Goal: Task Accomplishment & Management: Manage account settings

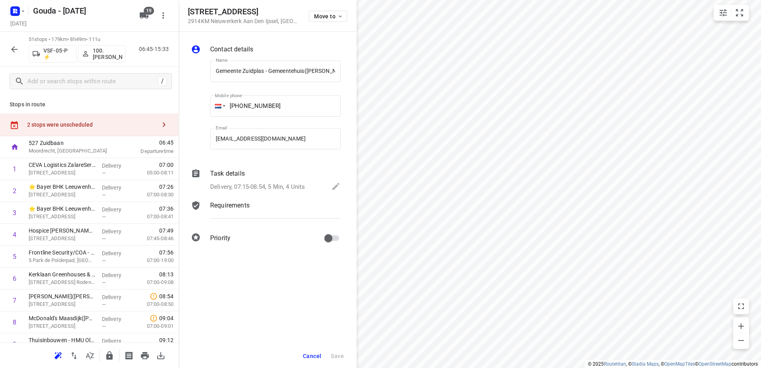
click at [16, 11] on rect "button" at bounding box center [15, 11] width 10 height 10
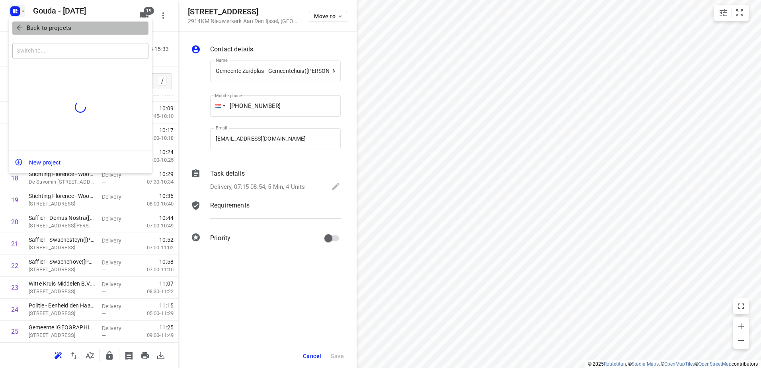
click at [22, 25] on icon "button" at bounding box center [20, 28] width 8 height 8
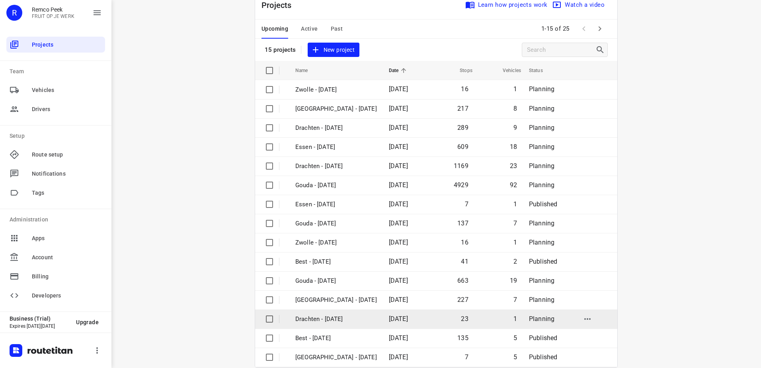
scroll to position [35, 0]
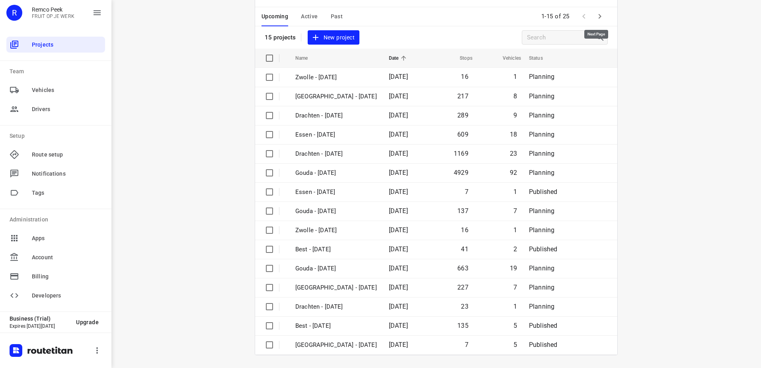
click at [600, 16] on icon "button" at bounding box center [600, 17] width 10 height 10
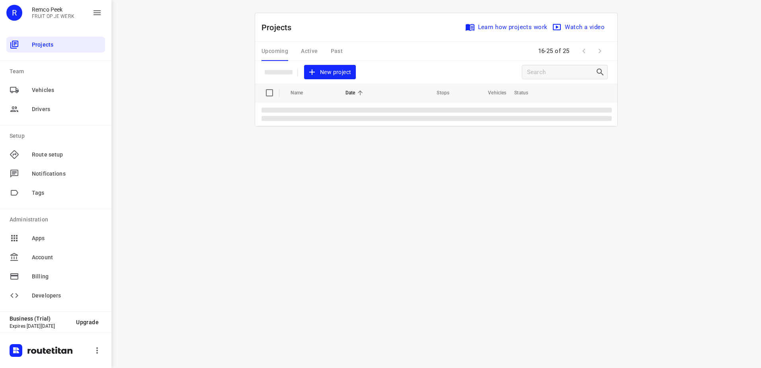
scroll to position [0, 0]
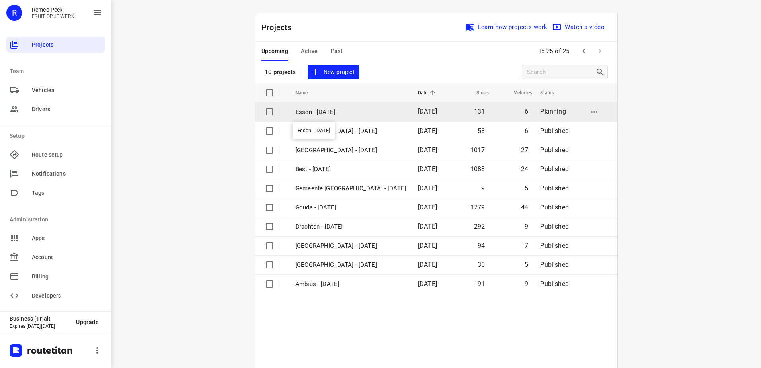
click at [349, 113] on p "Essen - [DATE]" at bounding box center [350, 111] width 111 height 9
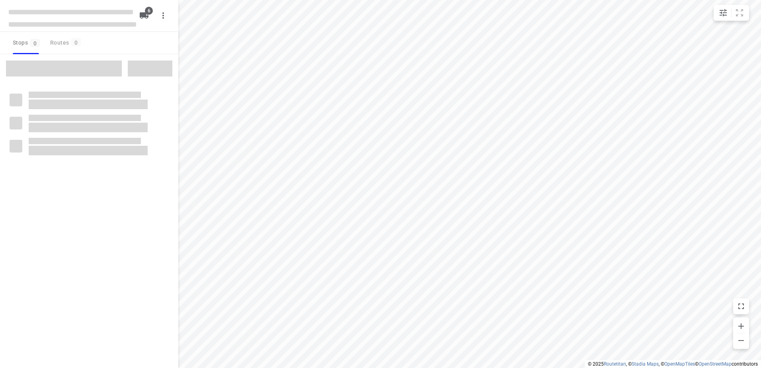
checkbox input "true"
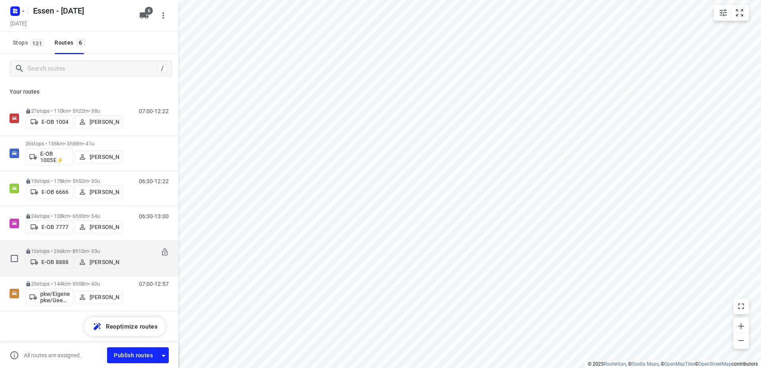
scroll to position [0, 0]
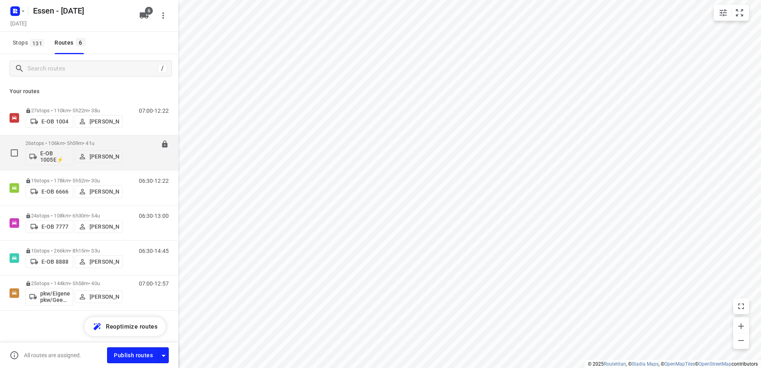
click at [89, 136] on div "26 stops • 106km • 5h59m • 41u E-OB 1005E⚡ Sandra Stamm" at bounding box center [73, 152] width 97 height 33
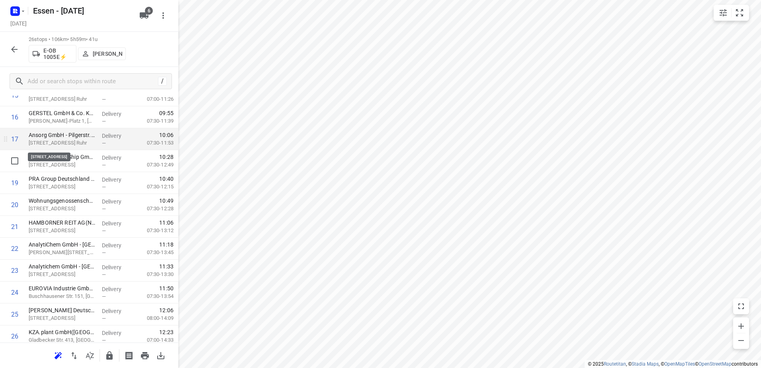
scroll to position [384, 0]
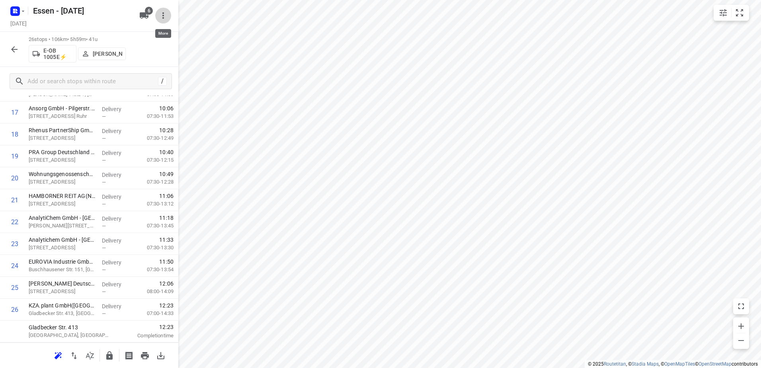
click at [164, 19] on icon "button" at bounding box center [163, 16] width 10 height 10
click at [146, 33] on div "Routing settings" at bounding box center [130, 34] width 70 height 6
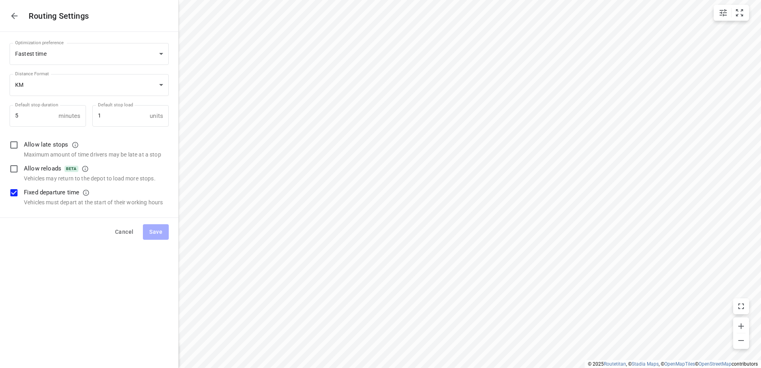
click at [9, 17] on button "button" at bounding box center [14, 16] width 16 height 16
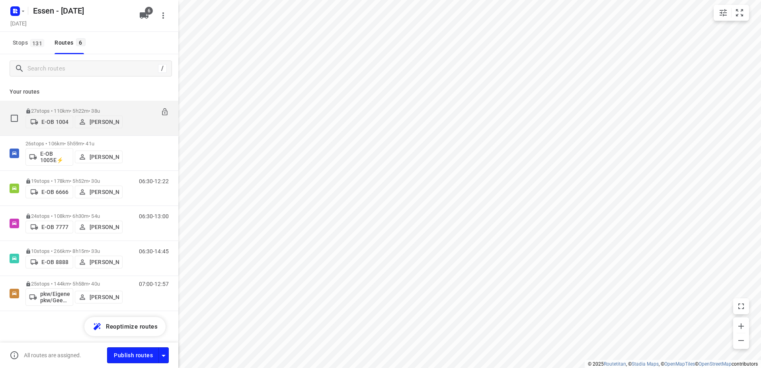
click at [59, 105] on div "27 stops • 110km • 5h22m • 38u E-OB 1004 Jörg Uwe Kostrzewa" at bounding box center [73, 118] width 97 height 28
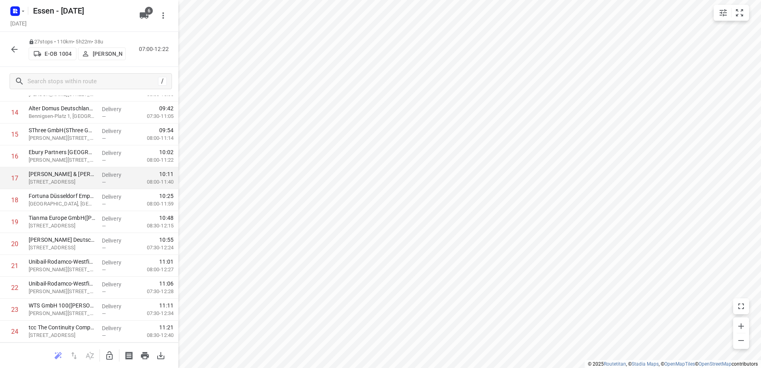
scroll to position [406, 0]
click at [14, 51] on icon "button" at bounding box center [14, 49] width 6 height 6
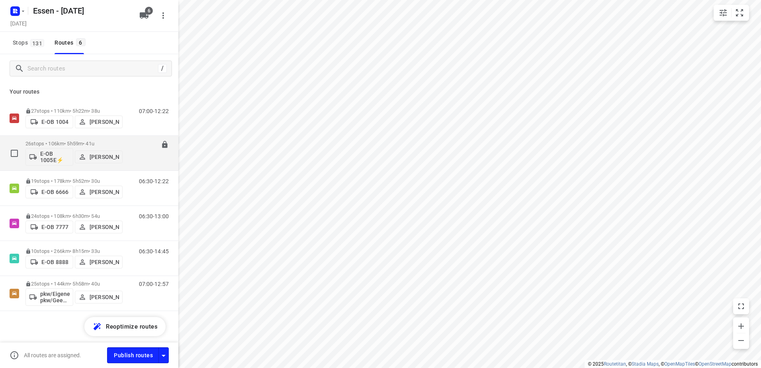
click at [70, 140] on p "26 stops • 106km • 5h59m • [DATE]" at bounding box center [73, 143] width 97 height 6
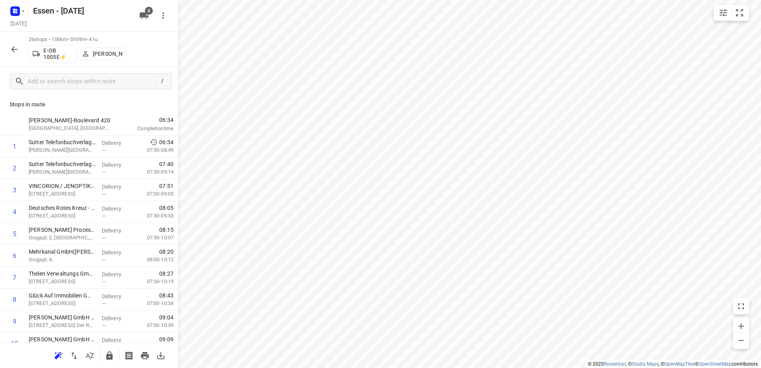
click at [14, 49] on icon "button" at bounding box center [15, 50] width 10 height 10
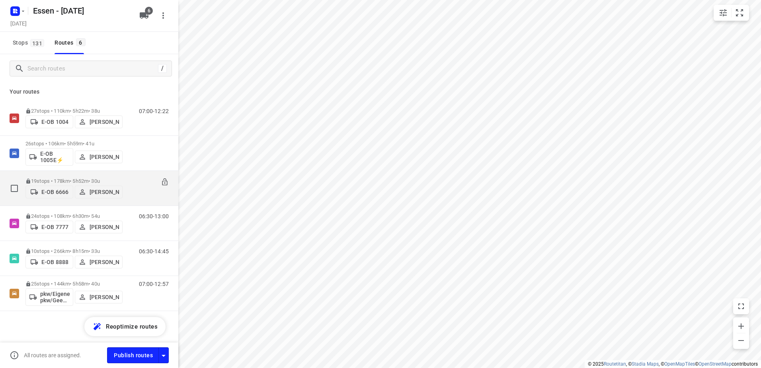
click at [64, 178] on p "19 stops • 178km • 5h52m • 30u" at bounding box center [73, 181] width 97 height 6
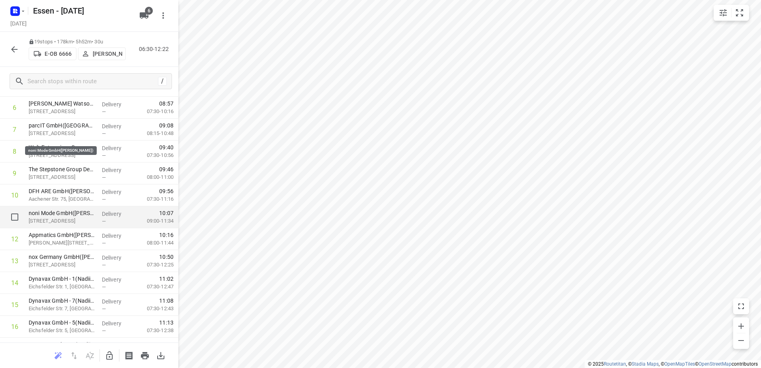
scroll to position [231, 0]
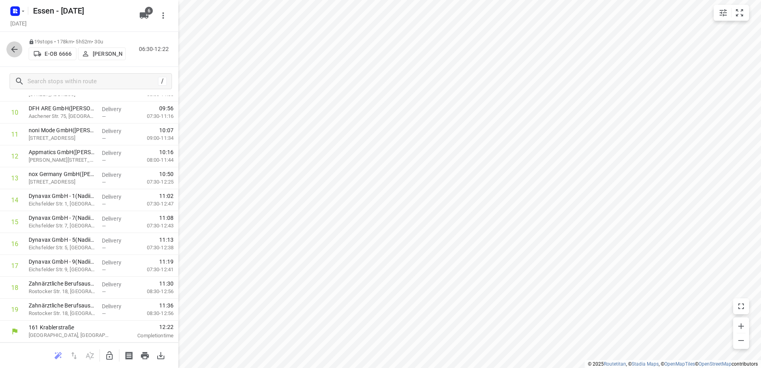
click at [11, 53] on icon "button" at bounding box center [15, 50] width 10 height 10
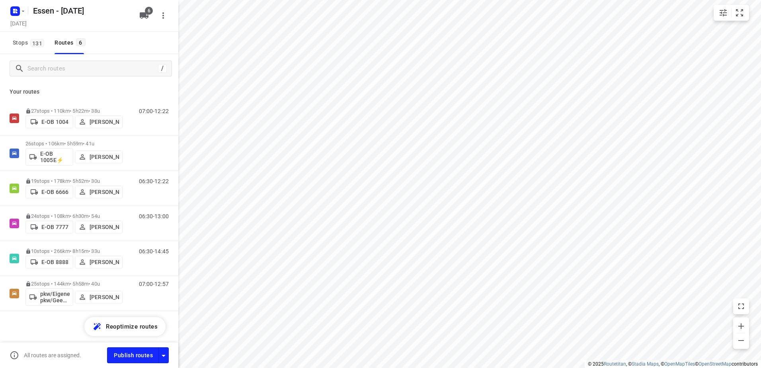
click at [144, 14] on icon "button" at bounding box center [144, 15] width 9 height 6
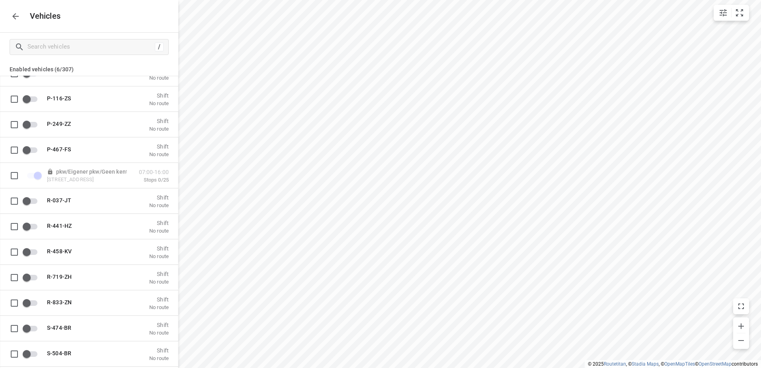
scroll to position [1790, 0]
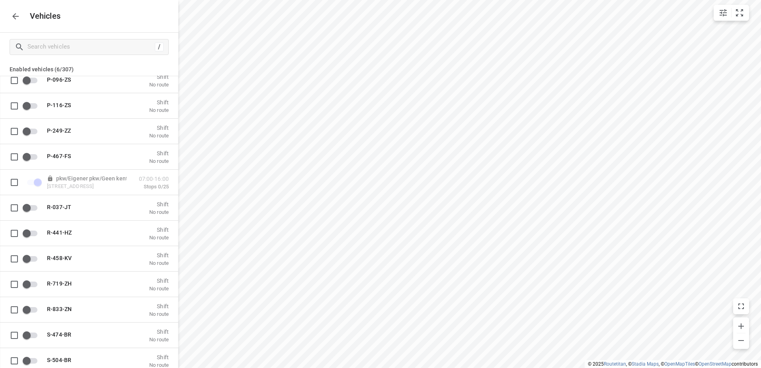
click at [14, 17] on icon "button" at bounding box center [16, 17] width 10 height 10
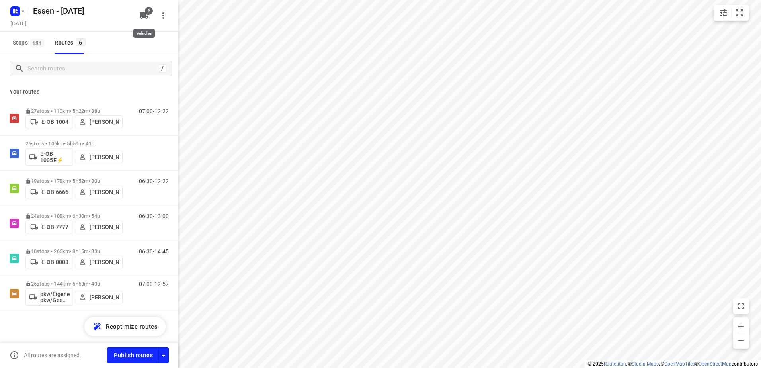
click at [143, 23] on button "6" at bounding box center [144, 16] width 16 height 16
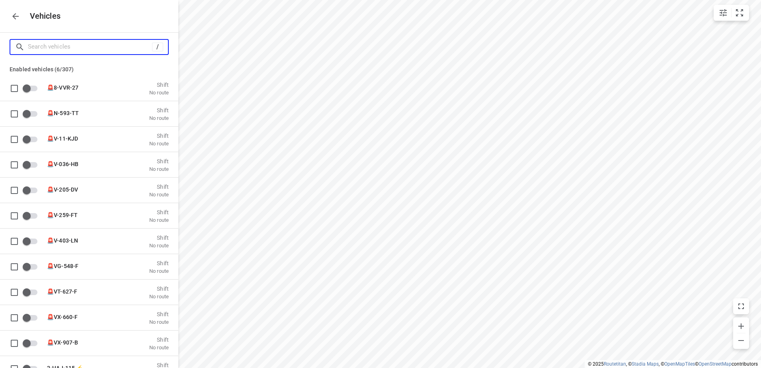
click at [85, 41] on input "Search vehicles" at bounding box center [90, 47] width 124 height 12
type input "1"
checkbox input "true"
type input "10"
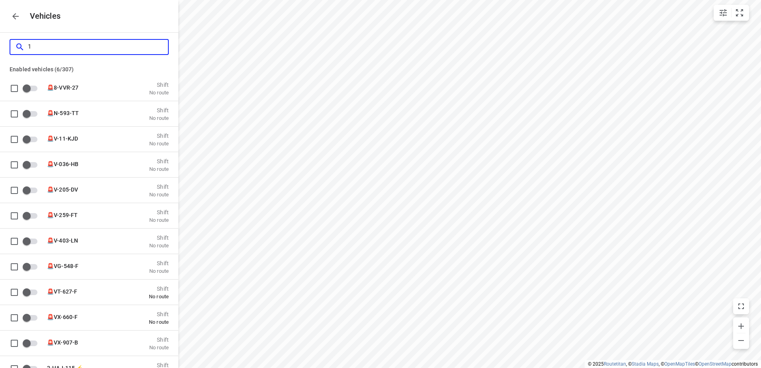
checkbox input "true"
checkbox input "false"
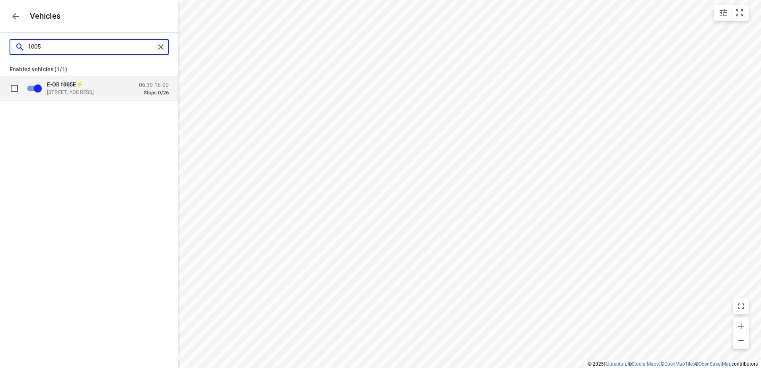
type input "1005"
click at [84, 92] on p "Krablerstraße 161, 45326 Essen, Duitsland" at bounding box center [87, 92] width 80 height 6
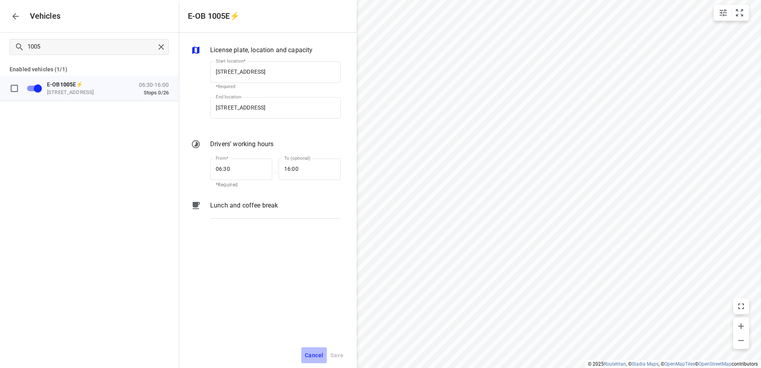
click at [317, 353] on span "Cancel" at bounding box center [314, 355] width 18 height 10
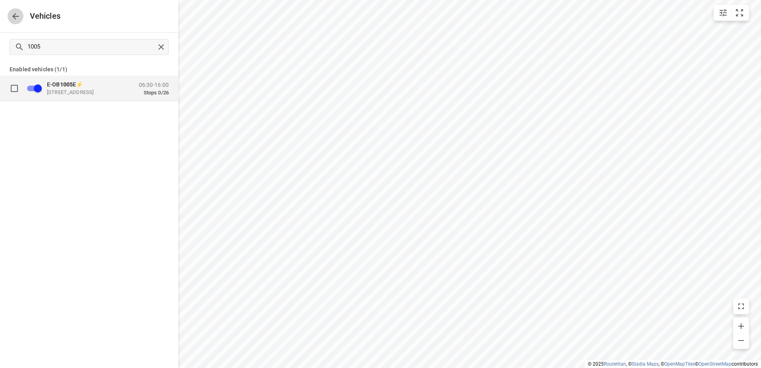
click at [16, 22] on button "button" at bounding box center [16, 16] width 16 height 16
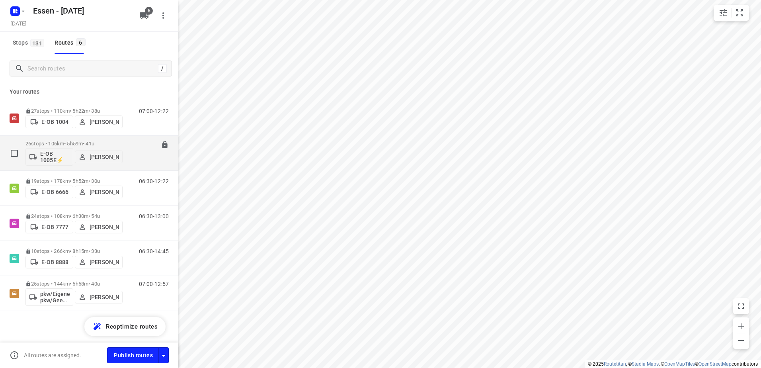
click at [74, 140] on div "26 stops • 106km • 5h59m • 41u E-OB 1005E⚡ Sandra Stamm" at bounding box center [73, 152] width 97 height 33
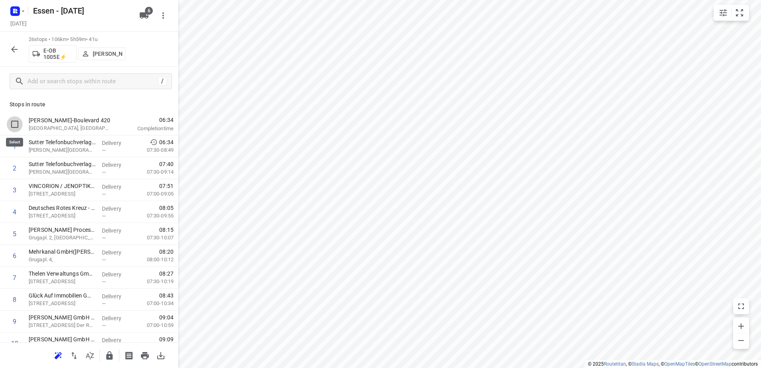
click at [17, 123] on input "checkbox" at bounding box center [15, 124] width 16 height 16
checkbox input "false"
click at [15, 125] on input "checkbox" at bounding box center [15, 124] width 16 height 16
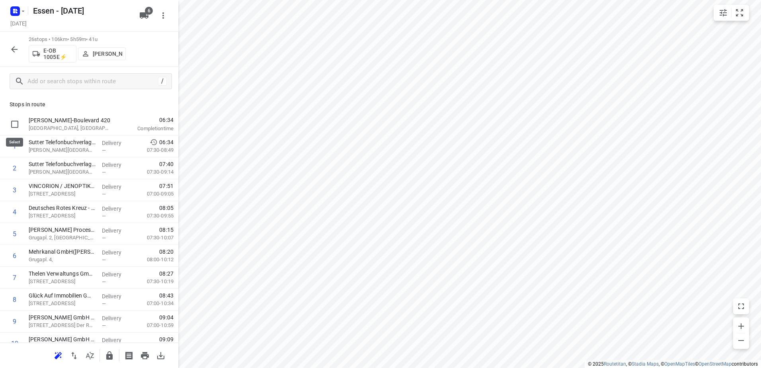
checkbox input "false"
click at [17, 147] on input "checkbox" at bounding box center [15, 146] width 16 height 16
checkbox input "true"
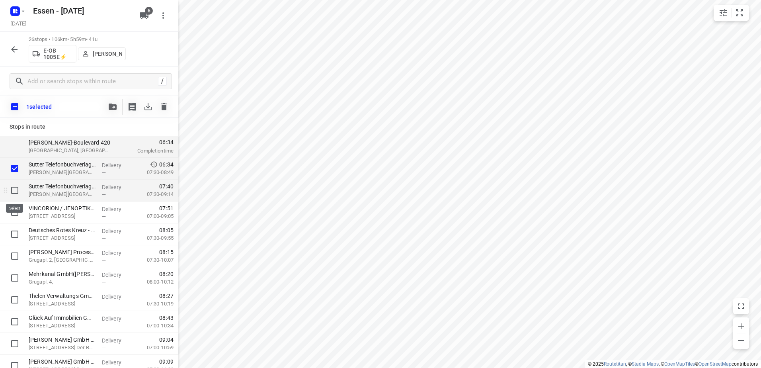
click at [16, 191] on input "checkbox" at bounding box center [15, 190] width 16 height 16
checkbox input "true"
drag, startPoint x: 13, startPoint y: 212, endPoint x: 15, endPoint y: 224, distance: 12.1
click at [13, 212] on input "checkbox" at bounding box center [15, 212] width 16 height 16
checkbox input "true"
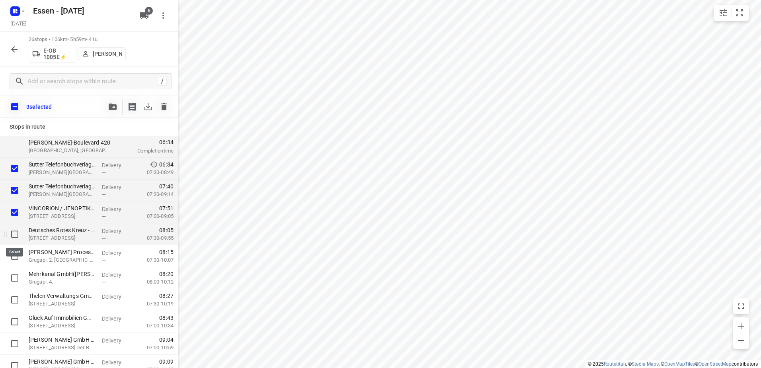
click at [16, 233] on input "checkbox" at bounding box center [15, 234] width 16 height 16
checkbox input "true"
click at [12, 52] on icon "button" at bounding box center [15, 50] width 10 height 10
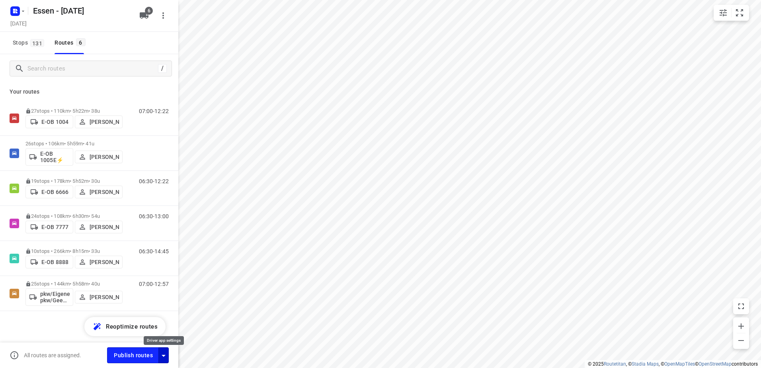
click at [164, 358] on icon "button" at bounding box center [164, 355] width 10 height 10
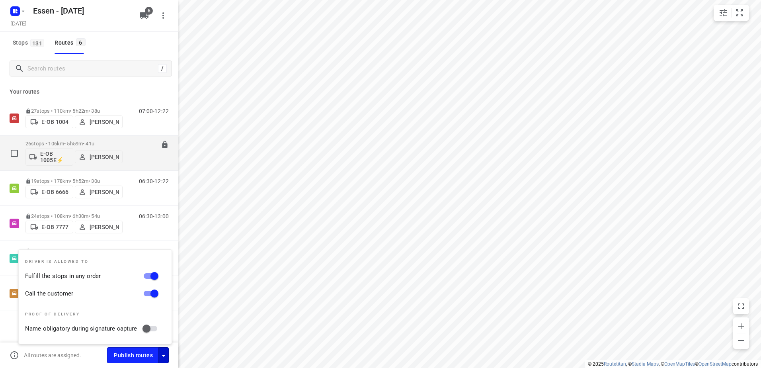
click at [121, 140] on div "26 stops • 106km • 5h59m • 41u E-OB 1005E⚡ Sandra Stamm" at bounding box center [73, 152] width 97 height 33
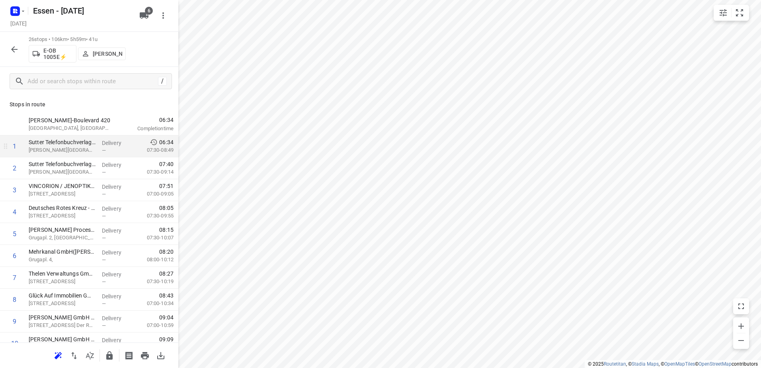
click at [15, 146] on div "1" at bounding box center [15, 146] width 4 height 8
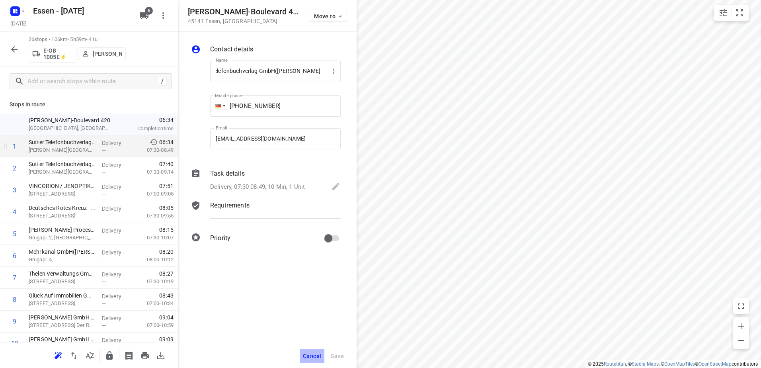
scroll to position [0, 0]
drag, startPoint x: 309, startPoint y: 353, endPoint x: 167, endPoint y: 293, distance: 154.3
click at [307, 353] on span "Cancel" at bounding box center [312, 355] width 18 height 6
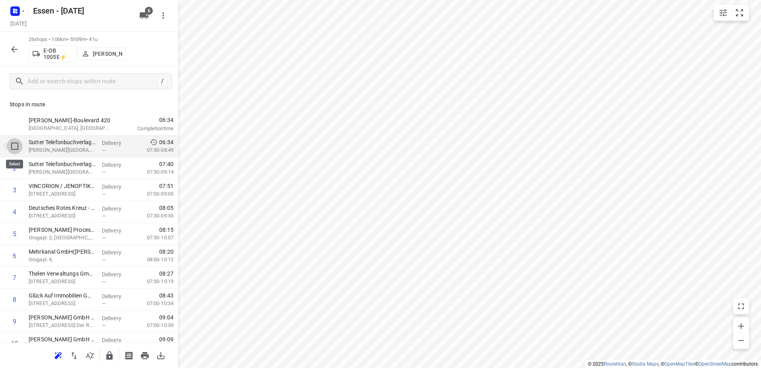
click at [15, 145] on input "checkbox" at bounding box center [15, 146] width 16 height 16
checkbox input "true"
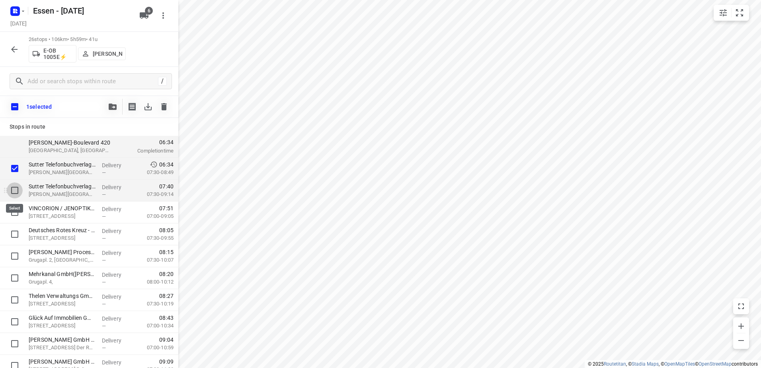
drag, startPoint x: 15, startPoint y: 189, endPoint x: 15, endPoint y: 211, distance: 22.3
click at [15, 189] on input "checkbox" at bounding box center [15, 190] width 16 height 16
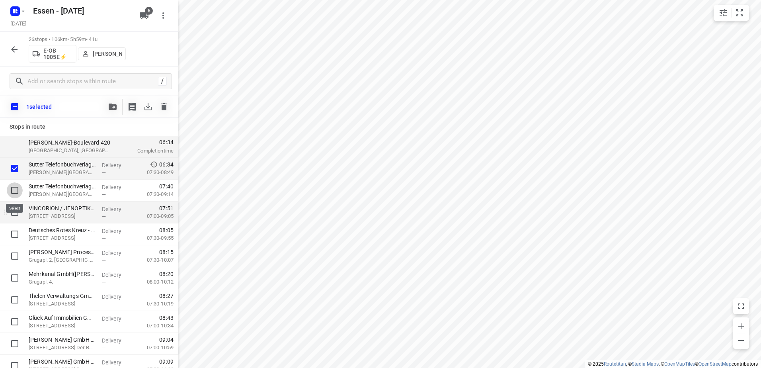
checkbox input "true"
click at [15, 211] on input "checkbox" at bounding box center [15, 212] width 16 height 16
checkbox input "true"
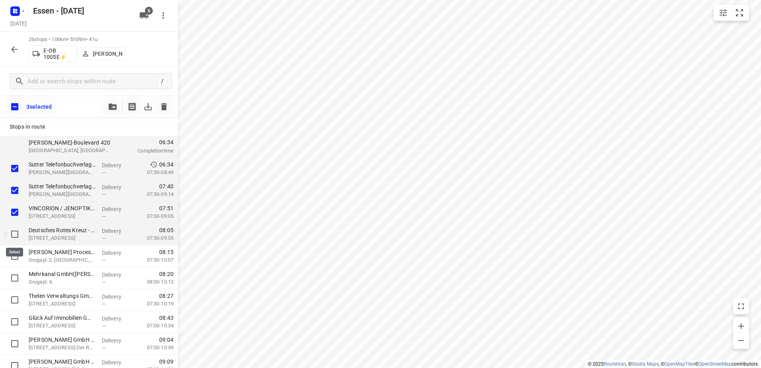
click at [15, 235] on input "checkbox" at bounding box center [15, 234] width 16 height 16
checkbox input "true"
drag, startPoint x: 16, startPoint y: 256, endPoint x: 16, endPoint y: 261, distance: 4.8
click at [16, 256] on input "checkbox" at bounding box center [15, 256] width 16 height 16
checkbox input "true"
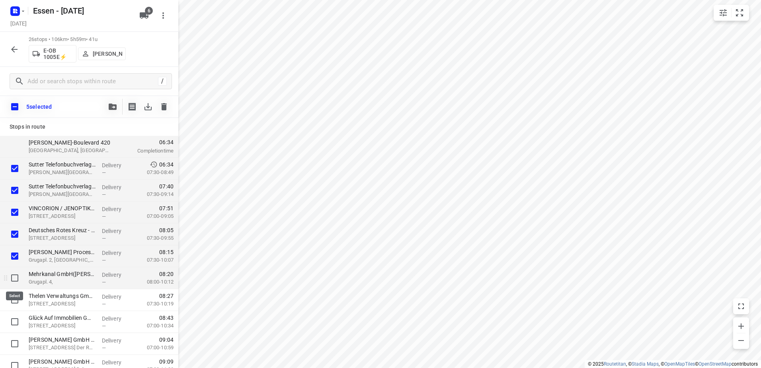
drag, startPoint x: 16, startPoint y: 277, endPoint x: 15, endPoint y: 298, distance: 20.3
click at [16, 278] on input "checkbox" at bounding box center [15, 278] width 16 height 16
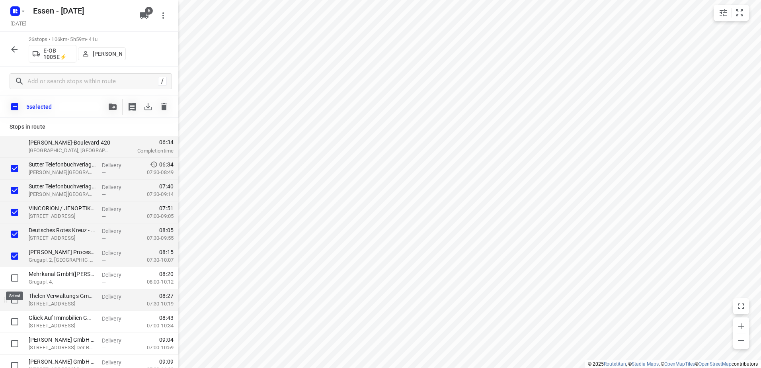
checkbox input "true"
click at [15, 300] on input "checkbox" at bounding box center [15, 300] width 16 height 16
checkbox input "true"
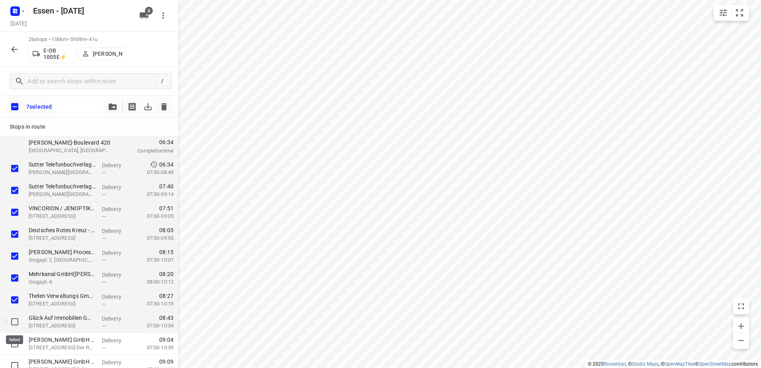
click at [12, 325] on input "checkbox" at bounding box center [15, 321] width 16 height 16
checkbox input "true"
click at [17, 346] on input "checkbox" at bounding box center [15, 343] width 16 height 16
checkbox input "true"
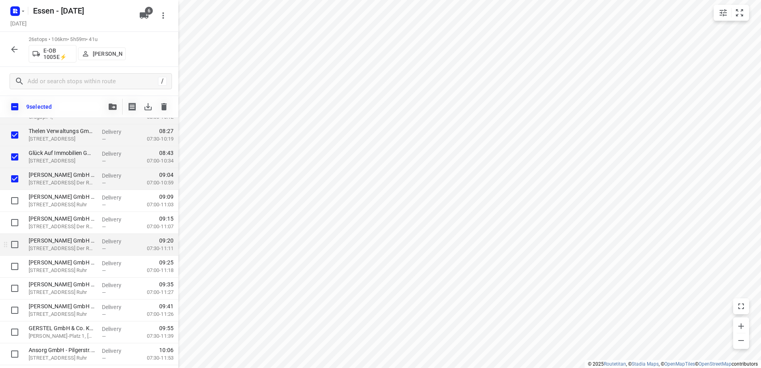
scroll to position [199, 0]
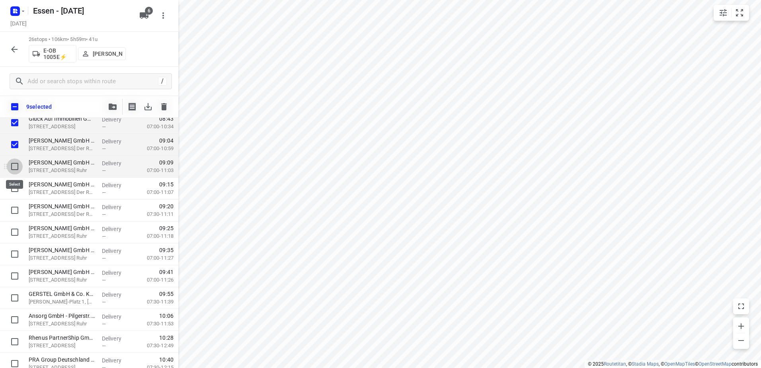
click at [16, 171] on input "checkbox" at bounding box center [15, 166] width 16 height 16
checkbox input "true"
click at [16, 189] on input "checkbox" at bounding box center [15, 188] width 16 height 16
checkbox input "true"
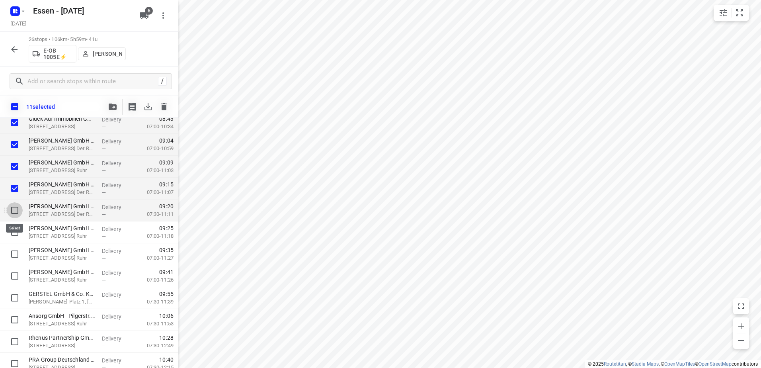
click at [13, 209] on input "checkbox" at bounding box center [15, 210] width 16 height 16
checkbox input "true"
click at [16, 234] on input "checkbox" at bounding box center [15, 232] width 16 height 16
checkbox input "true"
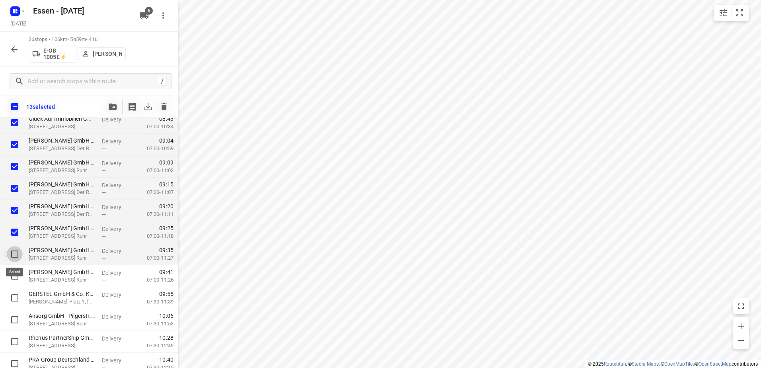
click at [16, 249] on input "checkbox" at bounding box center [15, 254] width 16 height 16
checkbox input "true"
click at [14, 274] on input "checkbox" at bounding box center [15, 276] width 16 height 16
checkbox input "true"
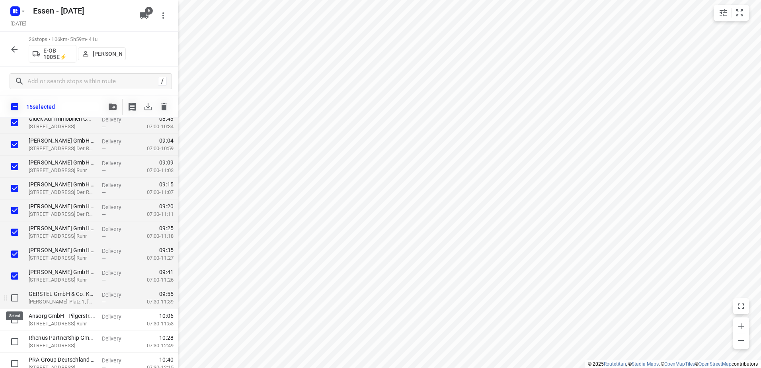
click at [14, 294] on input "checkbox" at bounding box center [15, 298] width 16 height 16
checkbox input "true"
click at [16, 313] on input "checkbox" at bounding box center [15, 319] width 16 height 16
checkbox input "true"
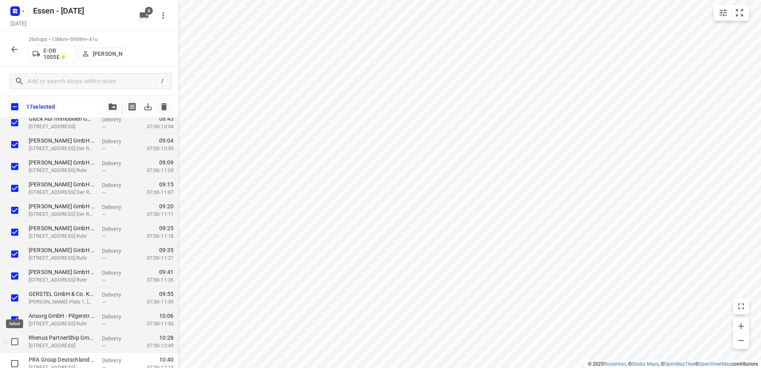
click at [16, 336] on input "checkbox" at bounding box center [15, 341] width 16 height 16
checkbox input "true"
click at [16, 362] on input "checkbox" at bounding box center [15, 363] width 16 height 16
checkbox input "true"
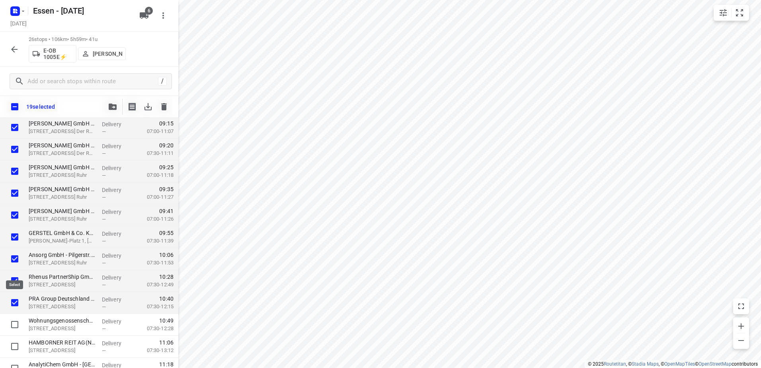
scroll to position [381, 0]
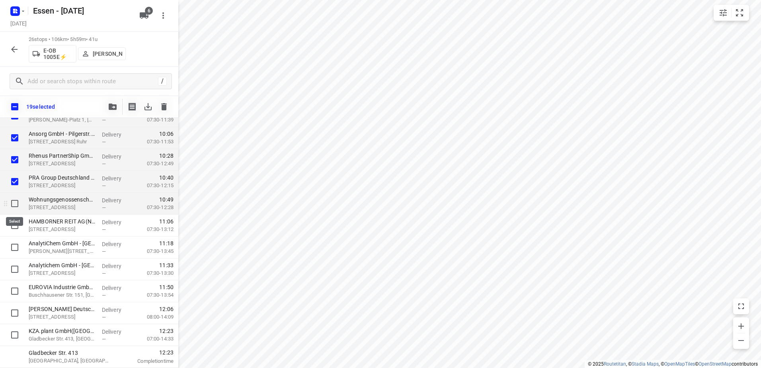
click at [16, 199] on input "checkbox" at bounding box center [15, 203] width 16 height 16
checkbox input "true"
click at [16, 222] on input "checkbox" at bounding box center [15, 225] width 16 height 16
checkbox input "true"
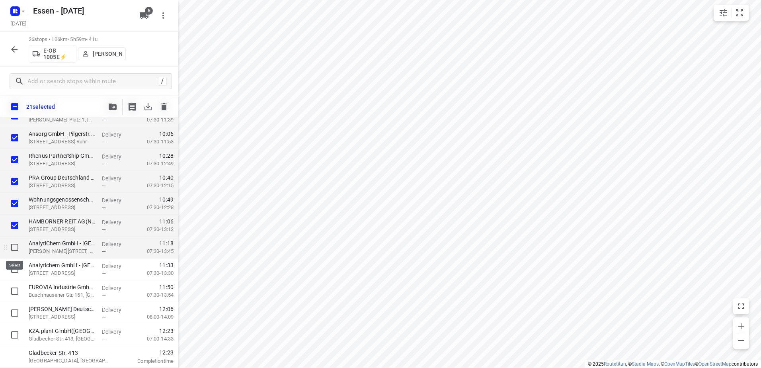
click at [17, 245] on input "checkbox" at bounding box center [15, 247] width 16 height 16
checkbox input "true"
click at [15, 267] on input "checkbox" at bounding box center [15, 269] width 16 height 16
checkbox input "true"
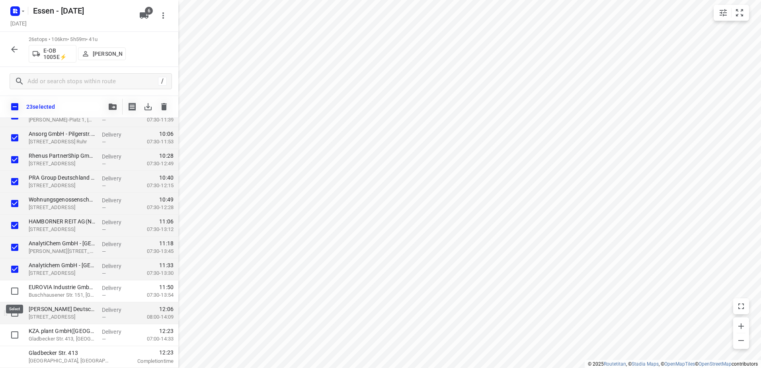
drag, startPoint x: 15, startPoint y: 286, endPoint x: 15, endPoint y: 305, distance: 18.7
click at [15, 288] on input "checkbox" at bounding box center [15, 291] width 16 height 16
checkbox input "true"
click at [15, 310] on input "checkbox" at bounding box center [15, 313] width 16 height 16
checkbox input "true"
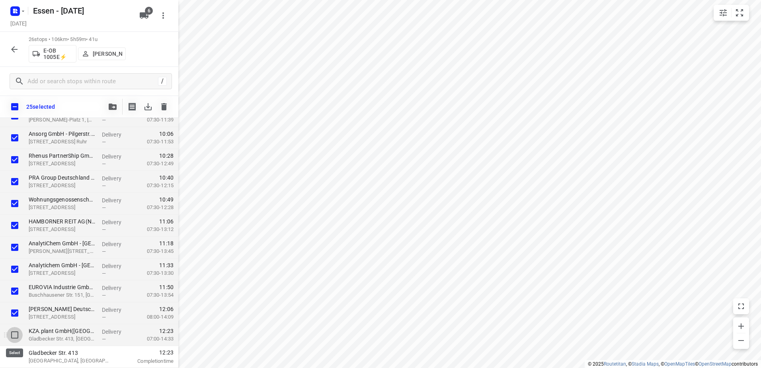
click at [16, 335] on input "checkbox" at bounding box center [15, 335] width 16 height 16
checkbox input "true"
click at [113, 106] on icon "button" at bounding box center [113, 106] width 8 height 6
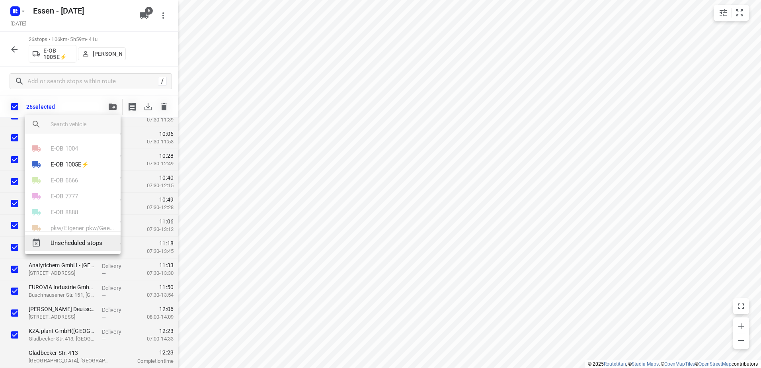
click at [76, 242] on span "Unscheduled stops" at bounding box center [83, 242] width 64 height 9
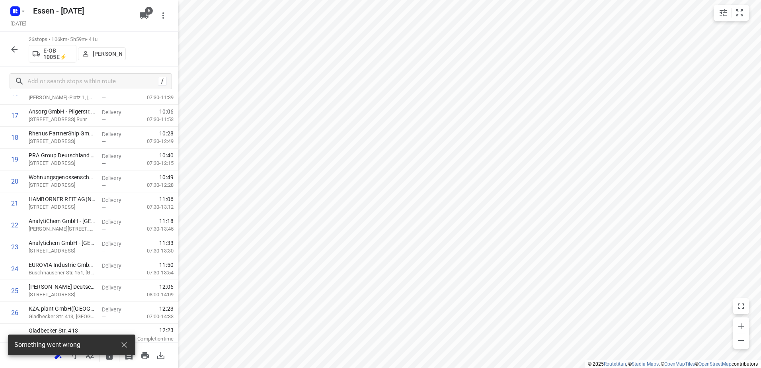
click at [18, 49] on icon "button" at bounding box center [15, 50] width 10 height 10
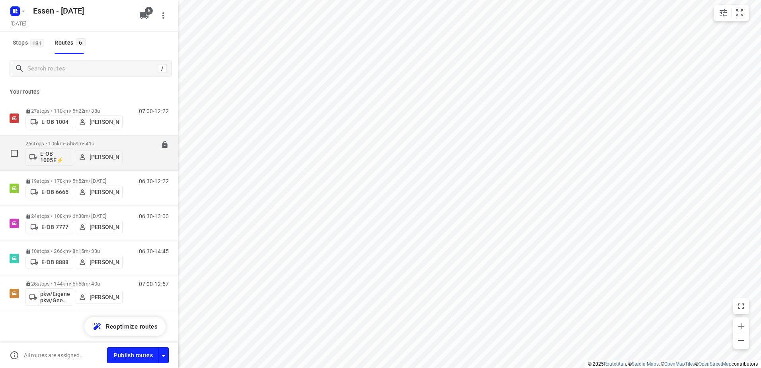
click at [95, 141] on p "26 stops • 106km • 5h59m • [DATE]" at bounding box center [73, 143] width 97 height 6
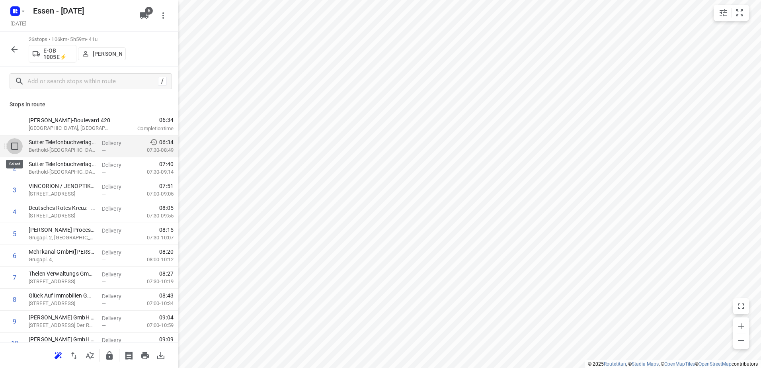
click at [16, 144] on input "checkbox" at bounding box center [15, 146] width 16 height 16
checkbox input "true"
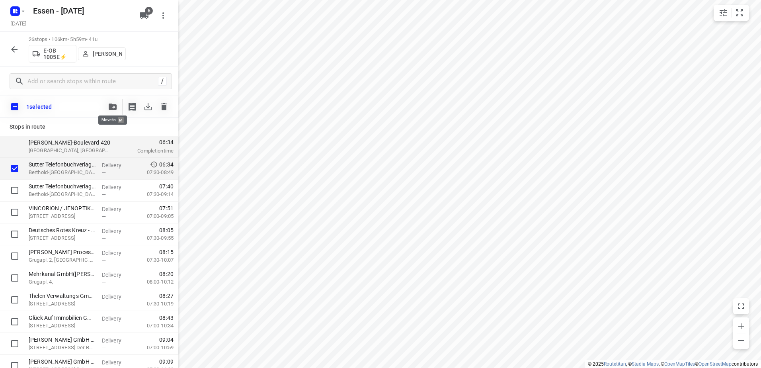
click at [113, 107] on icon "button" at bounding box center [113, 106] width 8 height 6
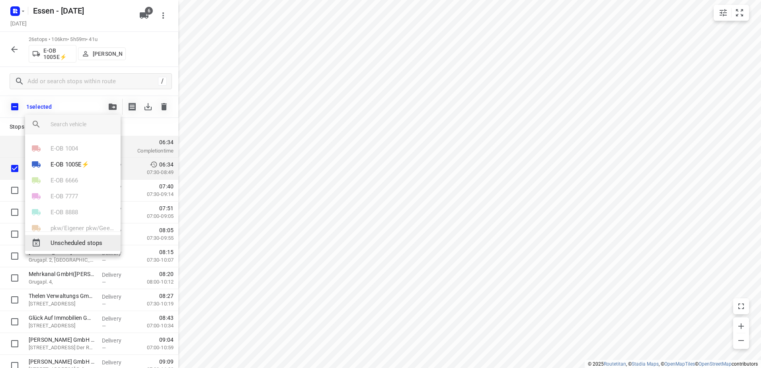
click at [76, 242] on span "Unscheduled stops" at bounding box center [83, 242] width 64 height 9
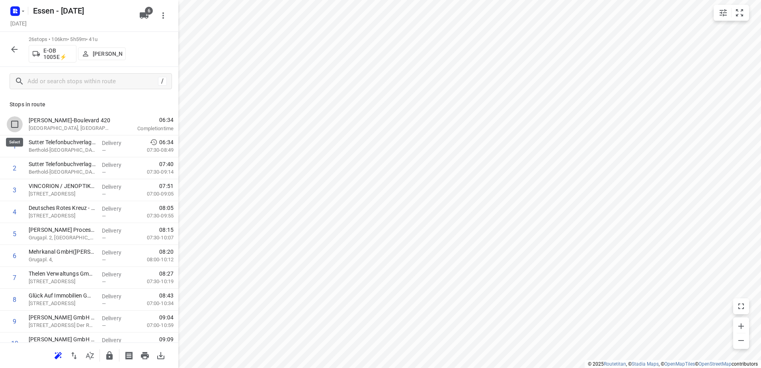
click at [18, 123] on input "checkbox" at bounding box center [15, 124] width 16 height 16
click at [14, 123] on input "checkbox" at bounding box center [15, 124] width 16 height 16
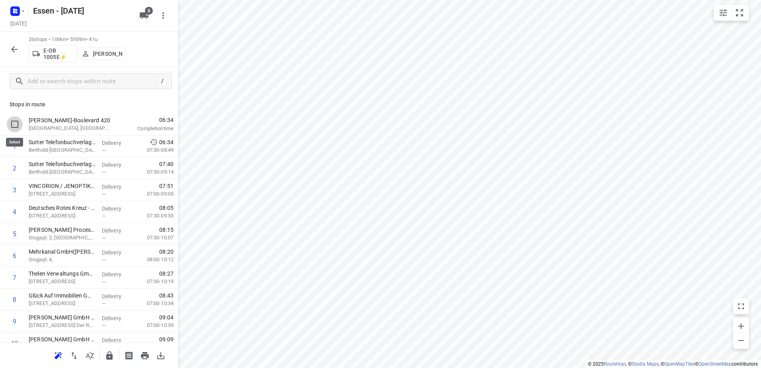
checkbox input "false"
click at [60, 124] on p "[GEOGRAPHIC_DATA], [GEOGRAPHIC_DATA]" at bounding box center [70, 128] width 83 height 8
click at [68, 126] on p "[GEOGRAPHIC_DATA], [GEOGRAPHIC_DATA]" at bounding box center [70, 128] width 83 height 8
click at [68, 123] on p "[PERSON_NAME]-Boulevard 420" at bounding box center [70, 120] width 83 height 8
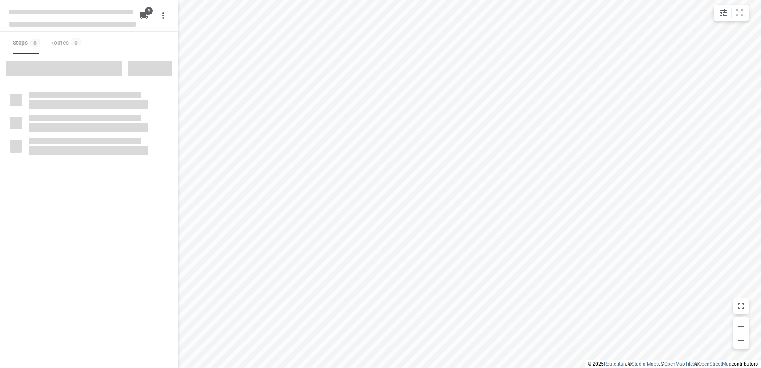
checkbox input "true"
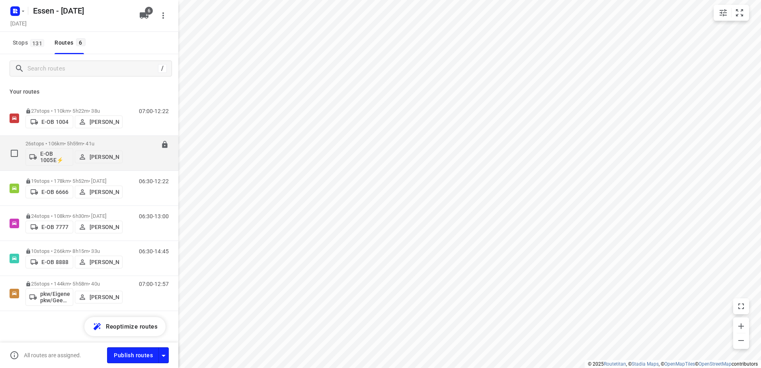
click at [81, 143] on p "26 stops • 106km • 5h59m • [DATE]" at bounding box center [73, 143] width 97 height 6
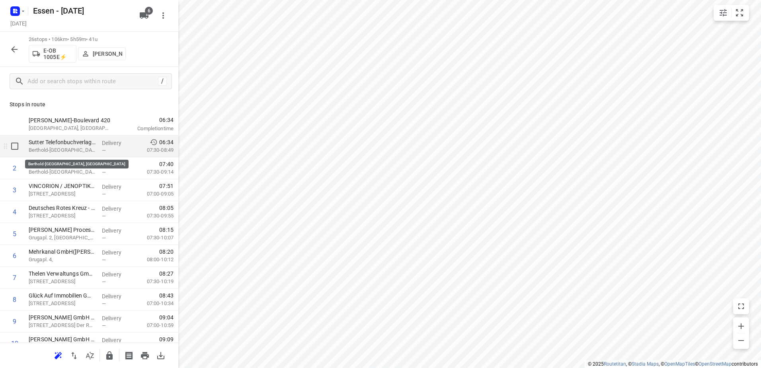
drag, startPoint x: 63, startPoint y: 150, endPoint x: 70, endPoint y: 151, distance: 7.2
click at [63, 150] on p "Berthold-[GEOGRAPHIC_DATA], [GEOGRAPHIC_DATA]" at bounding box center [62, 150] width 67 height 8
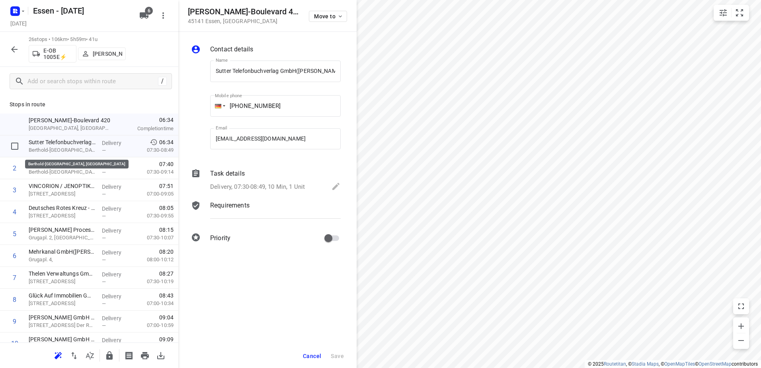
scroll to position [0, 27]
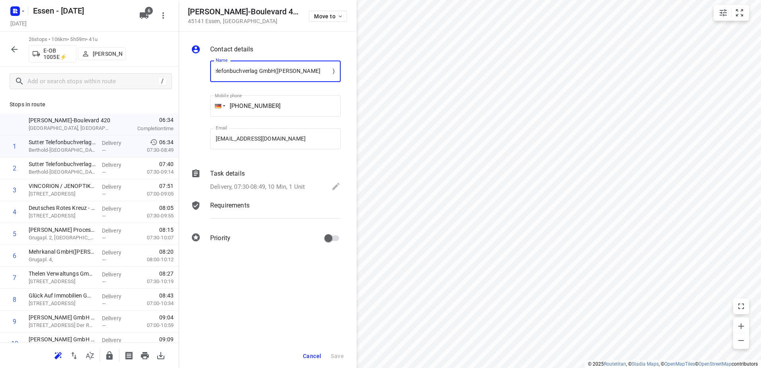
click at [296, 187] on p "Delivery, 07:30-08:49, 10 Min, 1 Unit" at bounding box center [257, 186] width 95 height 9
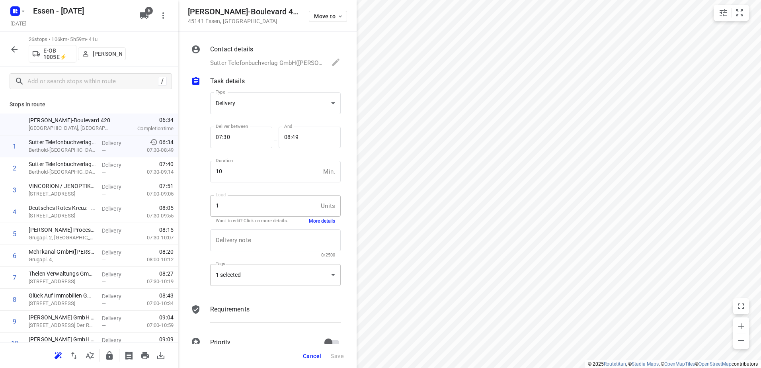
click at [288, 269] on div "1 selected" at bounding box center [275, 275] width 130 height 22
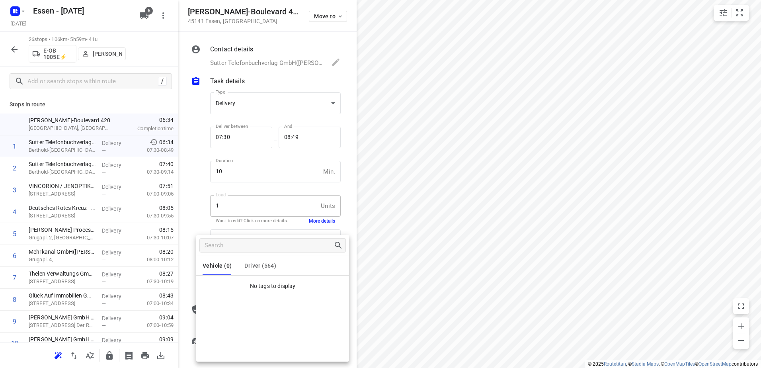
click at [334, 217] on div at bounding box center [380, 184] width 761 height 368
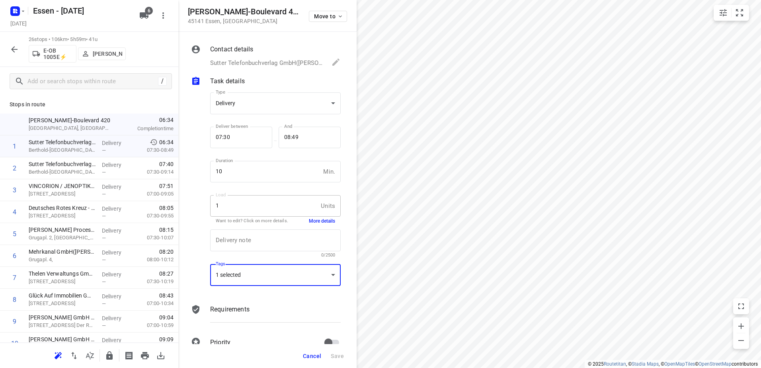
click at [312, 221] on div "Vehicle (0) Driver (564) No tags to display" at bounding box center [380, 184] width 761 height 368
click at [315, 221] on button "More details" at bounding box center [322, 221] width 26 height 7
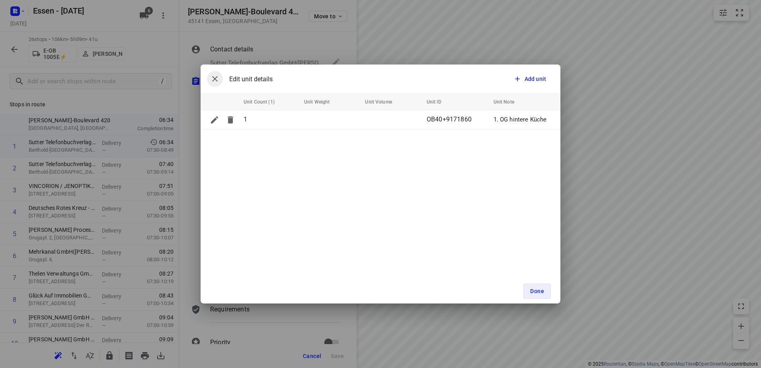
click at [222, 80] on button "button" at bounding box center [215, 79] width 16 height 16
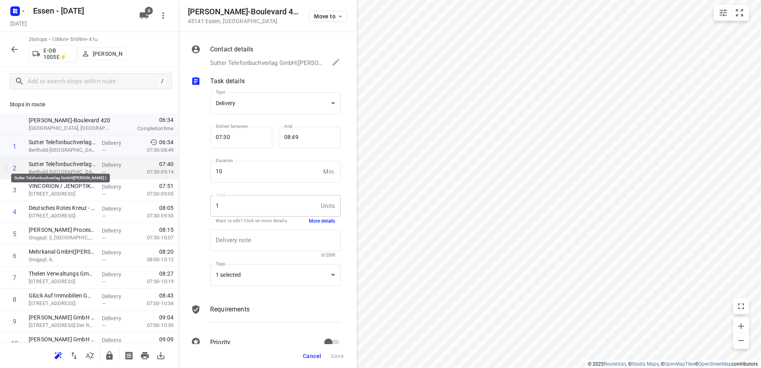
click at [63, 160] on p "Sutter Telefonbuchverlag GmbH(Britta Bludszuweit )" at bounding box center [62, 164] width 67 height 8
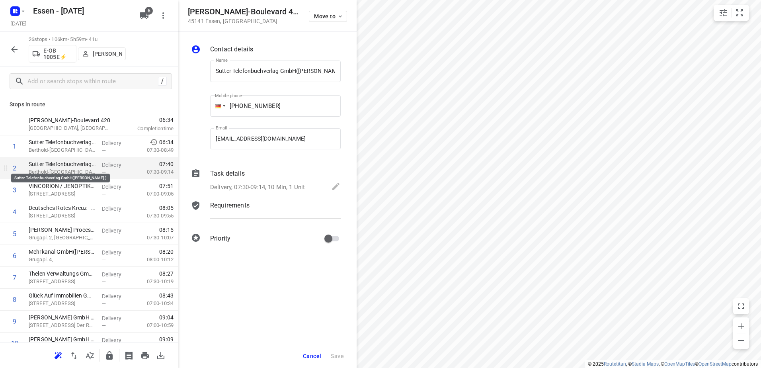
scroll to position [0, 27]
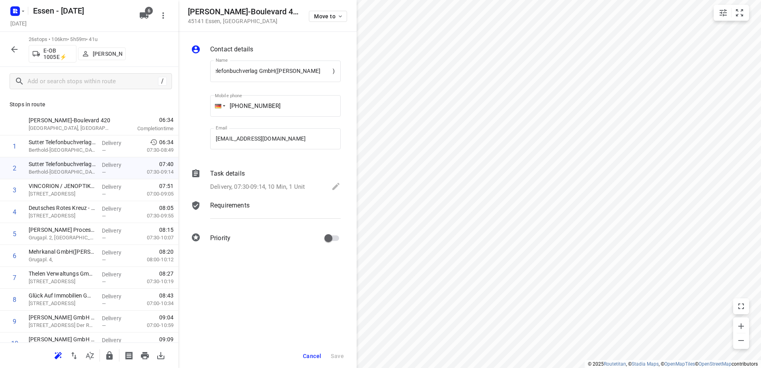
drag, startPoint x: 292, startPoint y: 190, endPoint x: 313, endPoint y: 214, distance: 31.8
click at [293, 190] on p "Delivery, 07:30-09:14, 10 Min, 1 Unit" at bounding box center [257, 186] width 95 height 9
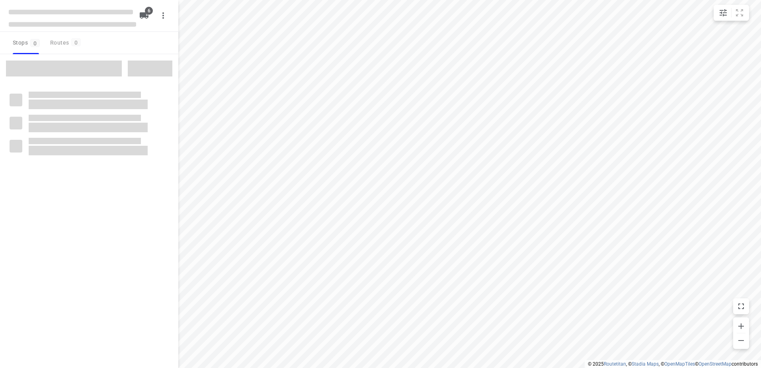
checkbox input "true"
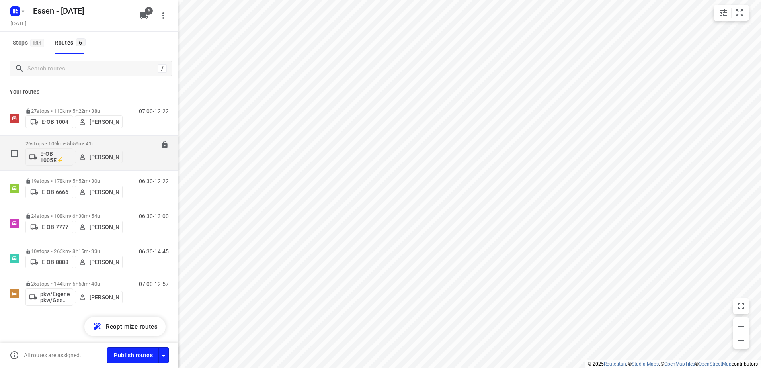
click at [91, 144] on p "26 stops • 106km • 5h59m • [DATE]" at bounding box center [73, 143] width 97 height 6
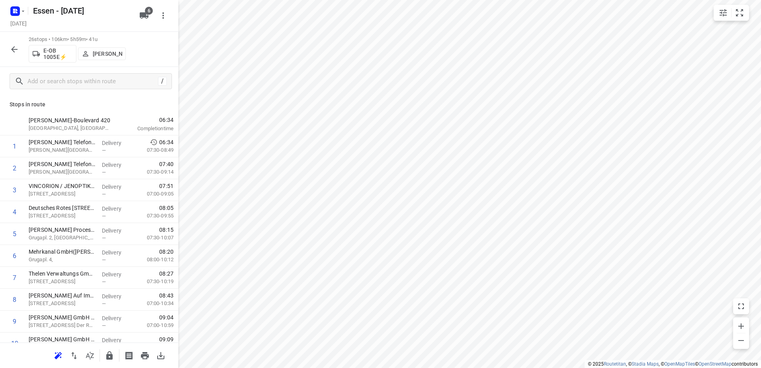
click at [14, 43] on button "button" at bounding box center [14, 49] width 16 height 16
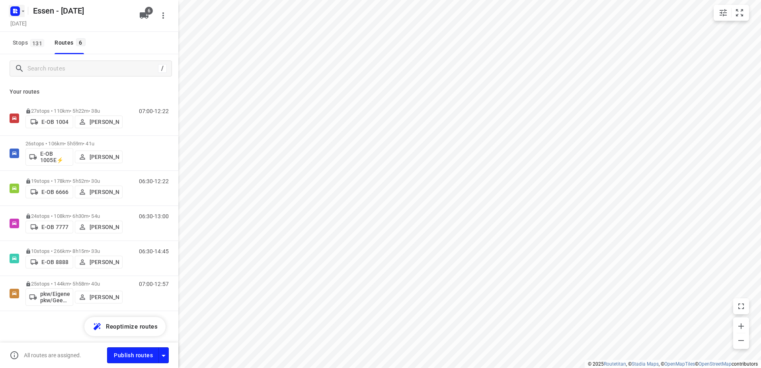
click at [23, 10] on icon "button" at bounding box center [23, 11] width 6 height 6
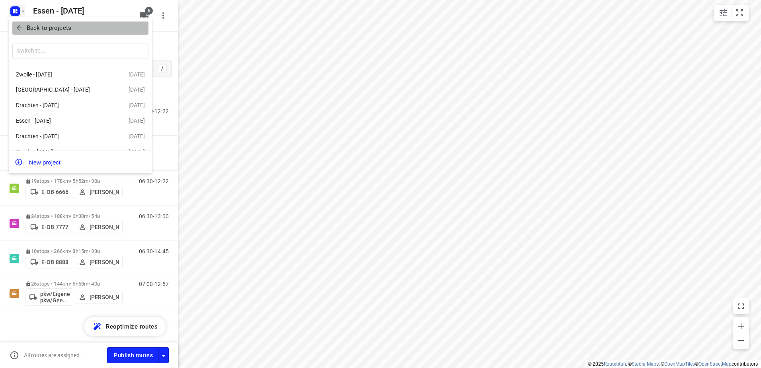
click at [21, 25] on icon "button" at bounding box center [20, 28] width 8 height 8
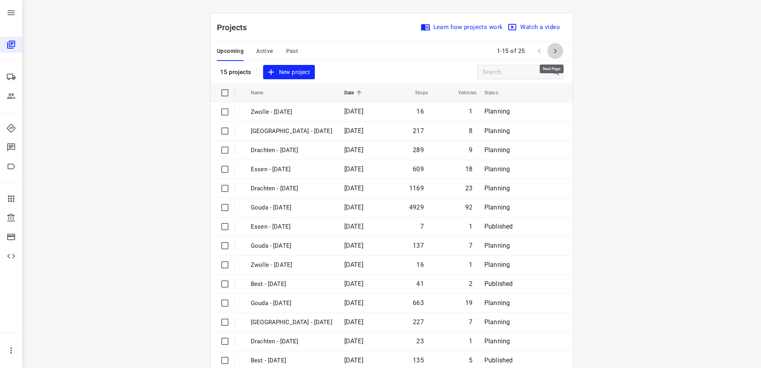
click at [550, 50] on icon "button" at bounding box center [555, 51] width 10 height 10
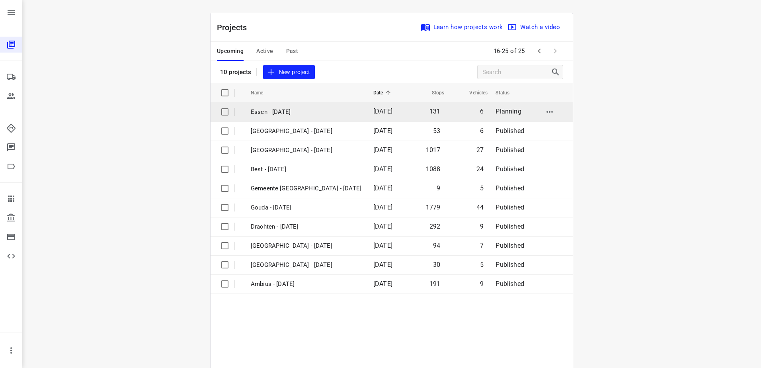
click at [221, 111] on input "checkbox" at bounding box center [225, 112] width 16 height 16
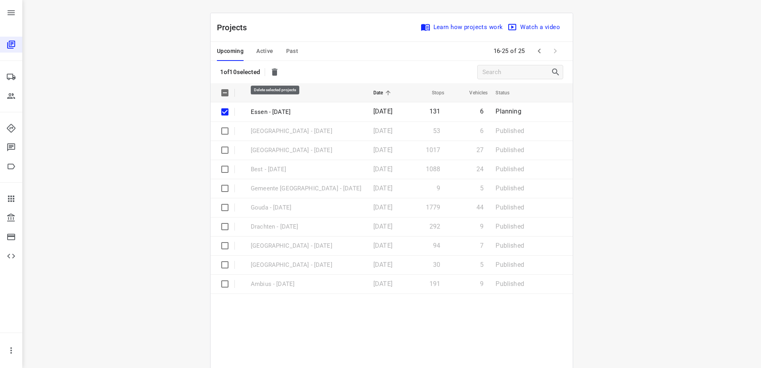
click at [275, 73] on icon "button" at bounding box center [275, 71] width 6 height 7
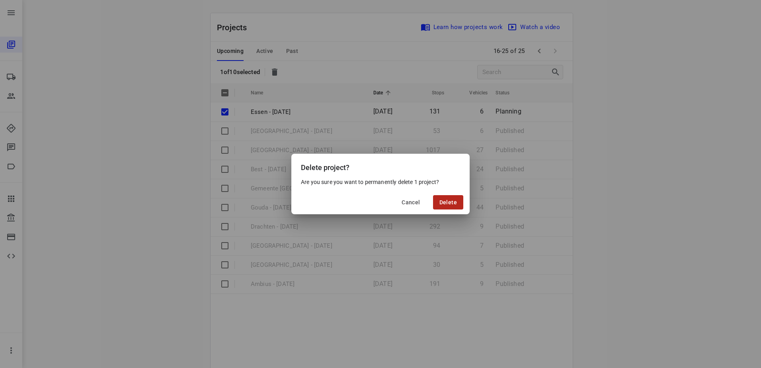
click at [452, 199] on span "Delete" at bounding box center [448, 202] width 18 height 6
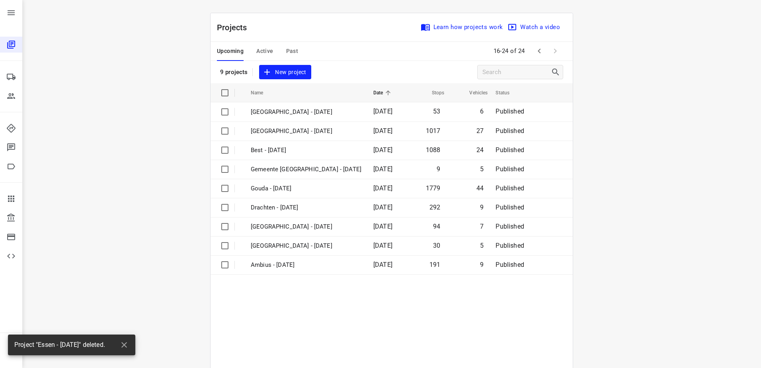
click at [615, 150] on div "i © 2025 Routetitan , © Stadia Maps , © OpenMapTiles © OpenStreetMap contributo…" at bounding box center [391, 184] width 738 height 368
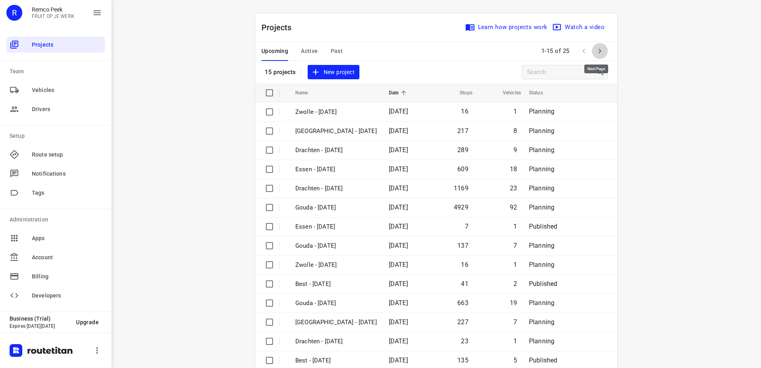
click at [597, 53] on icon "button" at bounding box center [600, 51] width 10 height 10
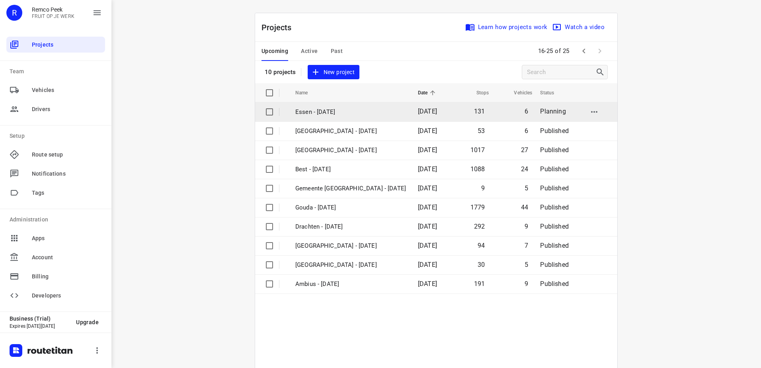
click at [326, 107] on p "Essen - Wednesday" at bounding box center [350, 111] width 111 height 9
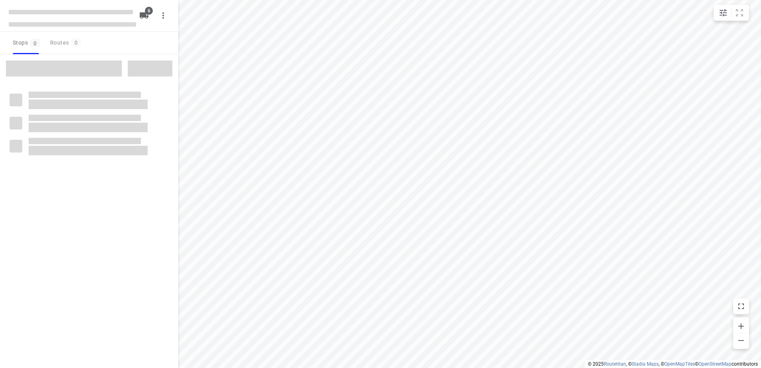
checkbox input "true"
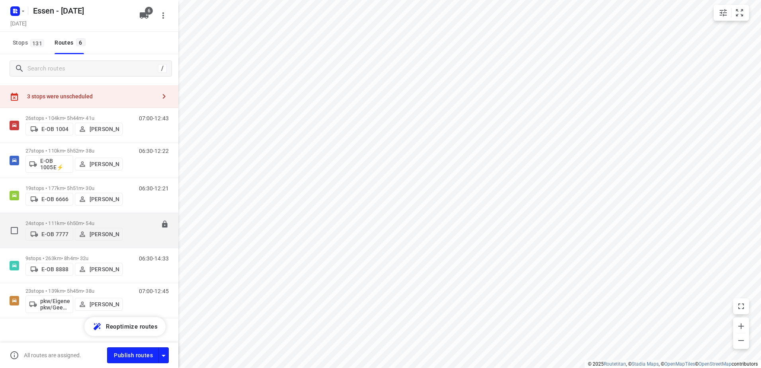
scroll to position [23, 0]
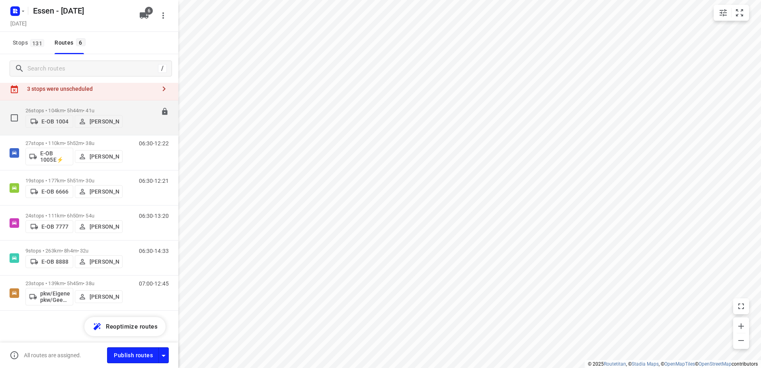
click at [85, 107] on p "26 stops • 104km • 5h44m • 41u" at bounding box center [73, 110] width 97 height 6
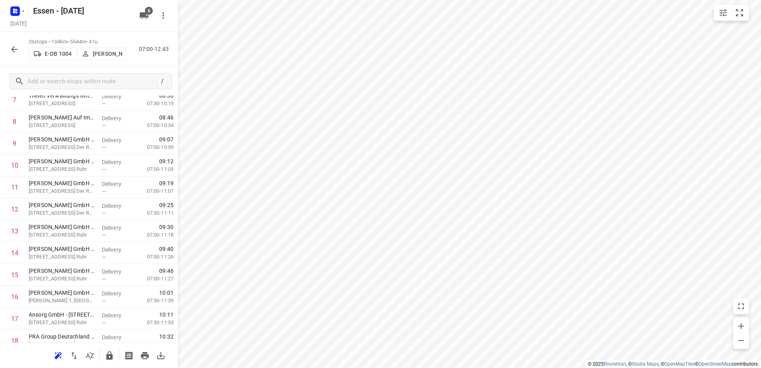
scroll to position [0, 0]
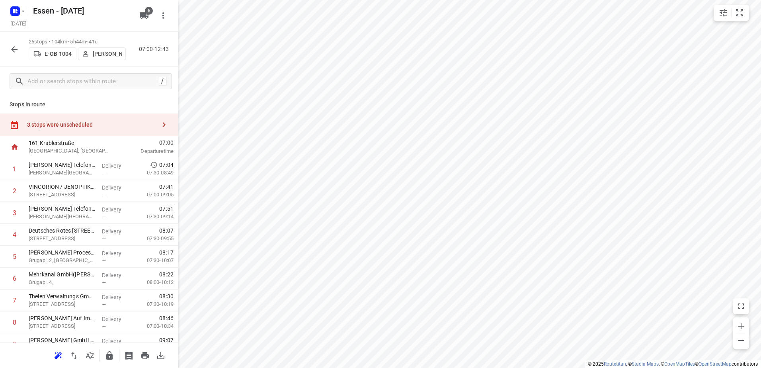
click at [70, 109] on div "Stops in route 3 stops were unscheduled 161 Krablerstraße Essen, Germany 07:00 …" at bounding box center [89, 218] width 178 height 247
drag, startPoint x: 69, startPoint y: 121, endPoint x: 87, endPoint y: 129, distance: 19.1
click at [69, 122] on div "3 stops were unscheduled" at bounding box center [91, 124] width 129 height 6
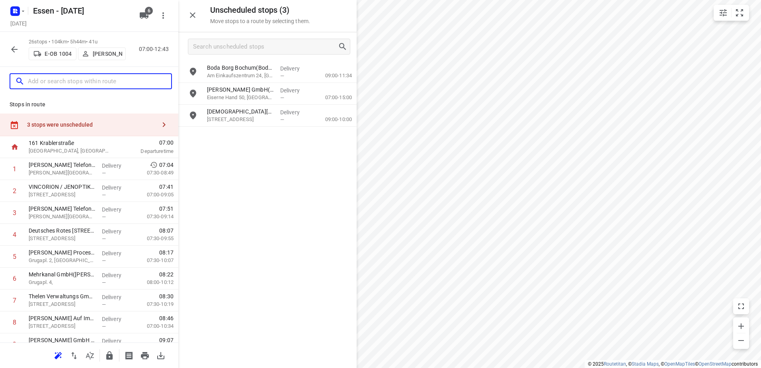
click at [81, 83] on input "text" at bounding box center [99, 81] width 143 height 12
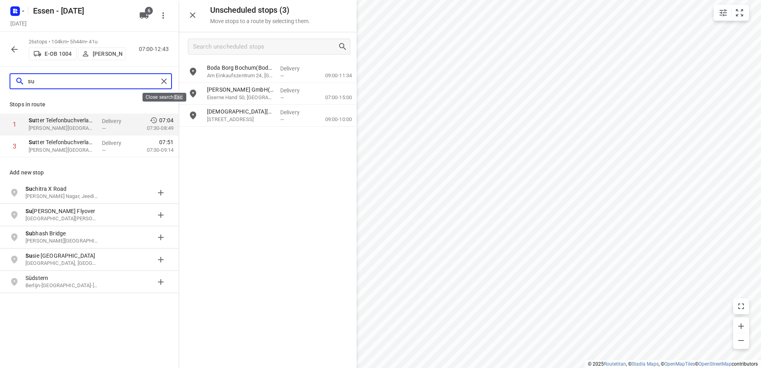
type input "su"
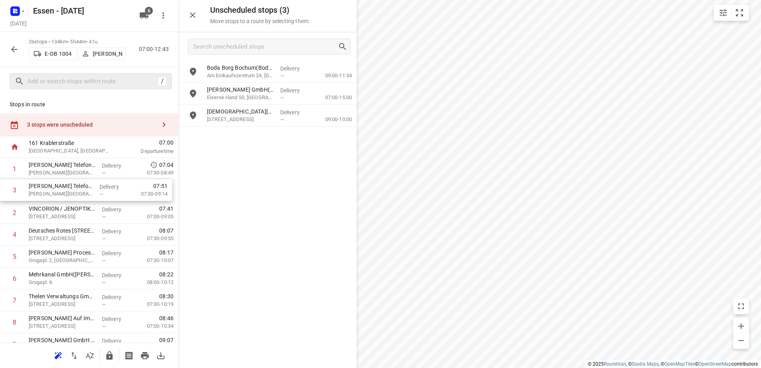
drag, startPoint x: 53, startPoint y: 221, endPoint x: 53, endPoint y: 195, distance: 25.9
click at [196, 11] on icon "button" at bounding box center [193, 15] width 10 height 10
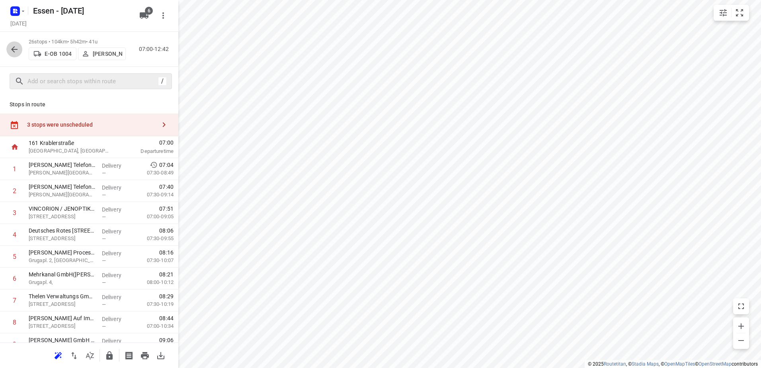
click at [16, 46] on icon "button" at bounding box center [15, 50] width 10 height 10
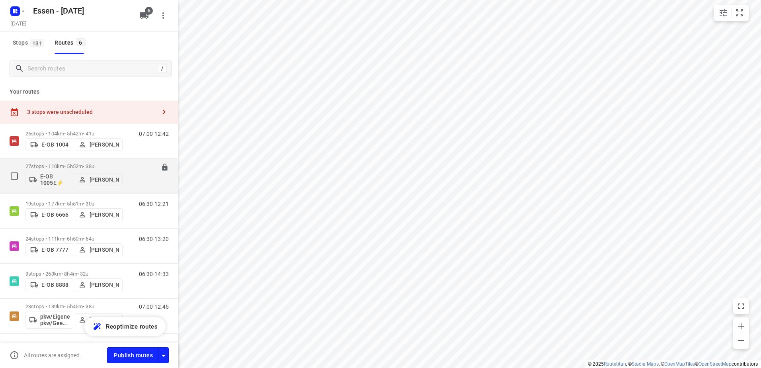
scroll to position [23, 0]
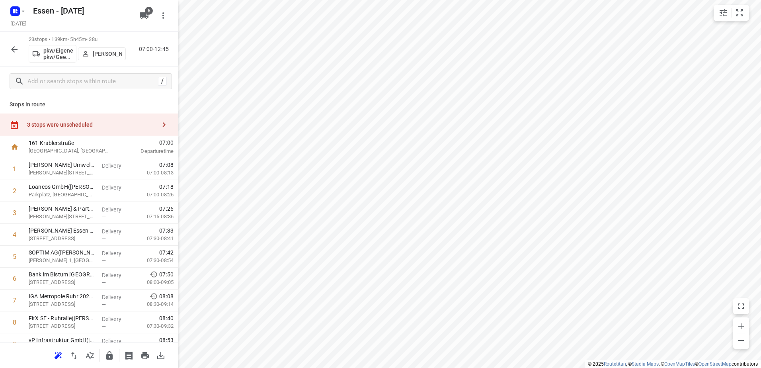
click at [95, 127] on div "3 stops were unscheduled" at bounding box center [91, 124] width 129 height 6
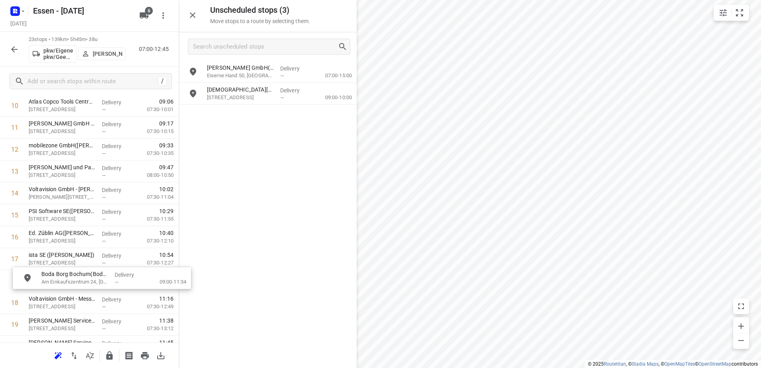
scroll to position [260, 6]
drag, startPoint x: 228, startPoint y: 77, endPoint x: 59, endPoint y: 286, distance: 268.5
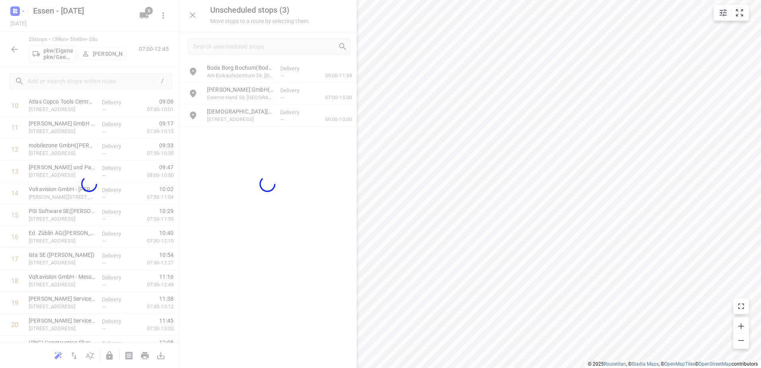
scroll to position [260, 0]
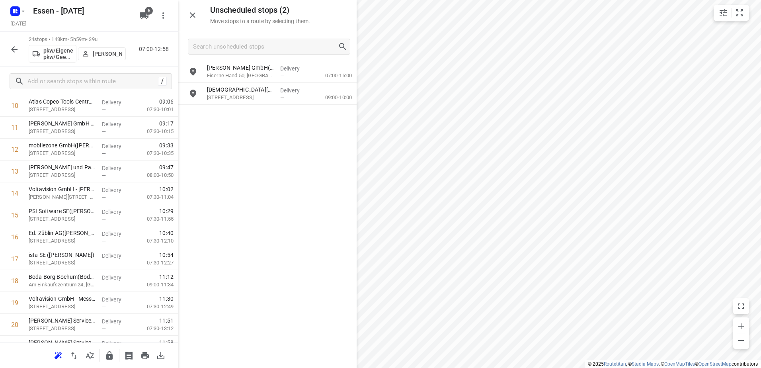
click at [11, 49] on icon "button" at bounding box center [15, 50] width 10 height 10
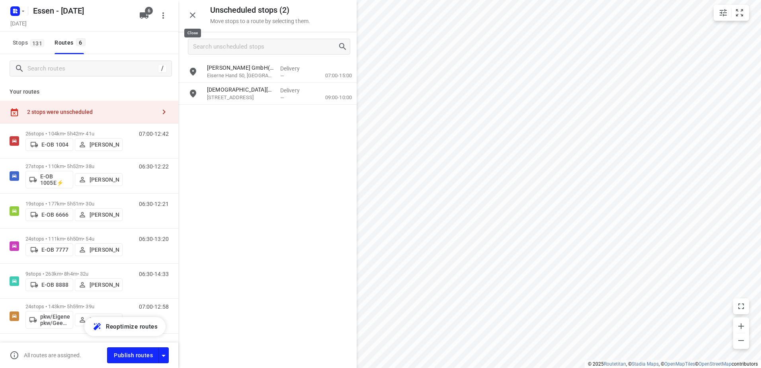
click at [195, 11] on icon "button" at bounding box center [193, 15] width 10 height 10
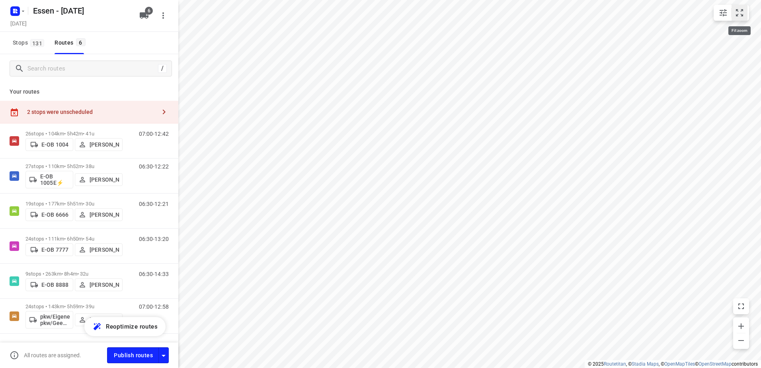
click at [742, 14] on icon "small contained button group" at bounding box center [738, 12] width 7 height 7
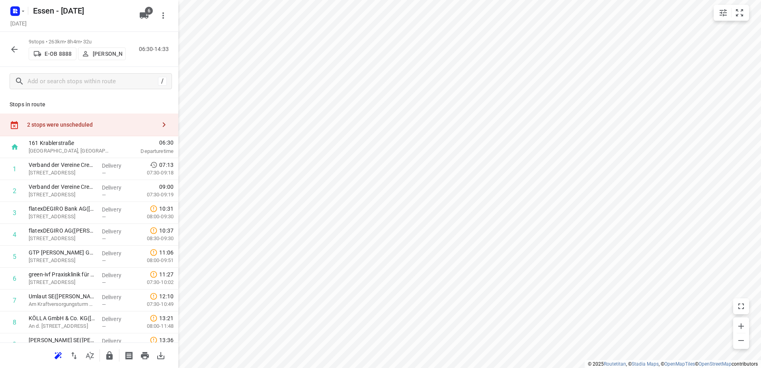
click at [109, 125] on div "2 stops were unscheduled" at bounding box center [91, 124] width 129 height 6
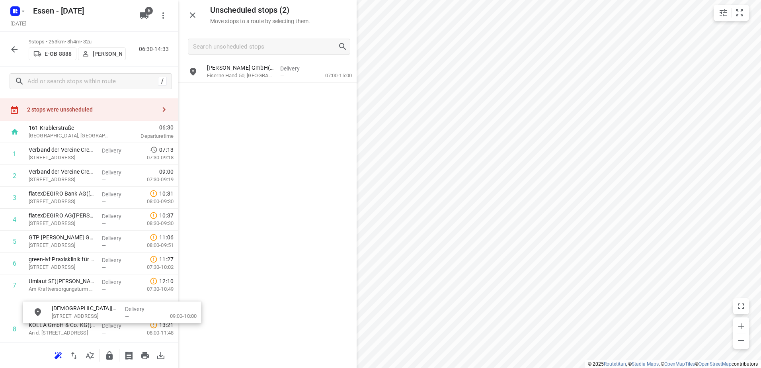
scroll to position [54, 0]
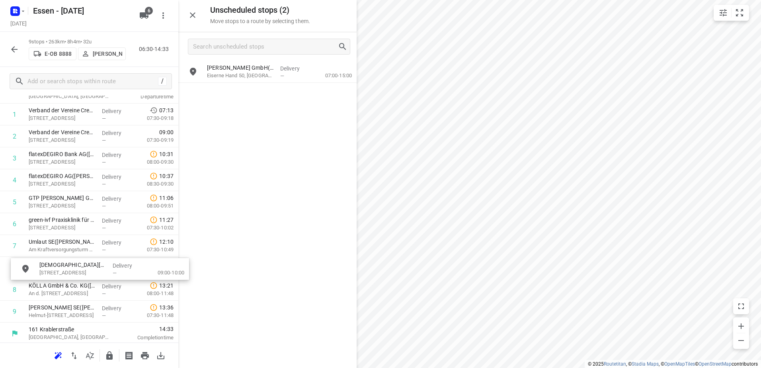
drag, startPoint x: 269, startPoint y: 98, endPoint x: 100, endPoint y: 273, distance: 243.6
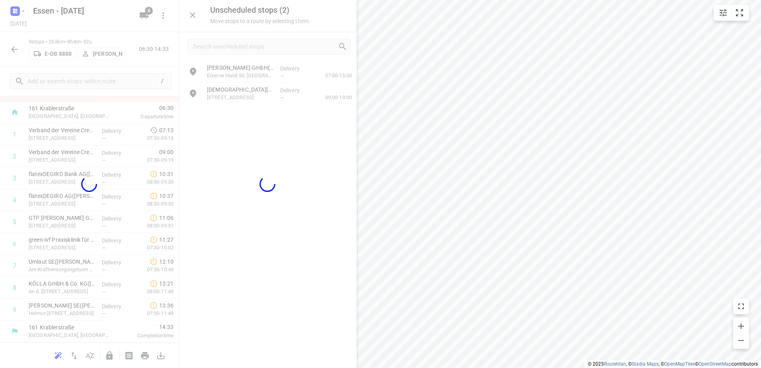
scroll to position [35, 0]
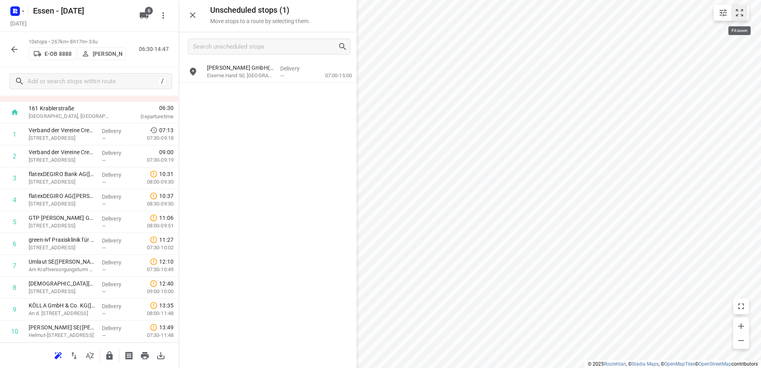
click at [742, 11] on icon "small contained button group" at bounding box center [739, 13] width 10 height 10
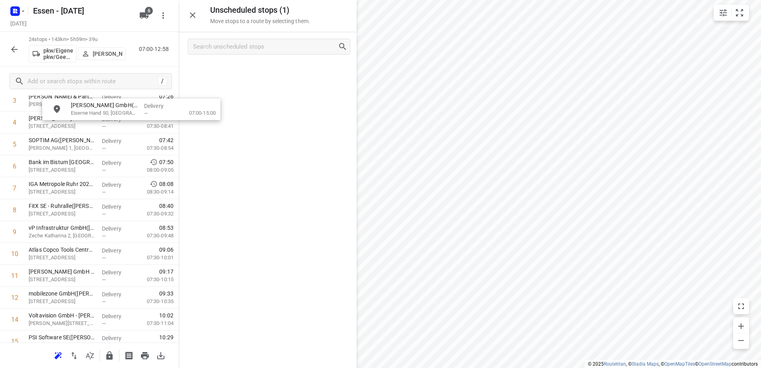
scroll to position [0, 0]
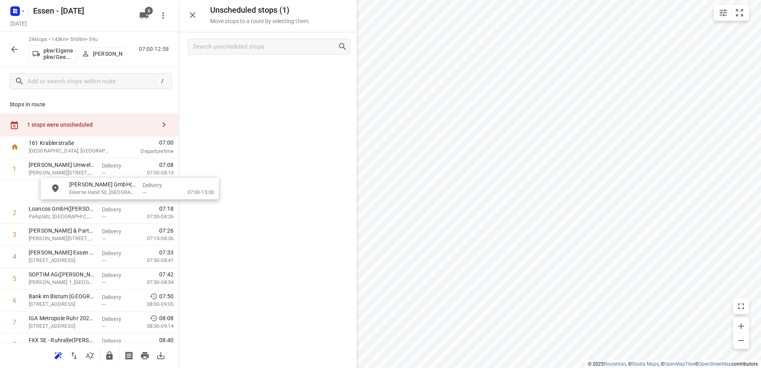
drag, startPoint x: 239, startPoint y: 72, endPoint x: 95, endPoint y: 192, distance: 186.7
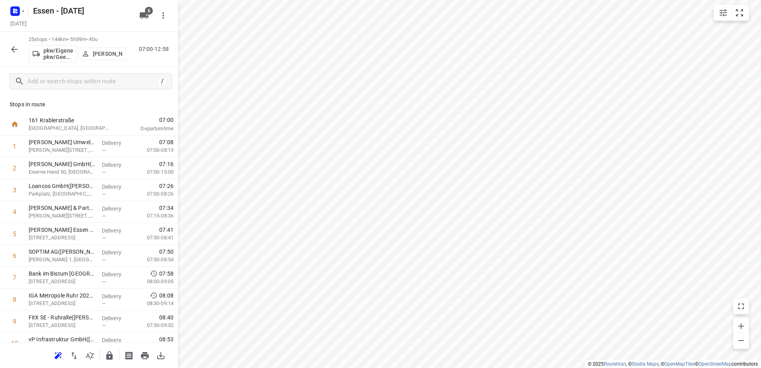
click at [16, 48] on icon "button" at bounding box center [15, 50] width 10 height 10
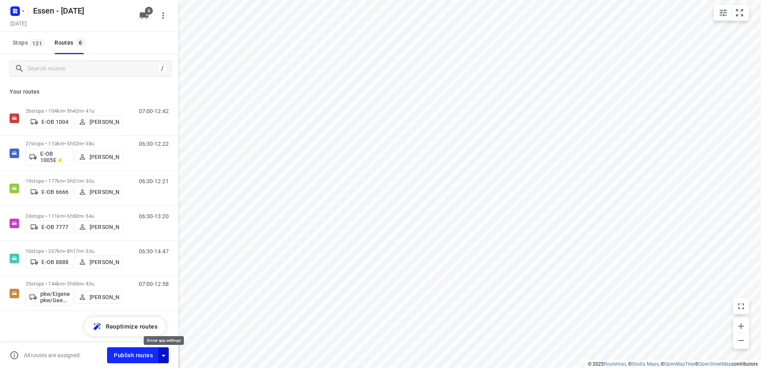
drag, startPoint x: 168, startPoint y: 353, endPoint x: 166, endPoint y: 347, distance: 6.6
click at [168, 353] on icon "button" at bounding box center [164, 355] width 10 height 10
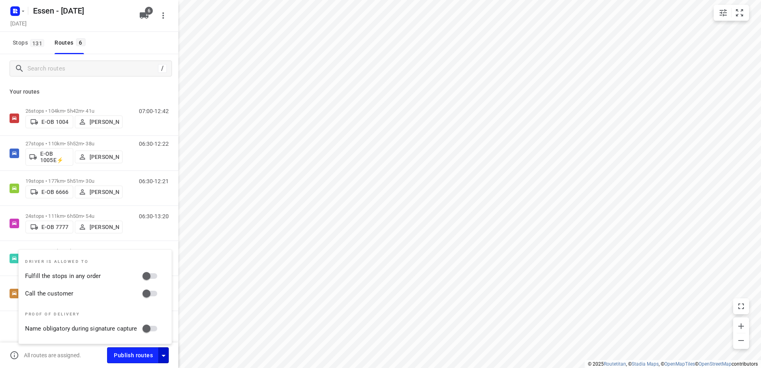
drag, startPoint x: 157, startPoint y: 293, endPoint x: 154, endPoint y: 282, distance: 11.2
click at [155, 286] on input "Call the customer" at bounding box center [146, 293] width 45 height 15
checkbox input "true"
click at [152, 273] on input "Fulfill the stops in any order" at bounding box center [146, 275] width 45 height 15
checkbox input "true"
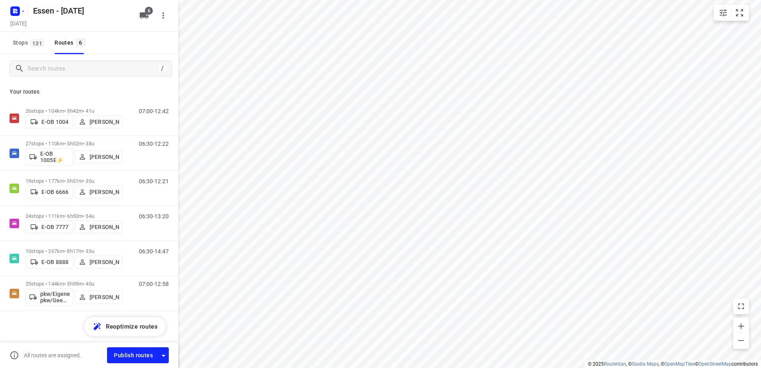
click at [27, 12] on div "Essen - [DATE]" at bounding box center [70, 10] width 127 height 14
click at [23, 11] on icon "button" at bounding box center [23, 10] width 3 height 1
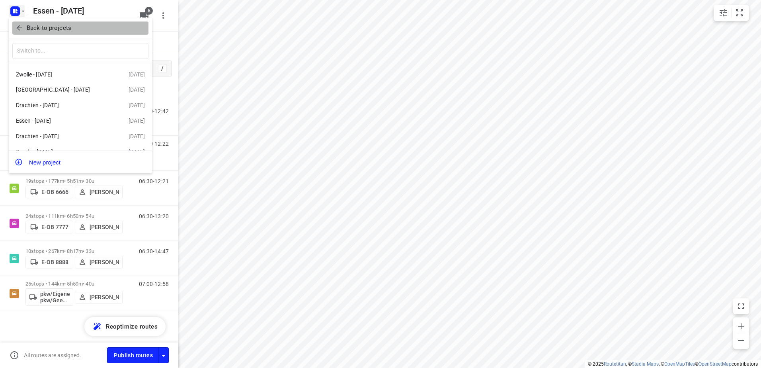
click at [24, 27] on span "Back to projects" at bounding box center [81, 27] width 130 height 9
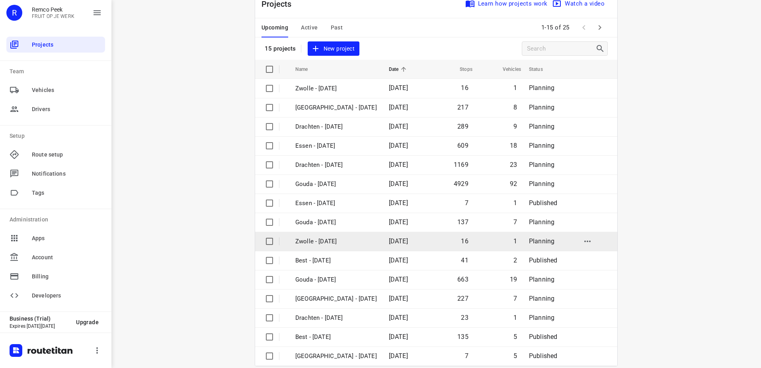
scroll to position [35, 0]
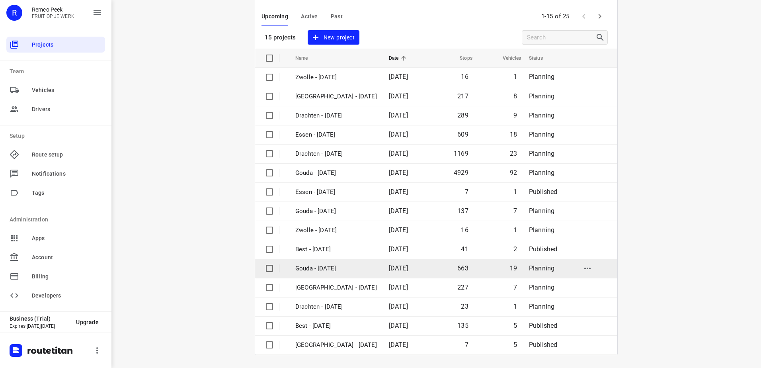
click at [352, 270] on p "Gouda - [DATE]" at bounding box center [336, 268] width 82 height 9
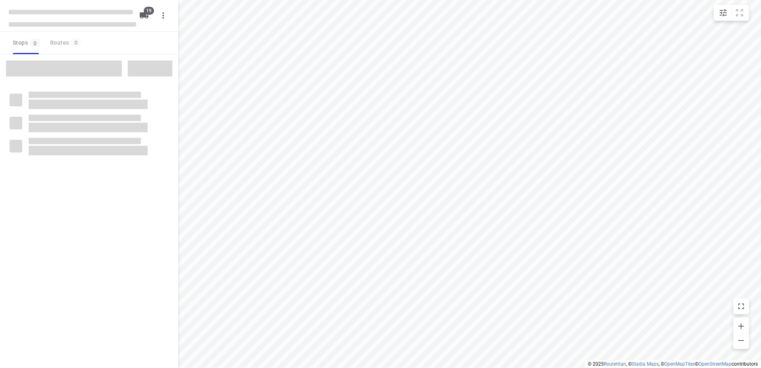
checkbox input "true"
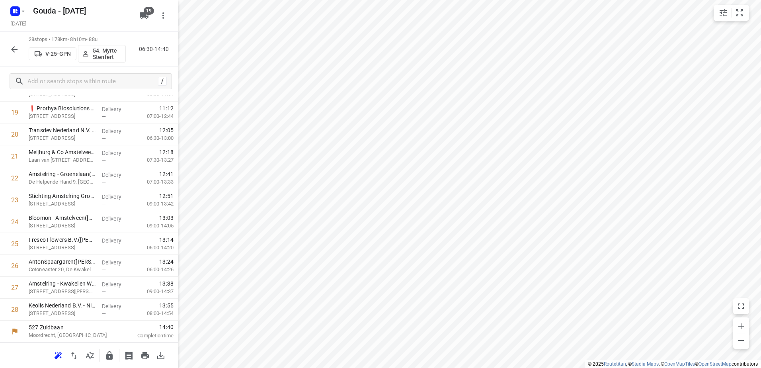
scroll to position [450, 0]
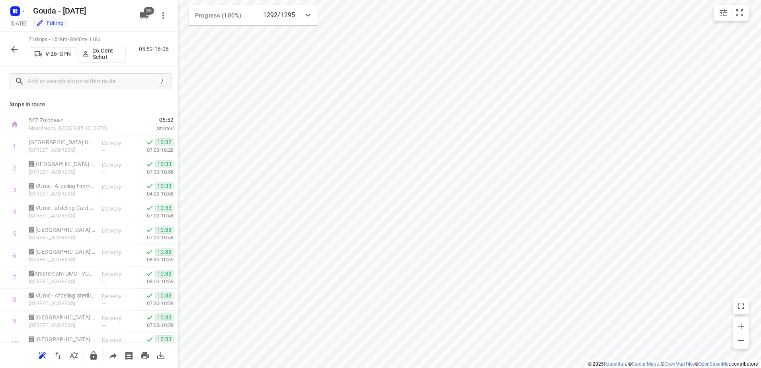
click at [14, 48] on icon "button" at bounding box center [14, 49] width 6 height 6
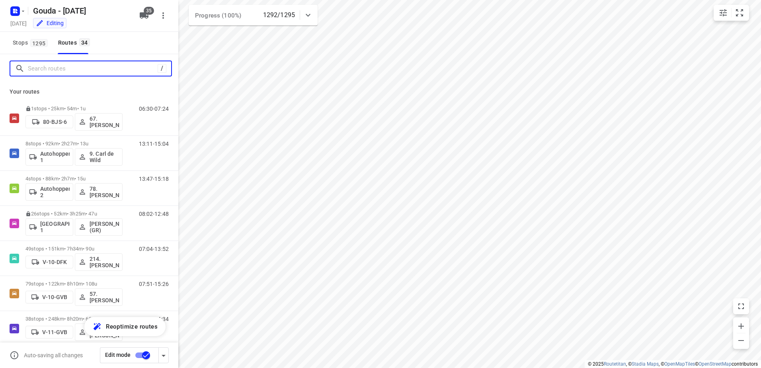
click at [55, 73] on input "Search routes" at bounding box center [93, 68] width 130 height 12
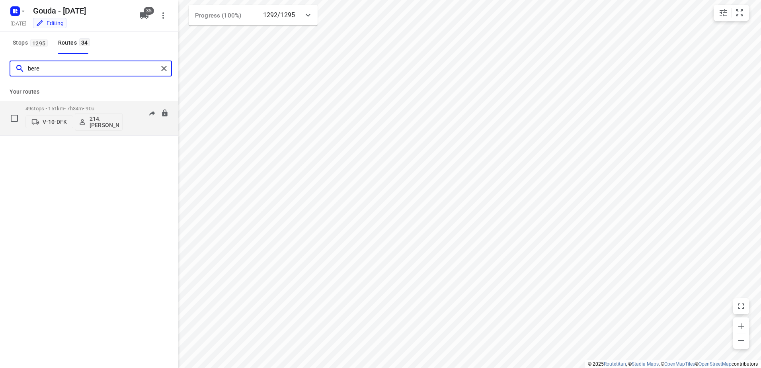
type input "bere"
click at [64, 111] on p "49 stops • 151km • 7h34m • 90u" at bounding box center [73, 108] width 97 height 6
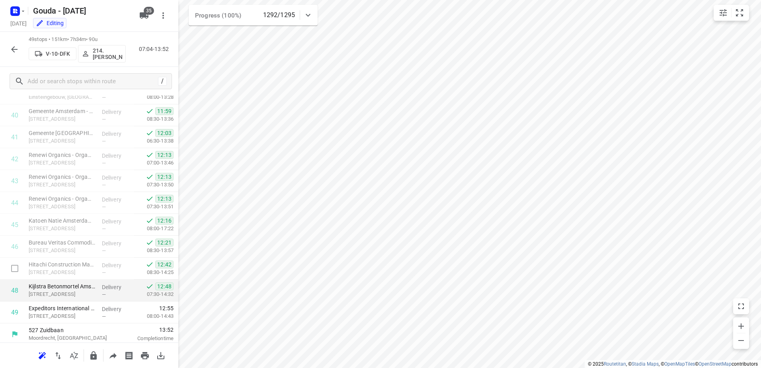
scroll to position [887, 0]
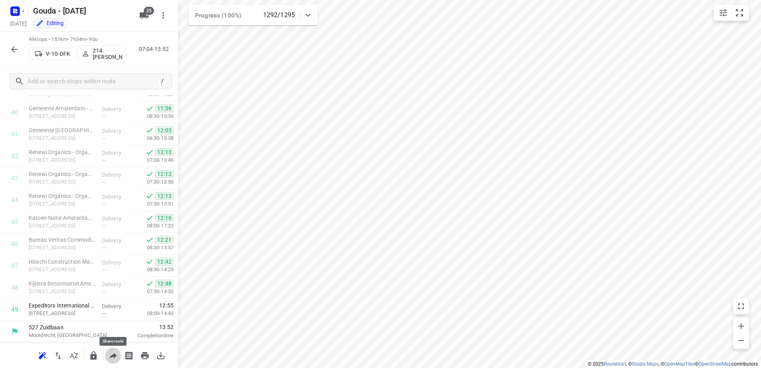
click at [107, 361] on button "button" at bounding box center [113, 355] width 16 height 16
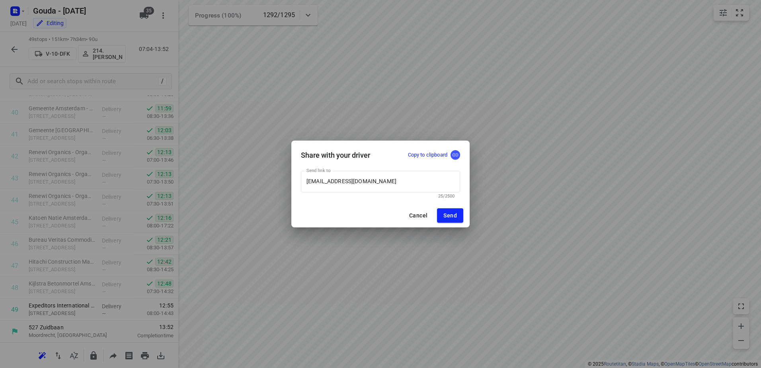
click at [451, 157] on button "button" at bounding box center [455, 155] width 10 height 10
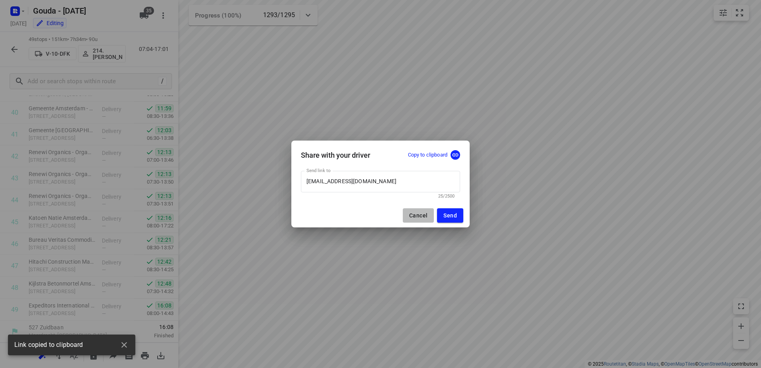
drag, startPoint x: 425, startPoint y: 218, endPoint x: 409, endPoint y: 165, distance: 55.6
click at [424, 217] on button "Cancel" at bounding box center [418, 215] width 31 height 14
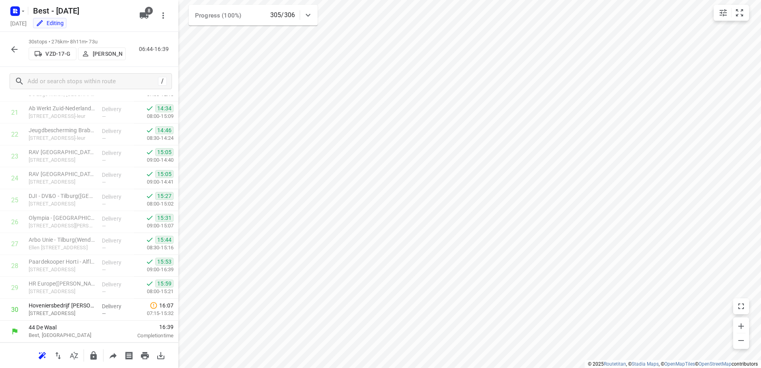
scroll to position [471, 0]
click at [17, 14] on rect "button" at bounding box center [15, 11] width 10 height 10
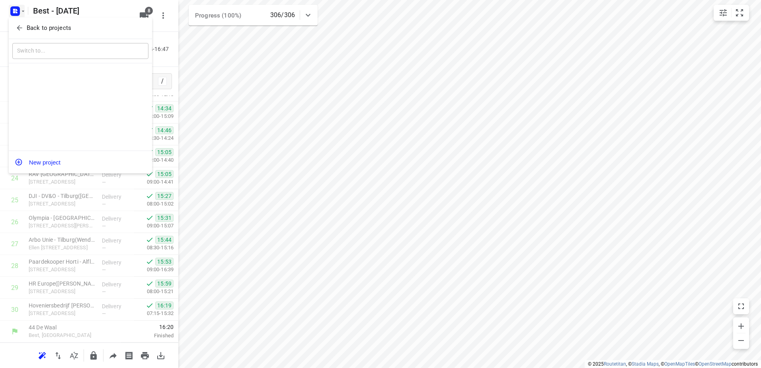
click at [22, 25] on icon "button" at bounding box center [20, 28] width 8 height 8
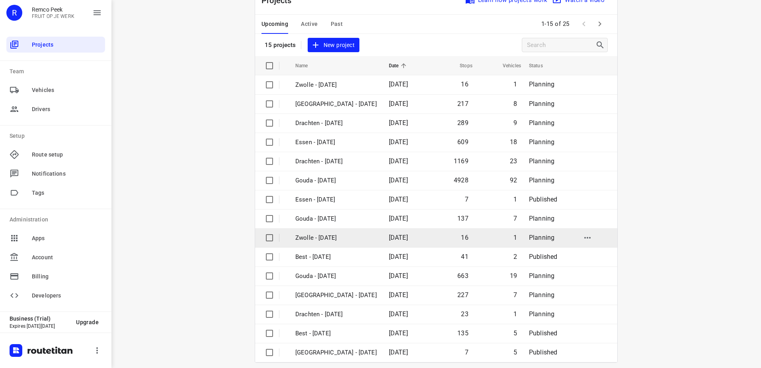
scroll to position [35, 0]
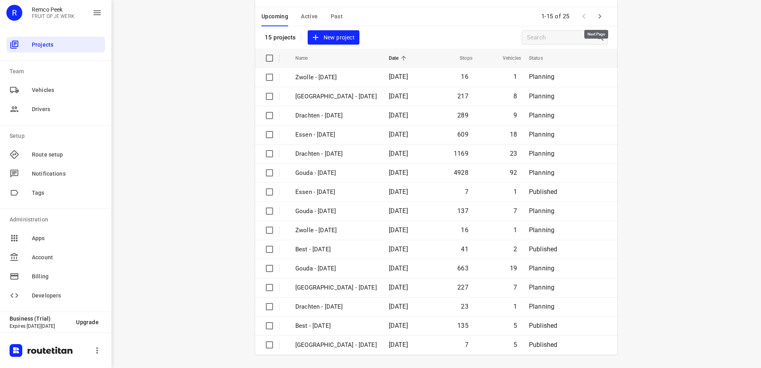
click at [595, 12] on icon "button" at bounding box center [600, 17] width 10 height 10
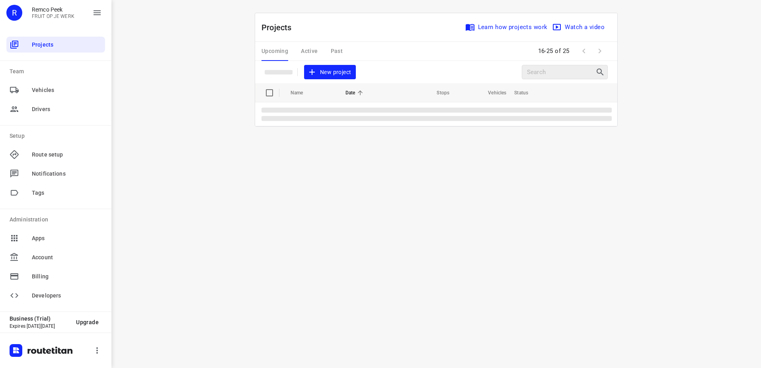
scroll to position [0, 0]
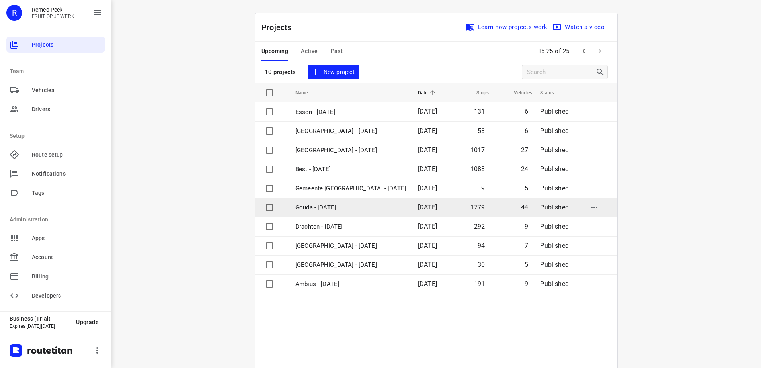
click at [351, 213] on td "Gouda - [DATE]" at bounding box center [349, 207] width 124 height 19
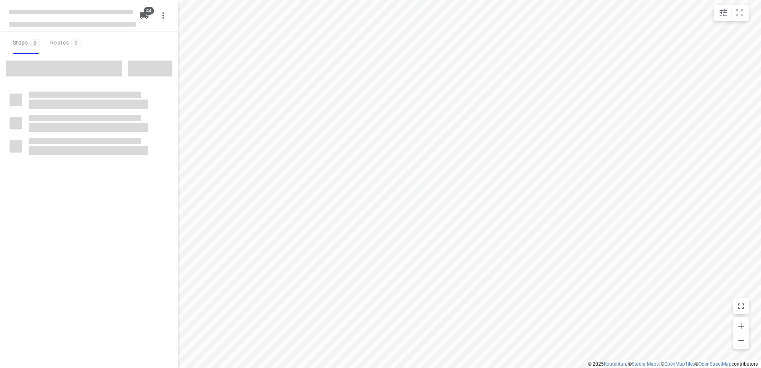
type input "distance"
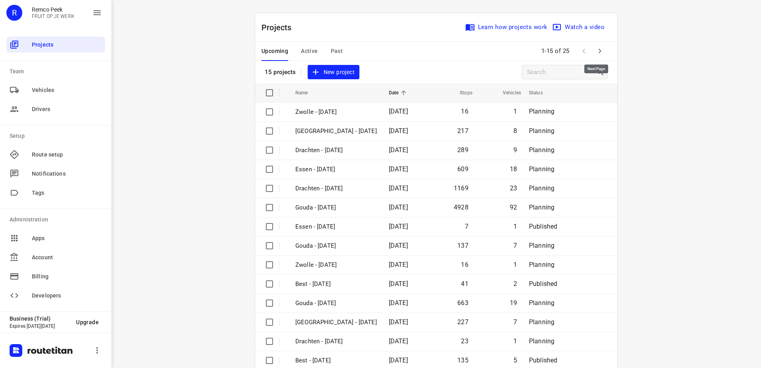
click at [600, 50] on icon "button" at bounding box center [600, 51] width 10 height 10
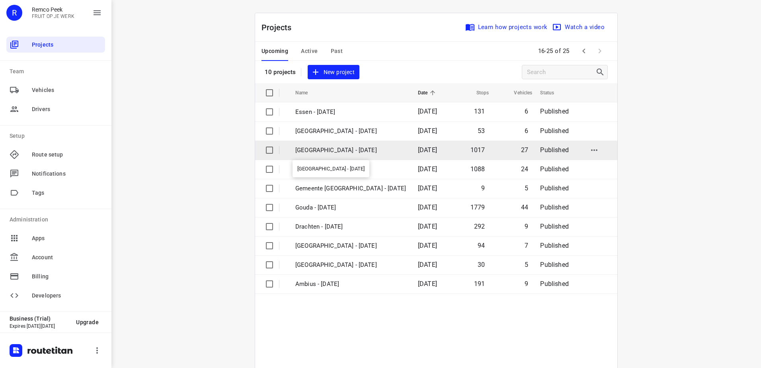
click at [374, 151] on p "Zwolle - Wednesday" at bounding box center [350, 150] width 111 height 9
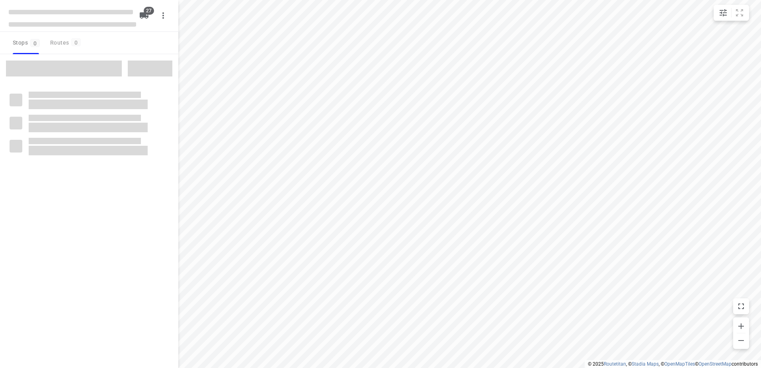
type input "distance"
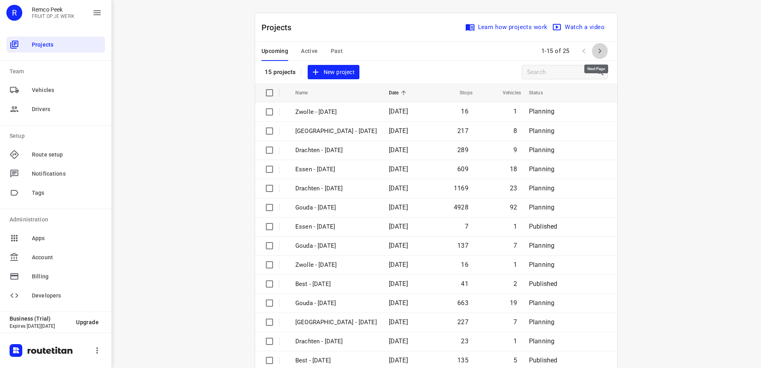
click at [597, 50] on icon "button" at bounding box center [600, 51] width 10 height 10
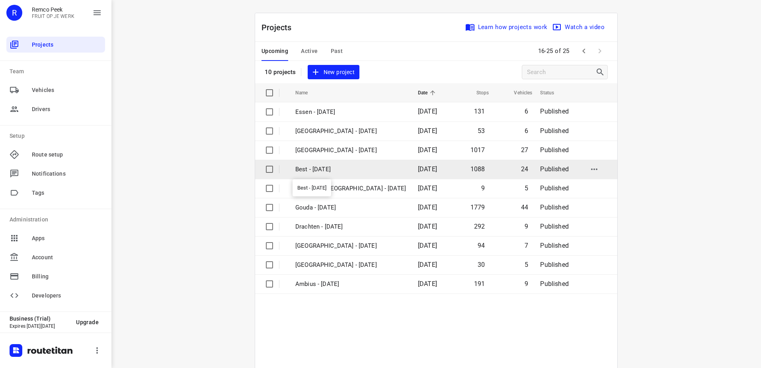
click at [313, 167] on p "Best - Wednesday" at bounding box center [350, 169] width 111 height 9
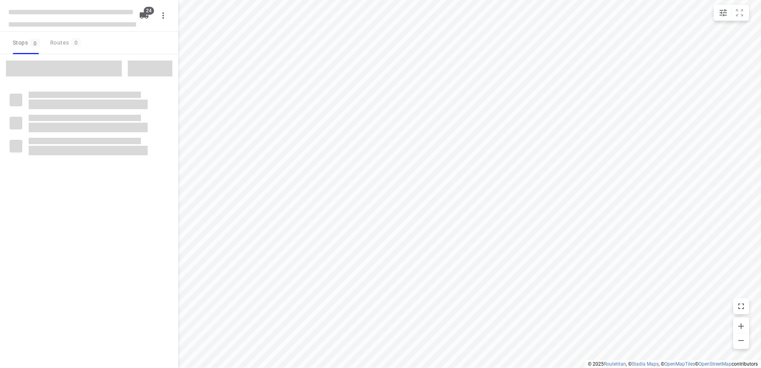
type input "distance"
checkbox input "true"
type input "distance"
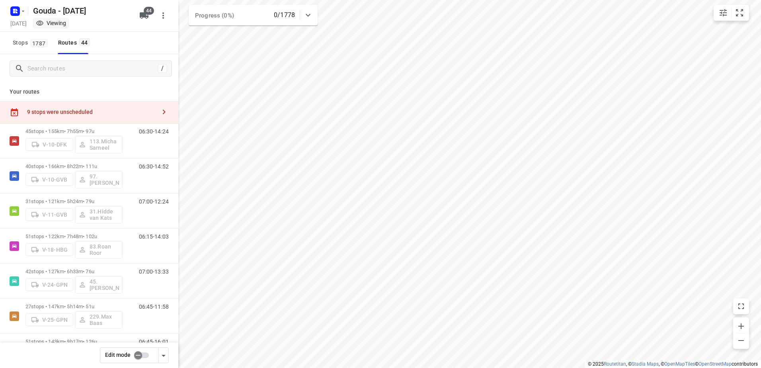
click at [148, 354] on input "checkbox" at bounding box center [137, 354] width 45 height 15
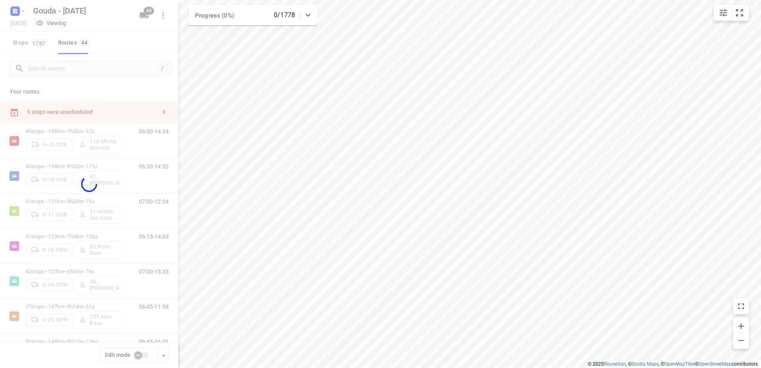
checkbox input "true"
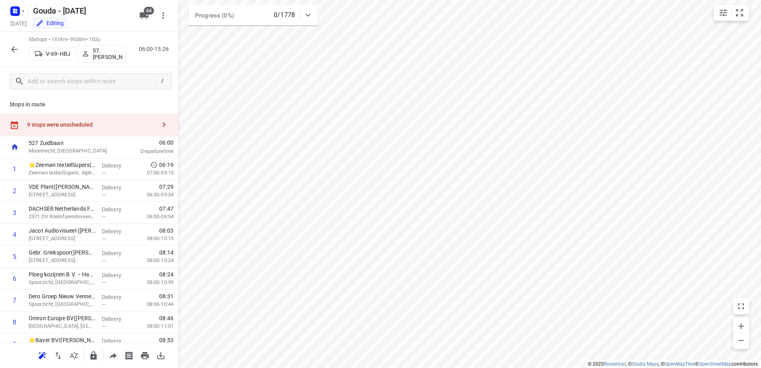
click at [114, 123] on div "9 stops were unscheduled" at bounding box center [91, 124] width 129 height 6
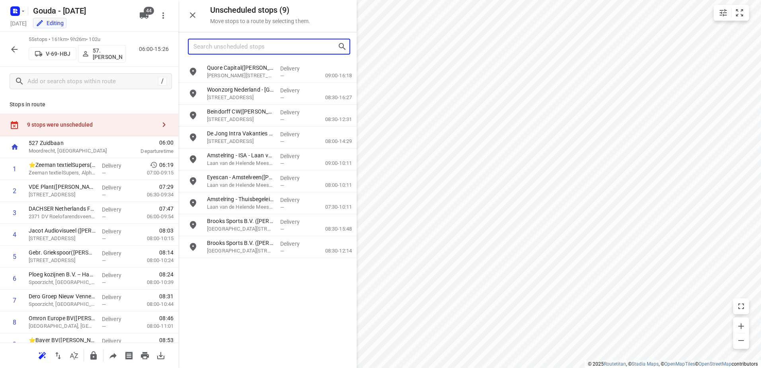
click at [256, 46] on input "Search unscheduled stops" at bounding box center [265, 47] width 144 height 12
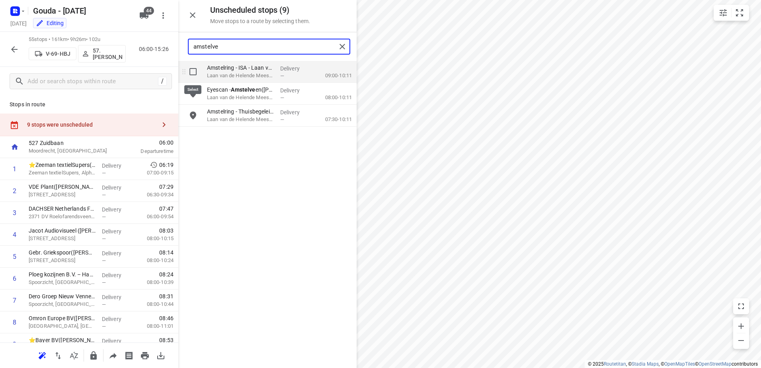
type input "amstelve"
click at [188, 75] on input "grid" at bounding box center [193, 72] width 16 height 16
checkbox input "true"
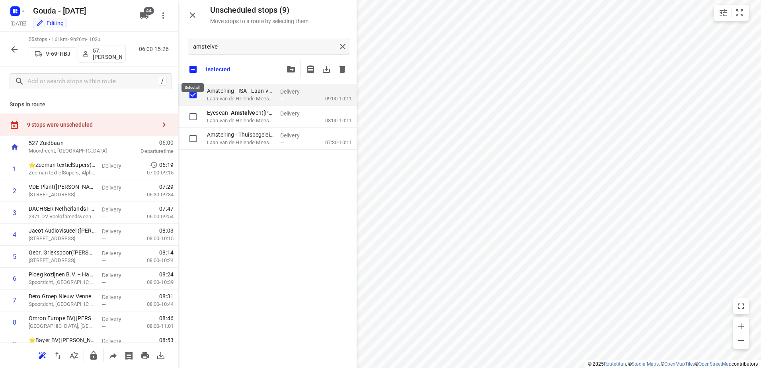
click at [189, 73] on input "checkbox" at bounding box center [193, 69] width 17 height 17
checkbox input "false"
checkbox input "true"
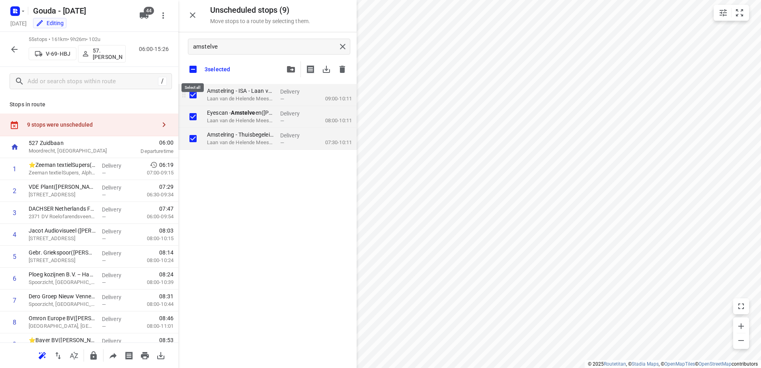
checkbox input "true"
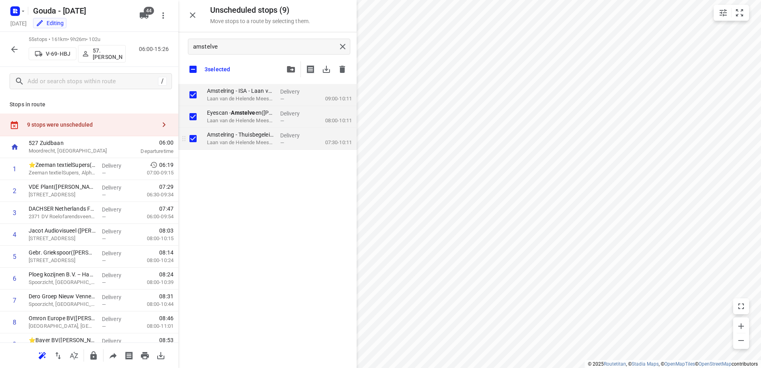
checkbox input "true"
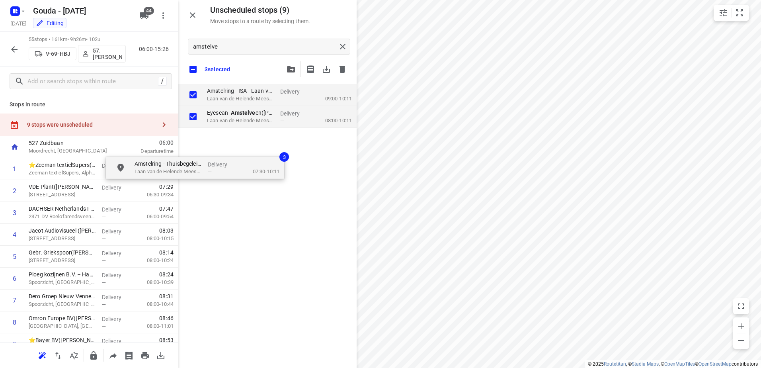
checkbox input "true"
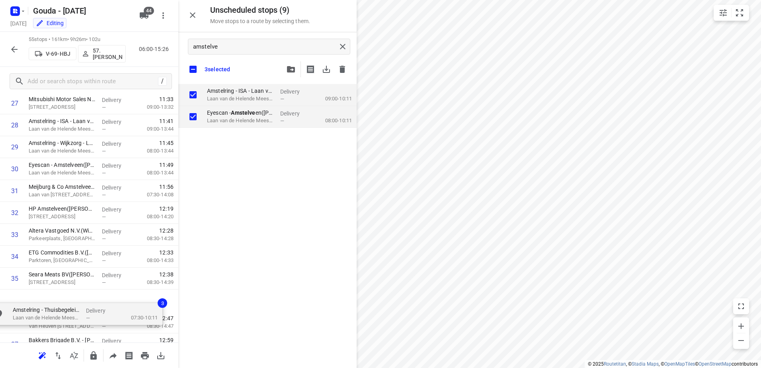
scroll to position [647, 0]
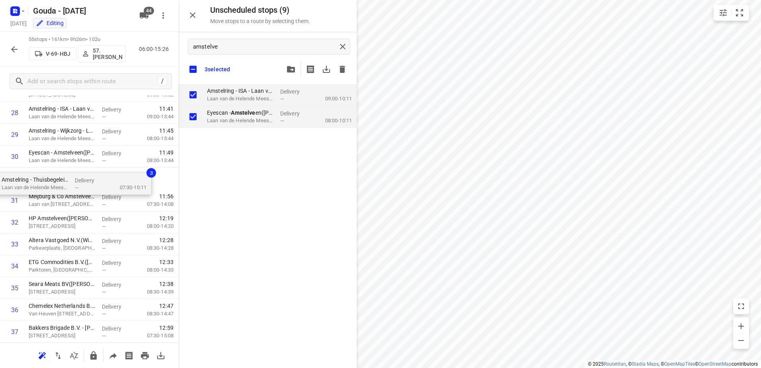
drag, startPoint x: 259, startPoint y: 136, endPoint x: 51, endPoint y: 181, distance: 212.1
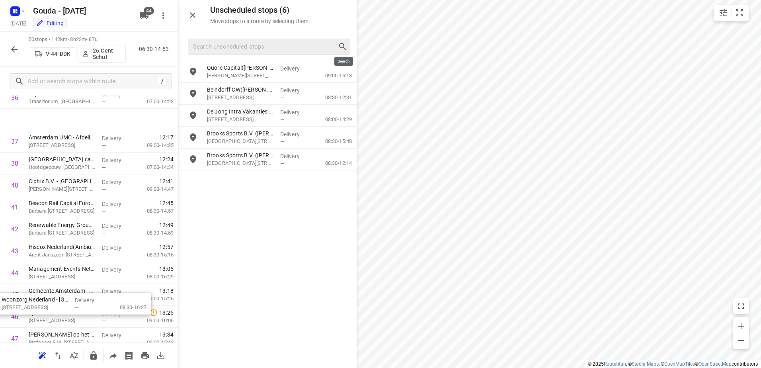
scroll to position [959, 0]
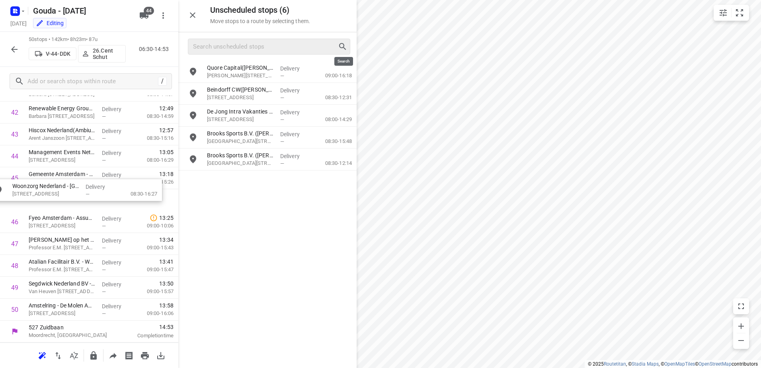
drag, startPoint x: 284, startPoint y: 89, endPoint x: 85, endPoint y: 189, distance: 223.1
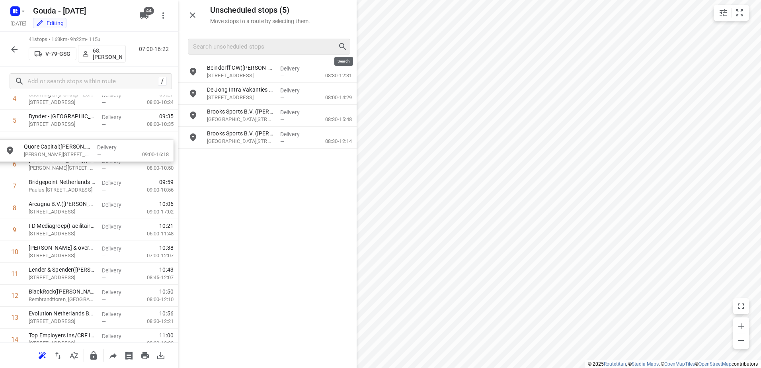
scroll to position [134, 0]
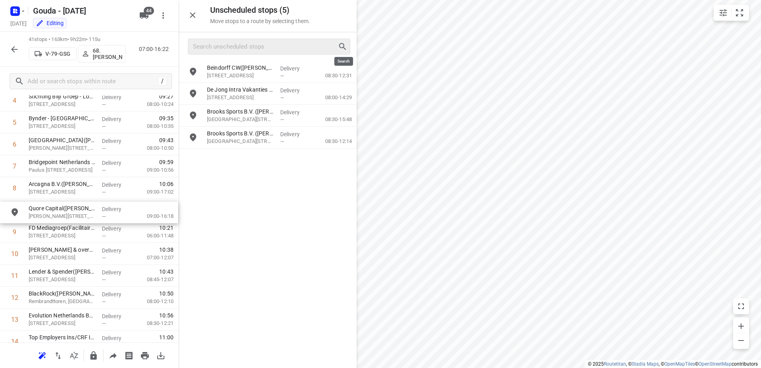
drag, startPoint x: 279, startPoint y: 68, endPoint x: 93, endPoint y: 213, distance: 236.1
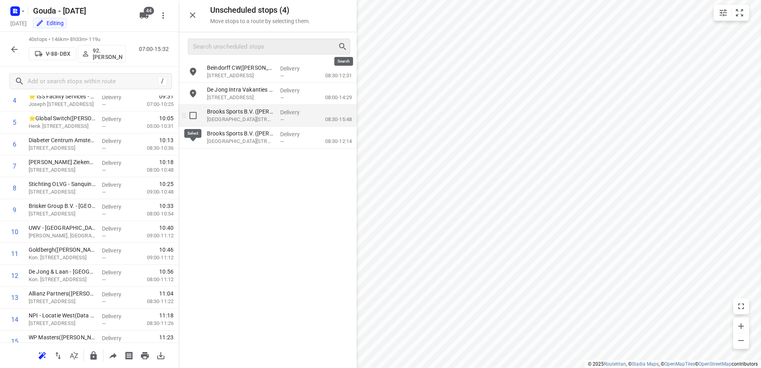
drag, startPoint x: 189, startPoint y: 113, endPoint x: 189, endPoint y: 133, distance: 20.7
click at [189, 114] on input "grid" at bounding box center [193, 115] width 16 height 16
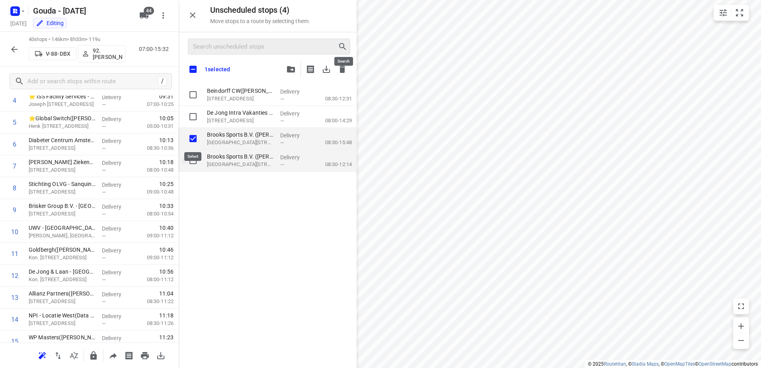
checkbox input "true"
click at [194, 168] on div "grid" at bounding box center [190, 161] width 25 height 22
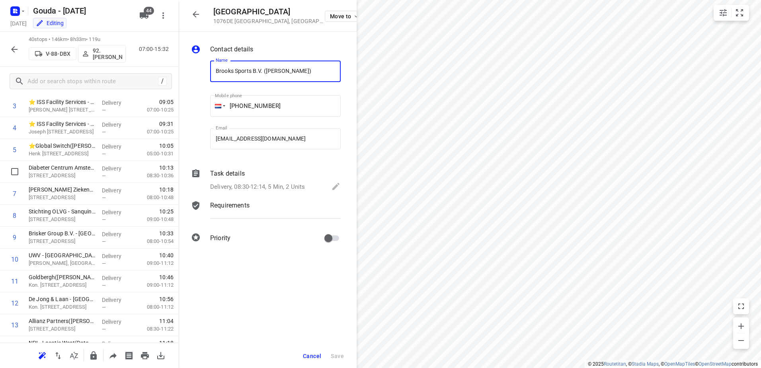
scroll to position [0, 0]
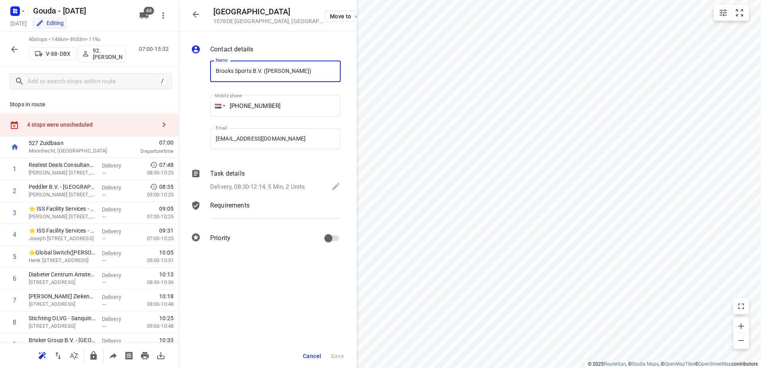
click at [88, 130] on div "4 stops were unscheduled" at bounding box center [89, 124] width 178 height 23
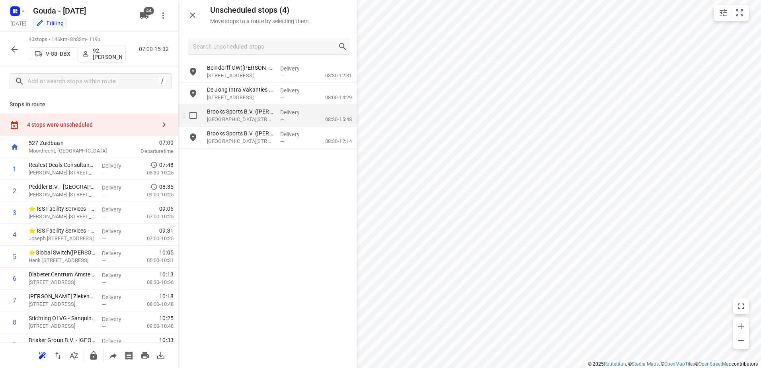
click at [193, 117] on input "grid" at bounding box center [193, 115] width 16 height 16
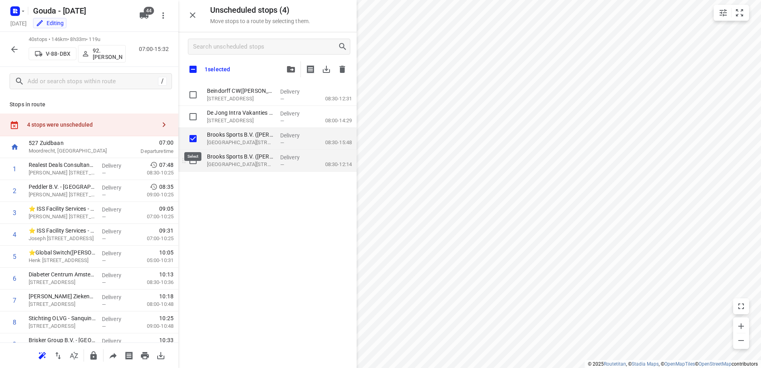
checkbox input "true"
click at [196, 158] on input "grid" at bounding box center [193, 160] width 16 height 16
checkbox input "true"
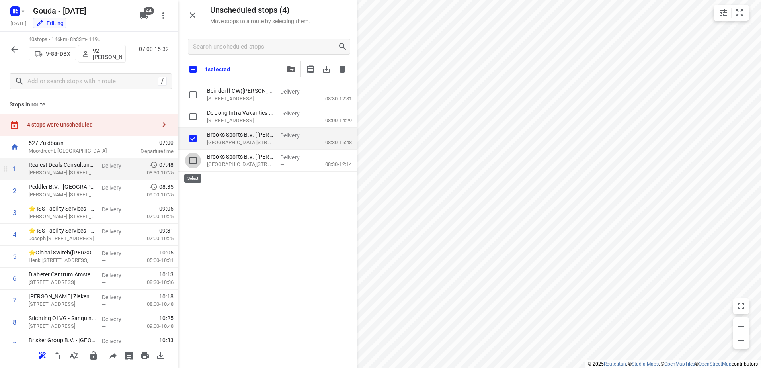
checkbox input "true"
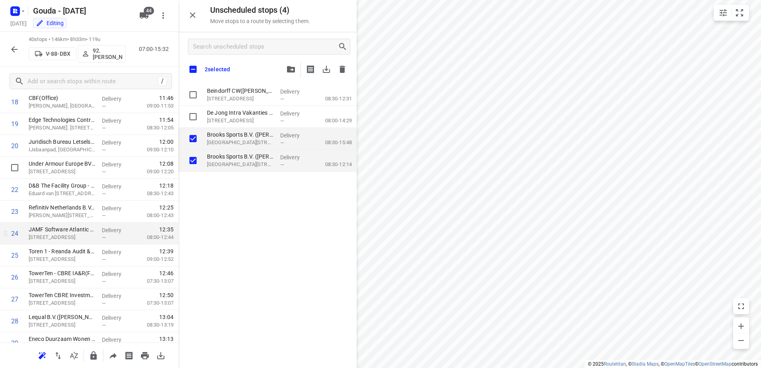
scroll to position [477, 0]
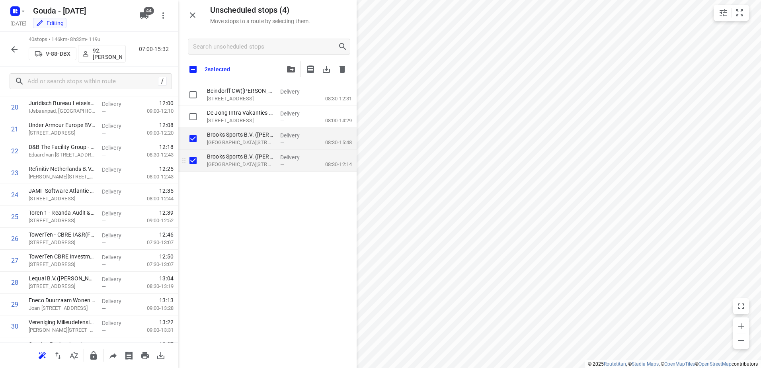
checkbox input "true"
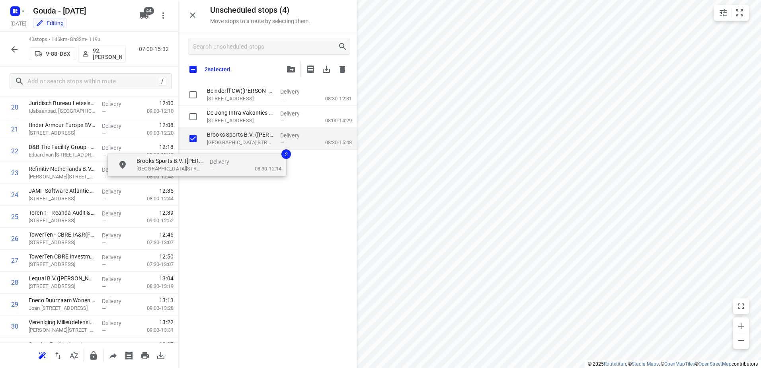
checkbox input "true"
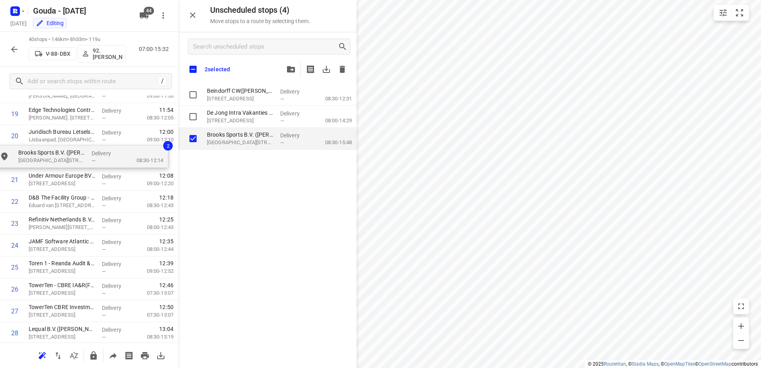
drag, startPoint x: 237, startPoint y: 163, endPoint x: 45, endPoint y: 159, distance: 191.4
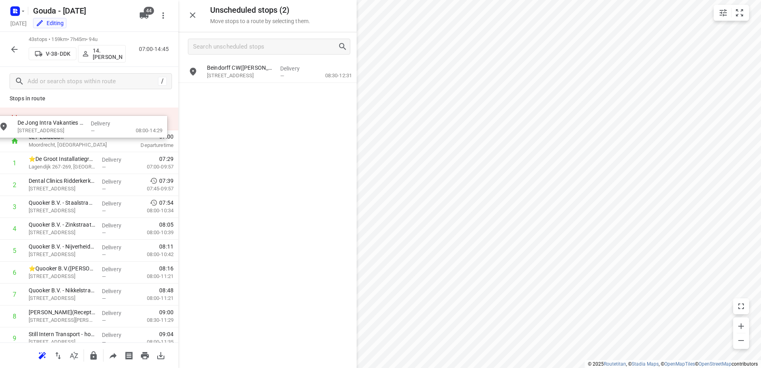
scroll to position [0, 0]
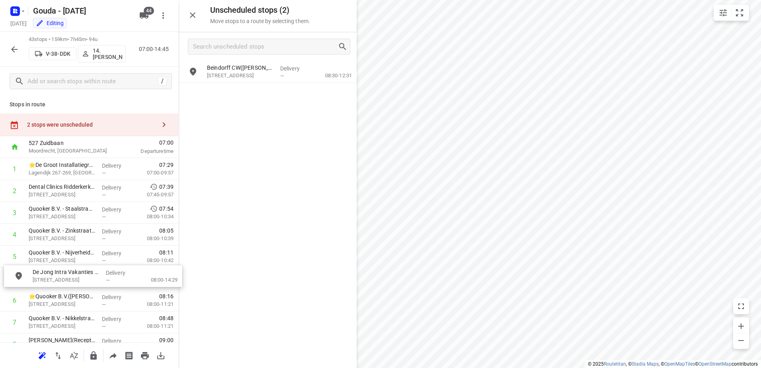
drag, startPoint x: 270, startPoint y: 104, endPoint x: 92, endPoint y: 287, distance: 254.9
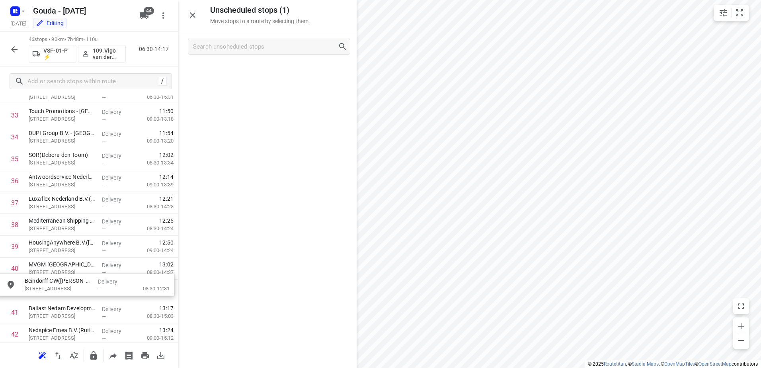
drag, startPoint x: 329, startPoint y: 68, endPoint x: 139, endPoint y: 286, distance: 289.2
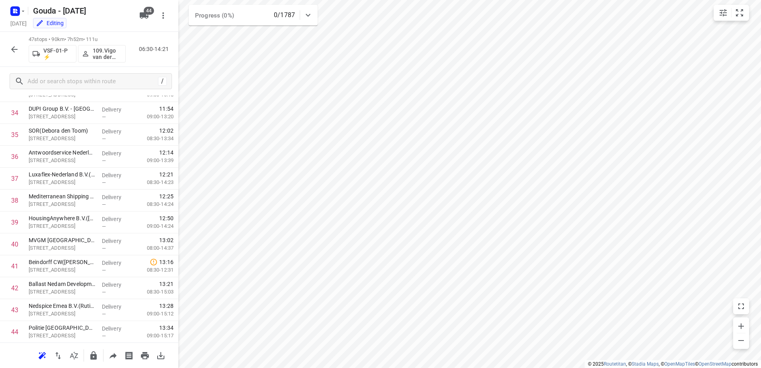
click at [13, 46] on icon "button" at bounding box center [15, 50] width 10 height 10
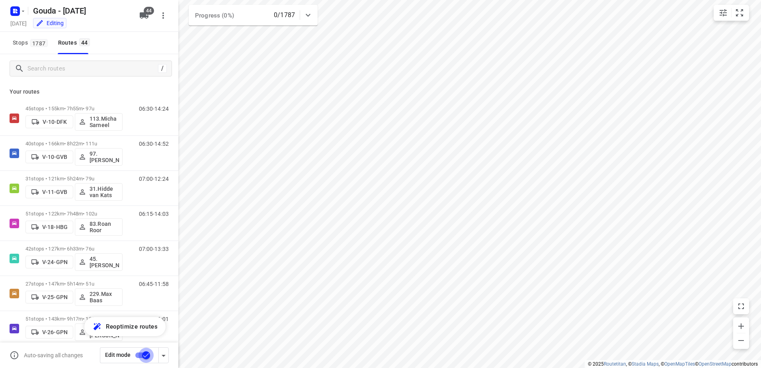
click at [146, 353] on input "checkbox" at bounding box center [145, 354] width 45 height 15
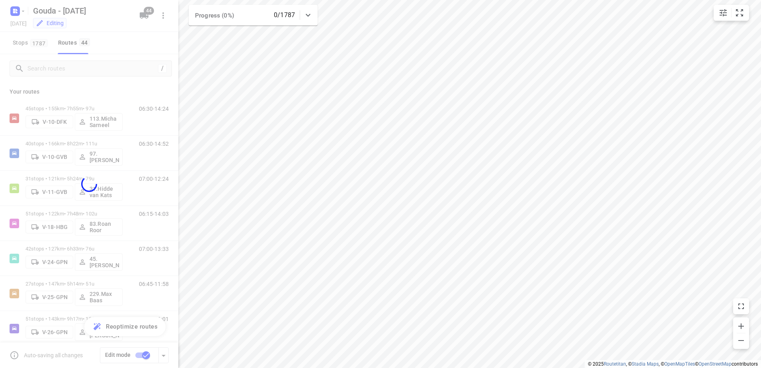
checkbox input "false"
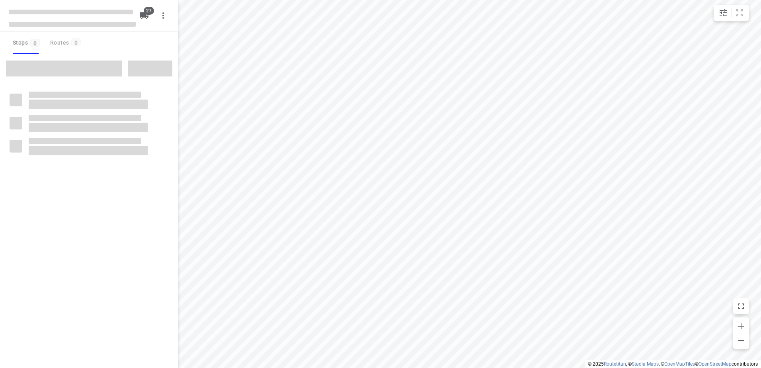
type input "distance"
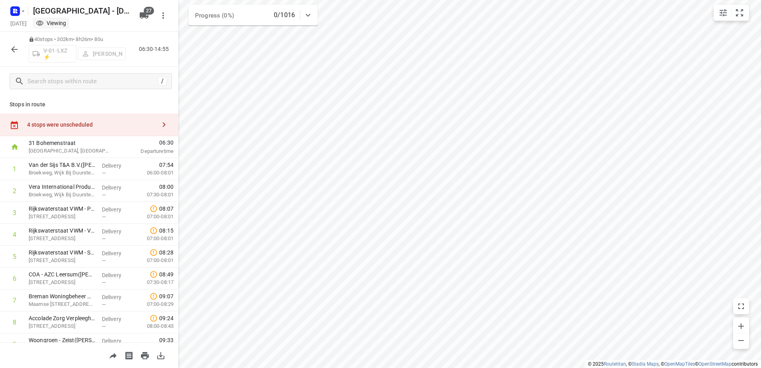
click at [12, 50] on icon "button" at bounding box center [15, 50] width 10 height 10
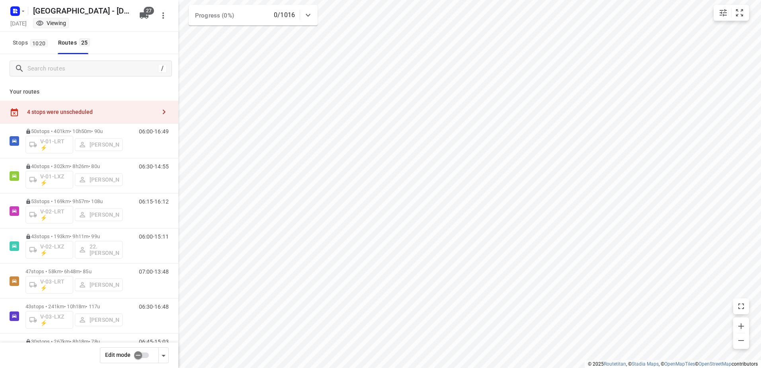
click at [144, 356] on input "checkbox" at bounding box center [137, 354] width 45 height 15
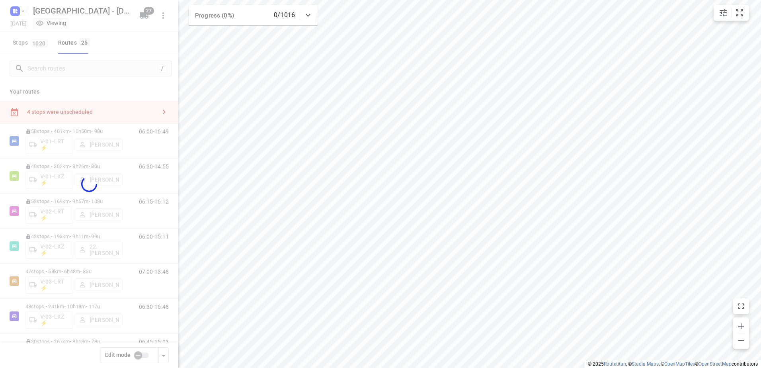
checkbox input "true"
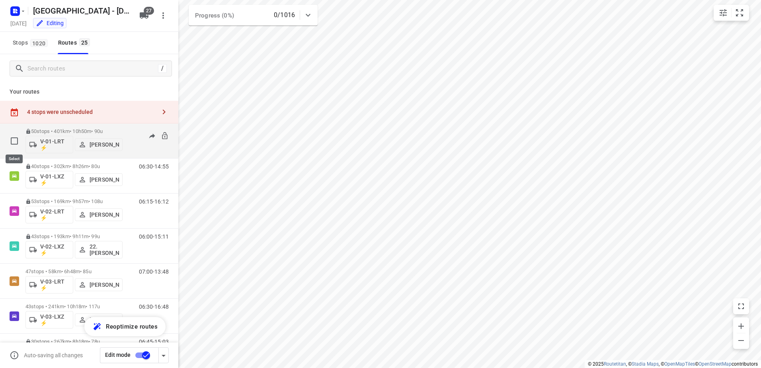
click at [14, 139] on input "checkbox" at bounding box center [14, 141] width 16 height 16
checkbox input "true"
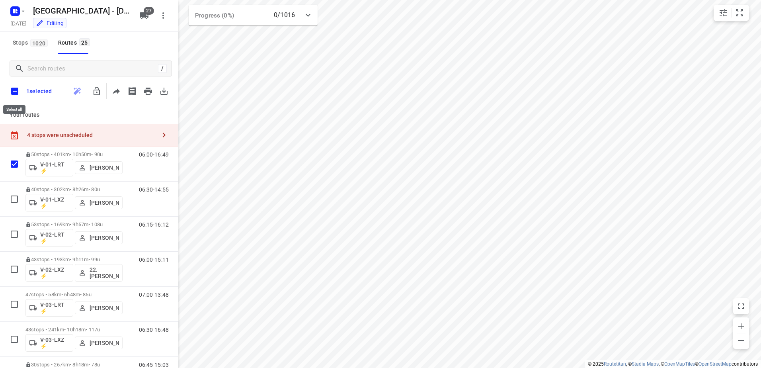
click at [13, 84] on input "checkbox" at bounding box center [14, 91] width 17 height 17
checkbox input "true"
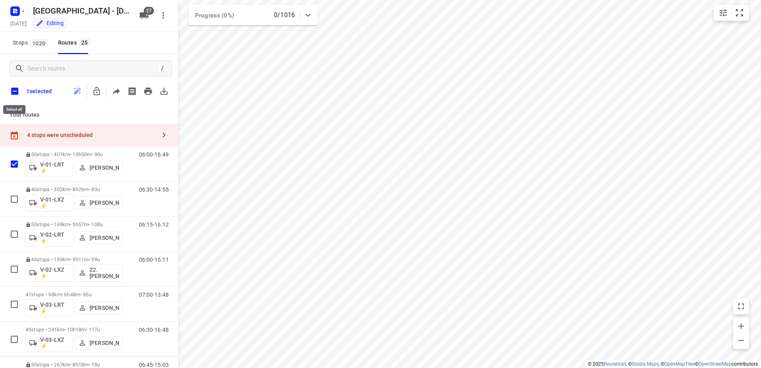
checkbox input "true"
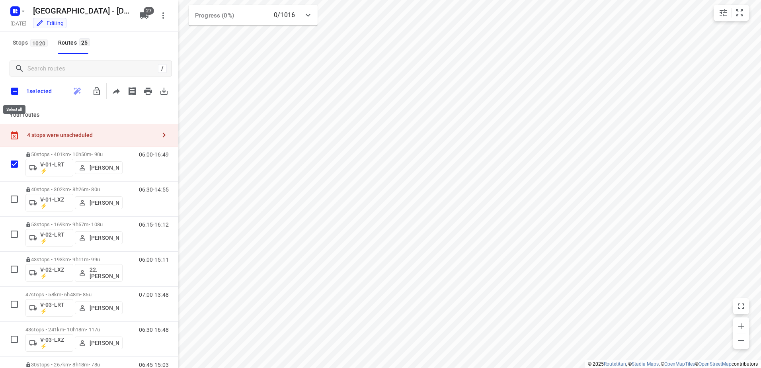
checkbox input "true"
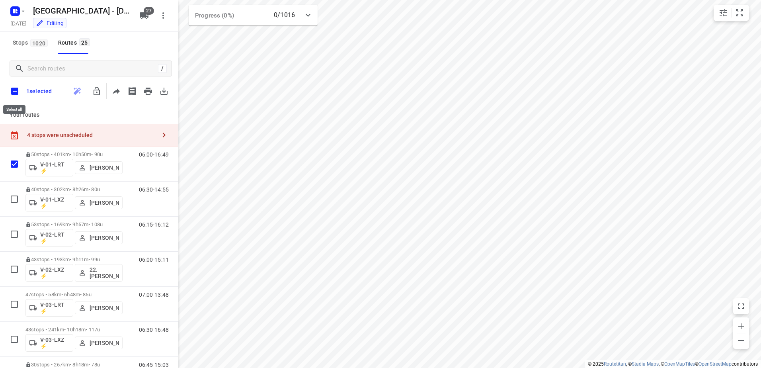
checkbox input "true"
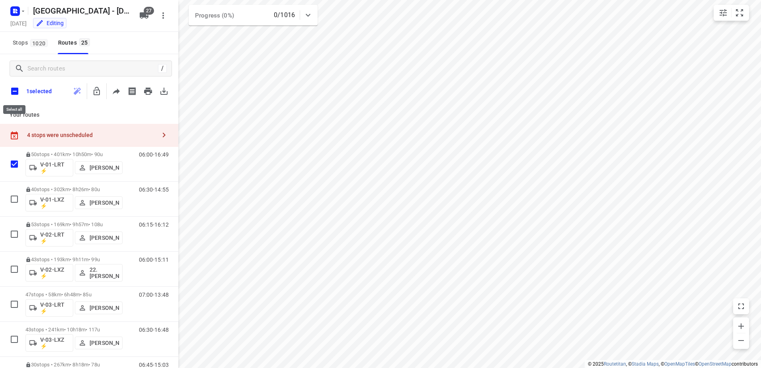
checkbox input "true"
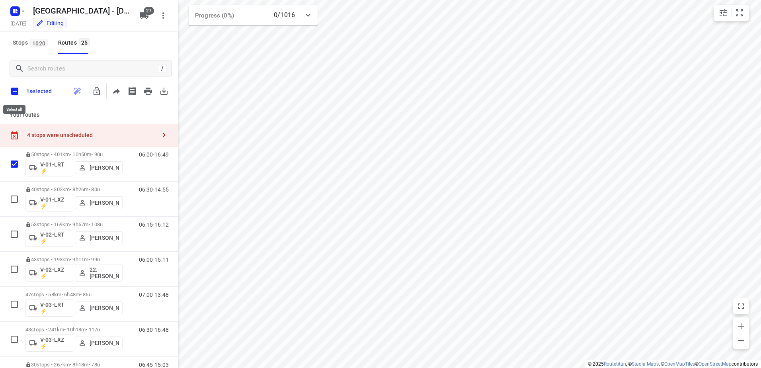
checkbox input "true"
click at [110, 91] on icon "button" at bounding box center [112, 91] width 6 height 8
click at [14, 88] on input "checkbox" at bounding box center [14, 91] width 17 height 17
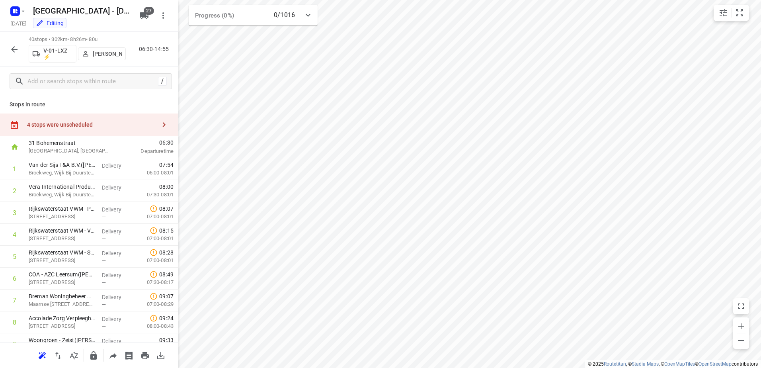
click at [49, 117] on div "4 stops were unscheduled" at bounding box center [89, 124] width 178 height 23
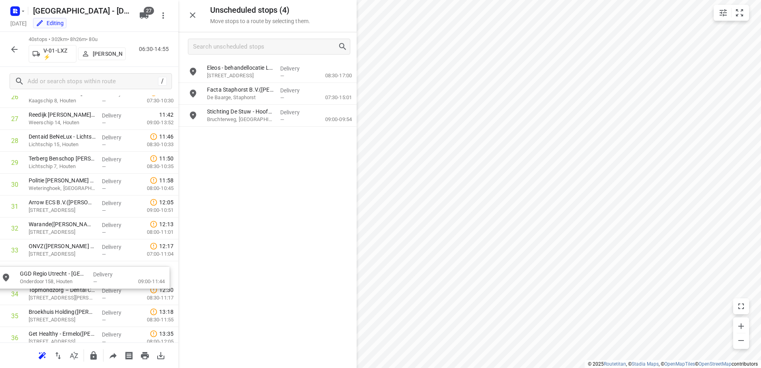
scroll to position [621, 0]
drag, startPoint x: 307, startPoint y: 72, endPoint x: 116, endPoint y: 277, distance: 280.6
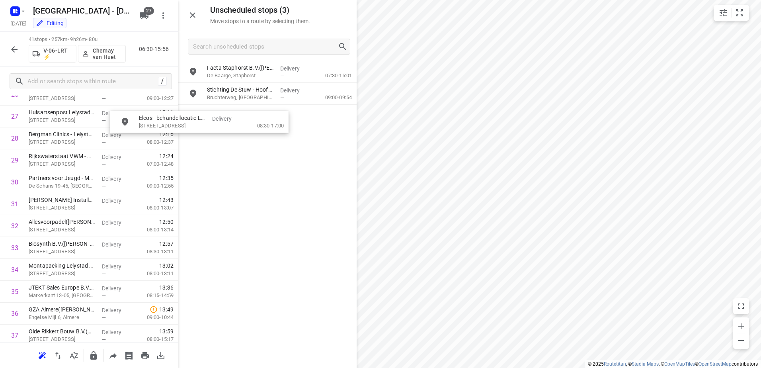
scroll to position [621, 0]
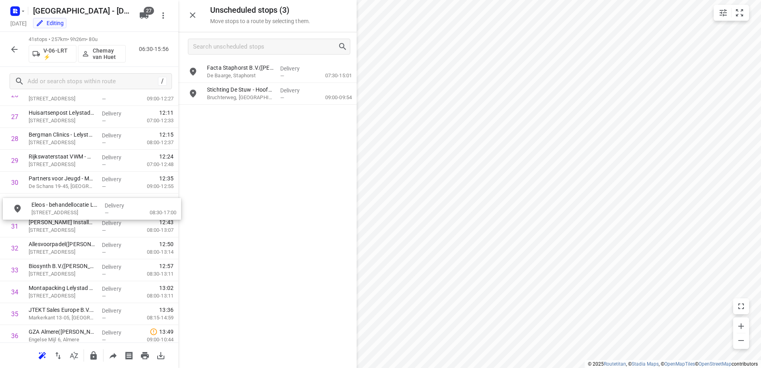
drag, startPoint x: 274, startPoint y: 68, endPoint x: 96, endPoint y: 208, distance: 225.8
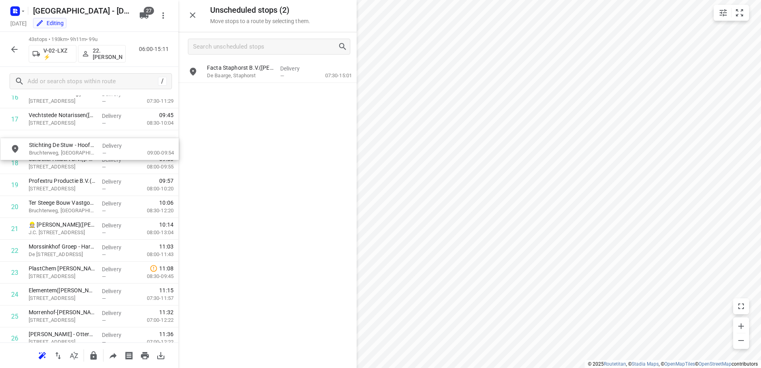
drag, startPoint x: 263, startPoint y: 91, endPoint x: 82, endPoint y: 147, distance: 189.1
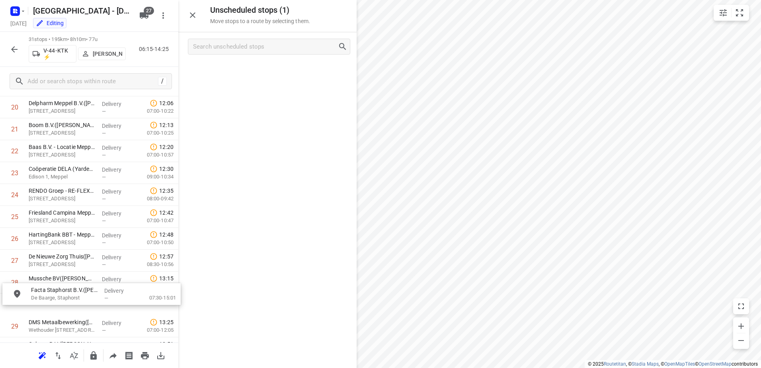
scroll to position [482, 0]
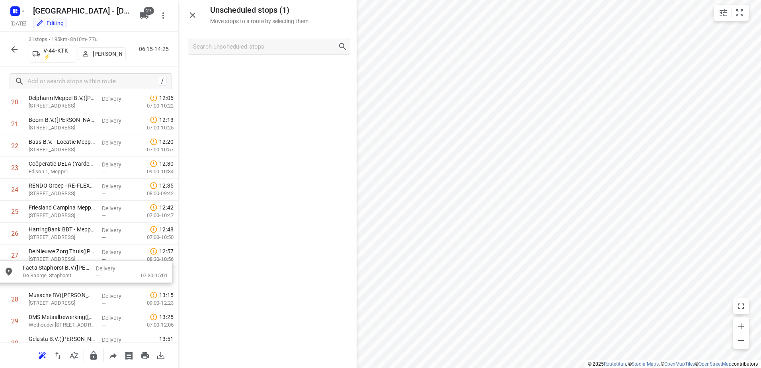
drag, startPoint x: 290, startPoint y: 81, endPoint x: 103, endPoint y: 282, distance: 274.7
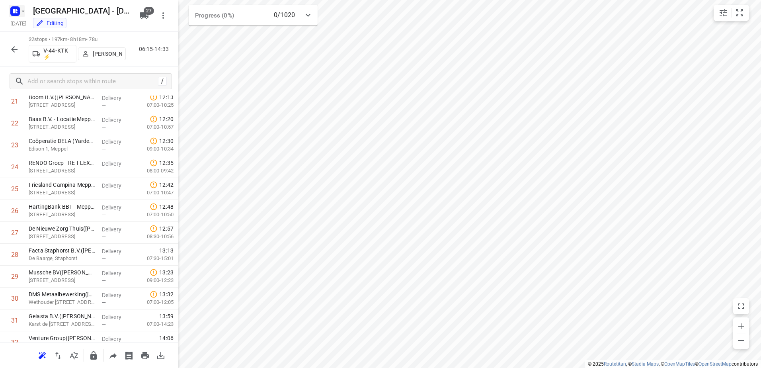
click at [13, 11] on icon "button" at bounding box center [14, 12] width 2 height 2
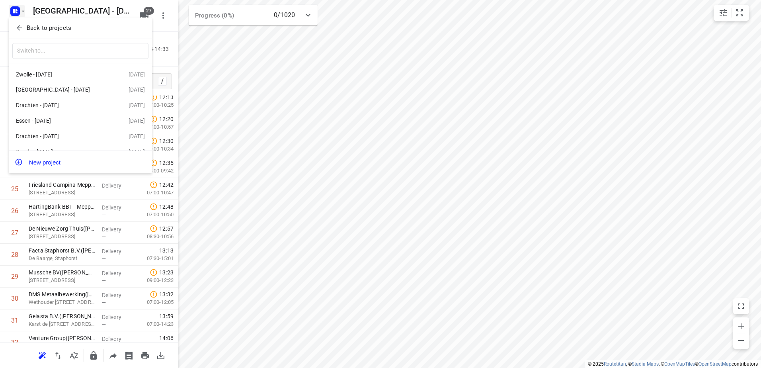
click at [458, 228] on div at bounding box center [380, 184] width 761 height 368
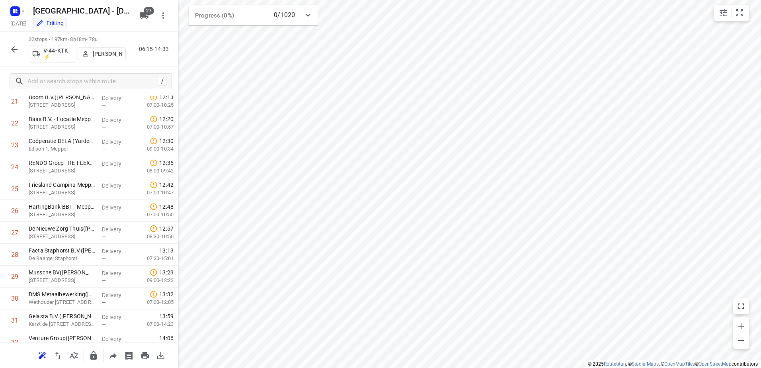
click at [16, 48] on icon "button" at bounding box center [15, 50] width 10 height 10
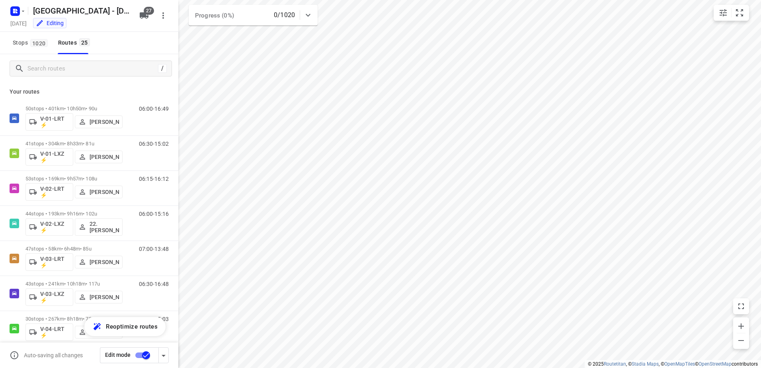
click at [134, 356] on input "checkbox" at bounding box center [145, 354] width 45 height 15
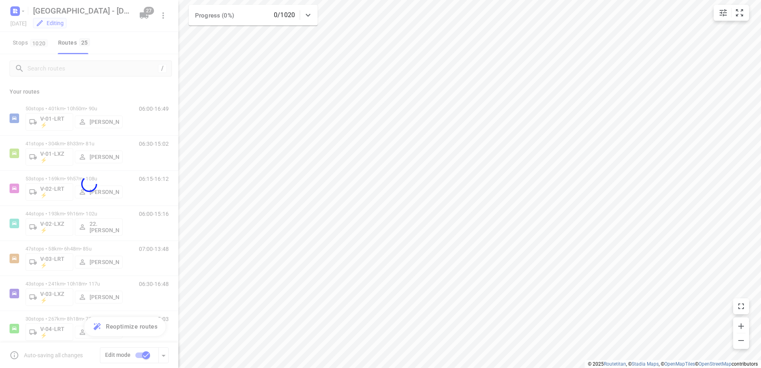
checkbox input "false"
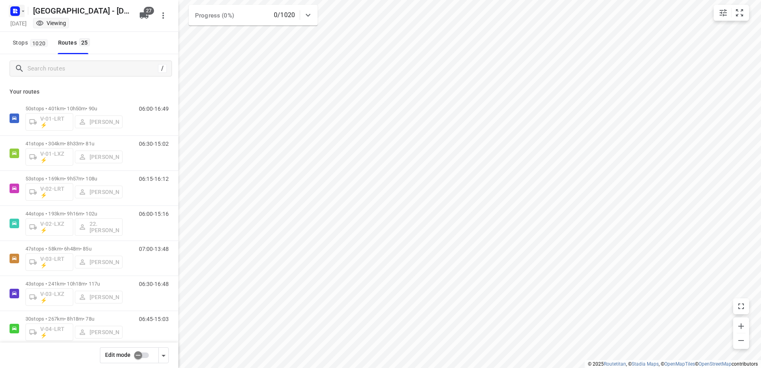
click at [16, 14] on rect "button" at bounding box center [15, 11] width 10 height 10
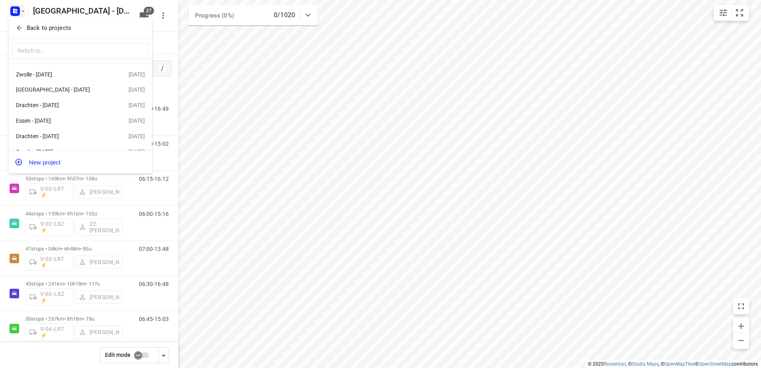
click at [43, 29] on p "Back to projects" at bounding box center [49, 27] width 45 height 9
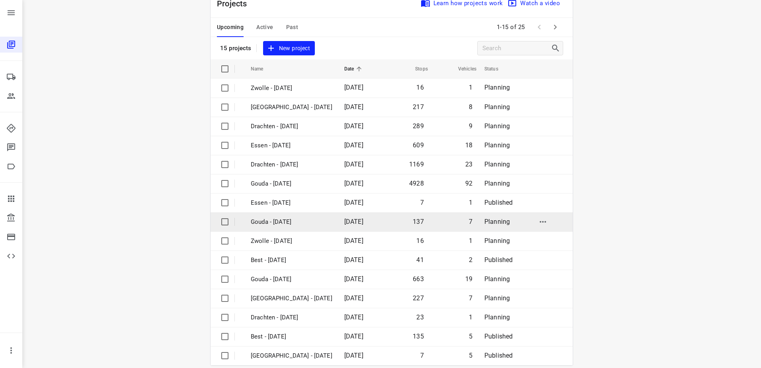
scroll to position [35, 0]
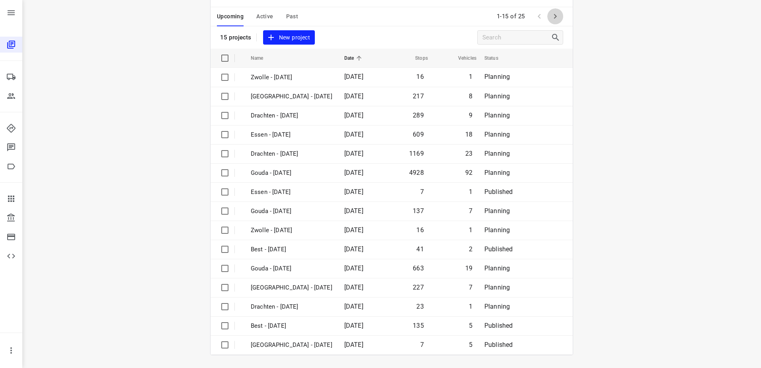
click at [552, 14] on icon "button" at bounding box center [555, 17] width 10 height 10
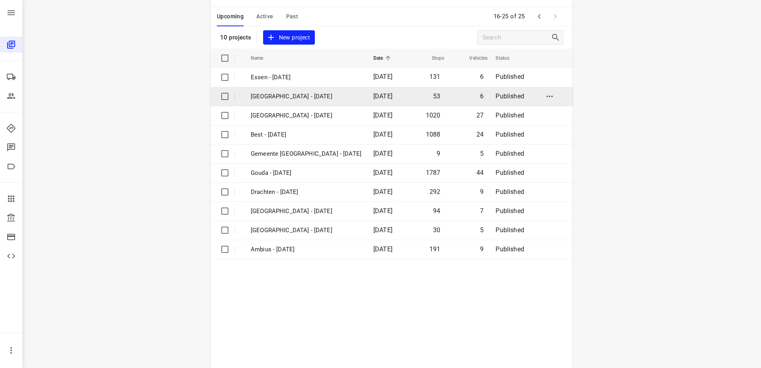
scroll to position [0, 0]
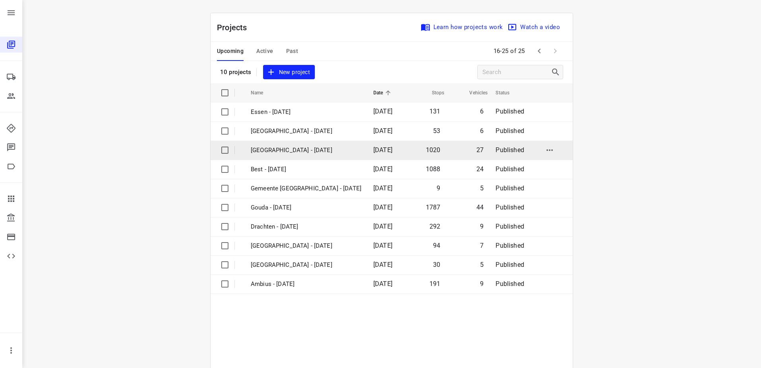
click at [317, 144] on td "[GEOGRAPHIC_DATA] - [DATE]" at bounding box center [305, 149] width 124 height 19
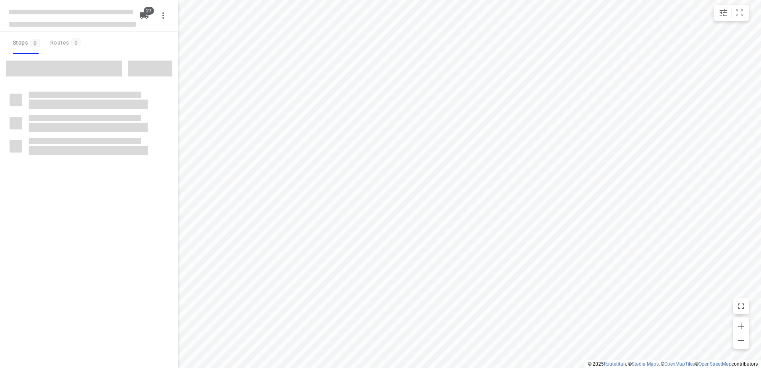
type input "distance"
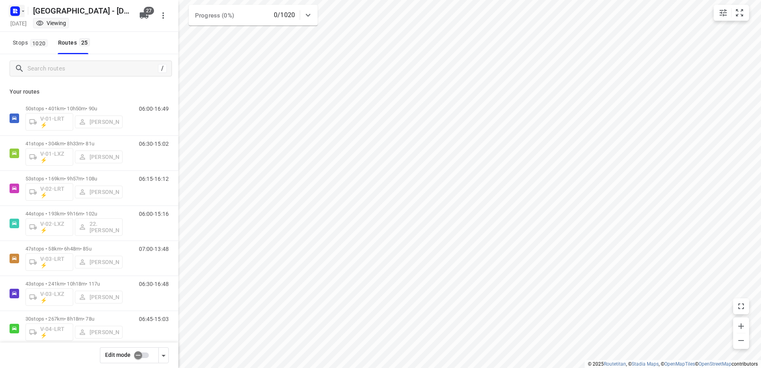
click at [16, 11] on icon "button" at bounding box center [17, 12] width 2 height 2
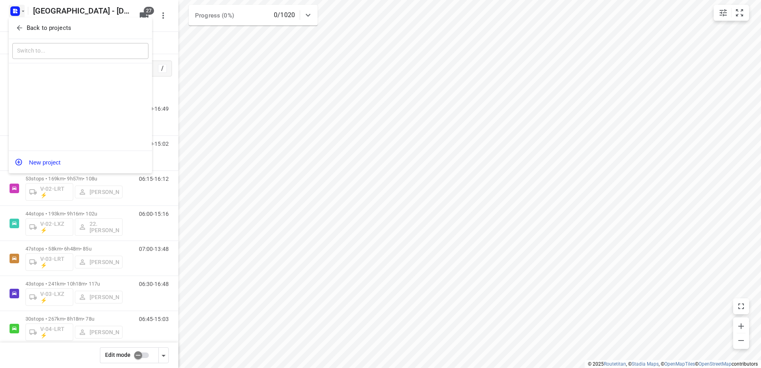
click at [34, 25] on p "Back to projects" at bounding box center [49, 27] width 45 height 9
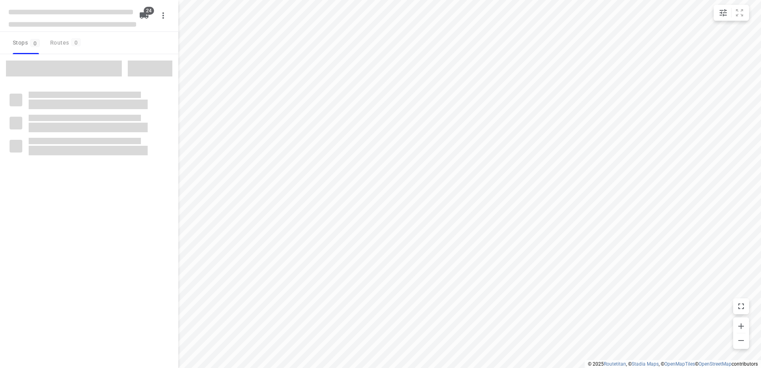
type input "distance"
checkbox input "true"
type input "distance"
checkbox input "true"
type input "distance"
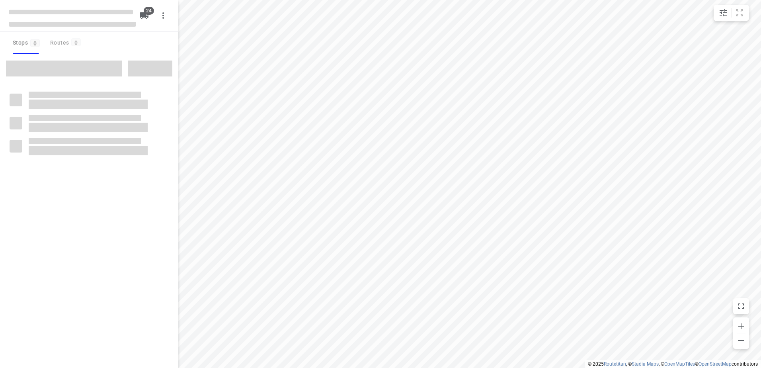
checkbox input "true"
type input "distance"
checkbox input "true"
type input "distance"
checkbox input "true"
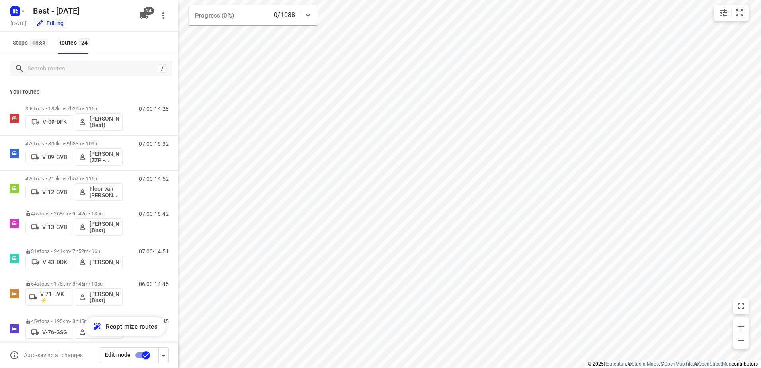
drag, startPoint x: 42, startPoint y: 41, endPoint x: 61, endPoint y: 54, distance: 23.3
click at [42, 41] on span "1088" at bounding box center [39, 43] width 18 height 8
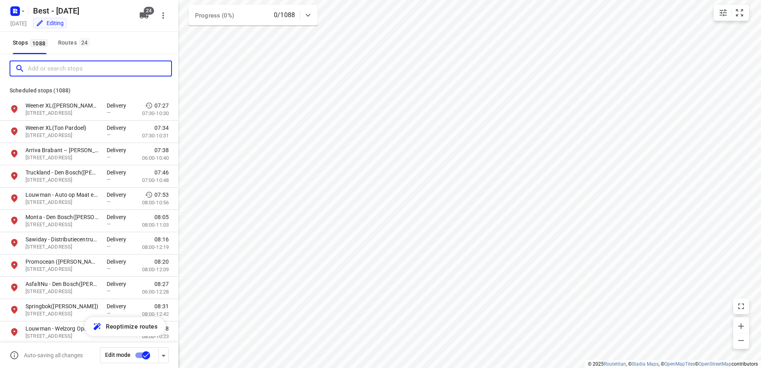
click at [60, 69] on input "Add or search stops" at bounding box center [99, 68] width 143 height 12
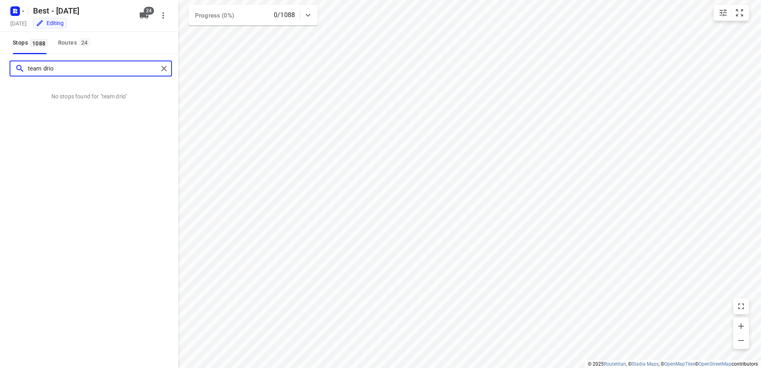
type input "team"
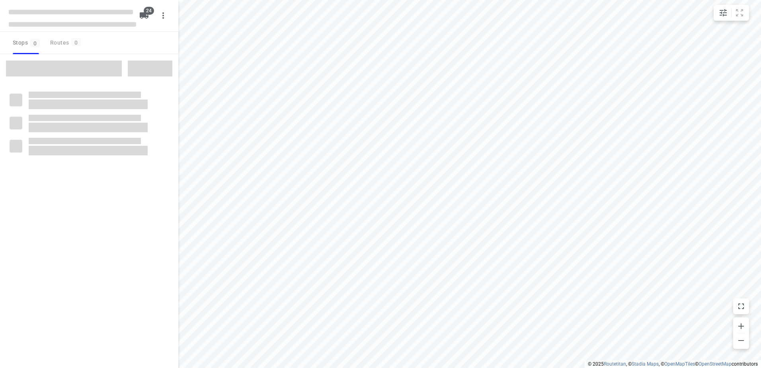
type input "distance"
checkbox input "true"
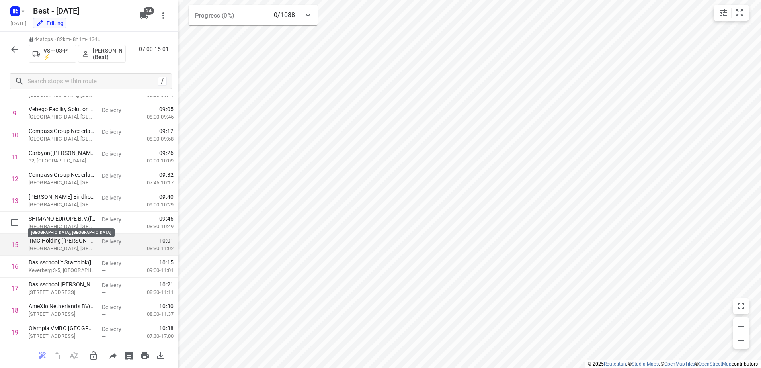
scroll to position [239, 0]
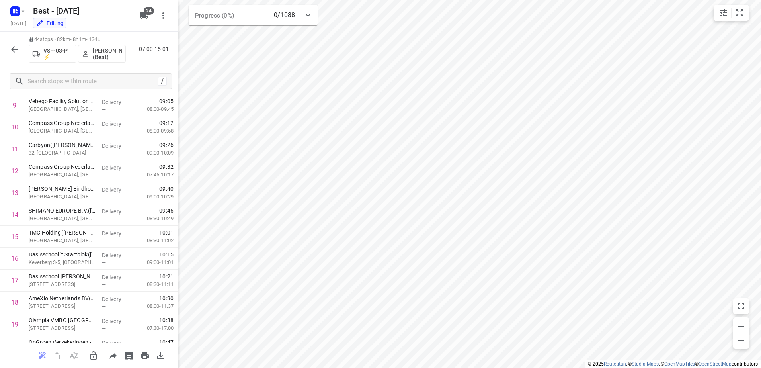
click at [11, 46] on icon "button" at bounding box center [15, 50] width 10 height 10
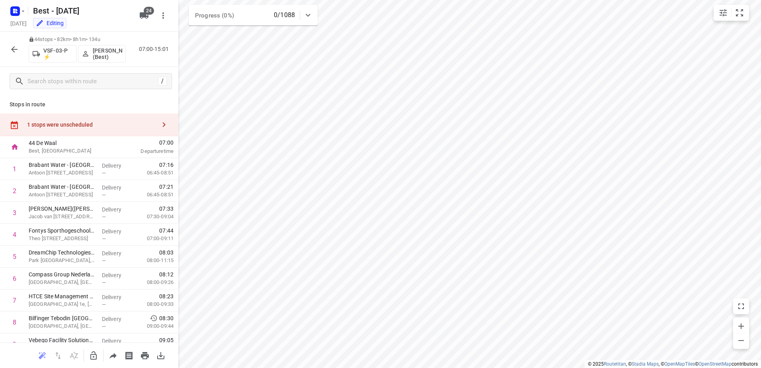
click at [81, 118] on div "1 stops were unscheduled" at bounding box center [89, 124] width 178 height 23
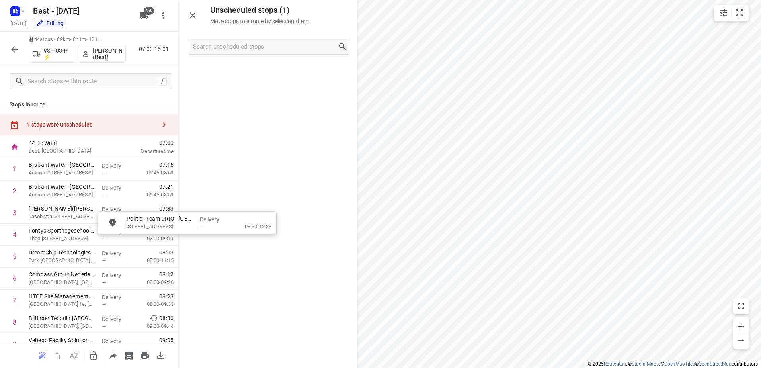
drag, startPoint x: 272, startPoint y: 79, endPoint x: 119, endPoint y: 359, distance: 319.0
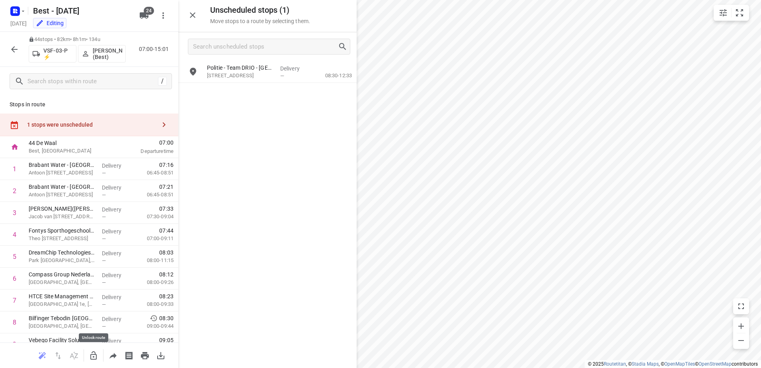
click at [91, 353] on icon "button" at bounding box center [94, 355] width 10 height 10
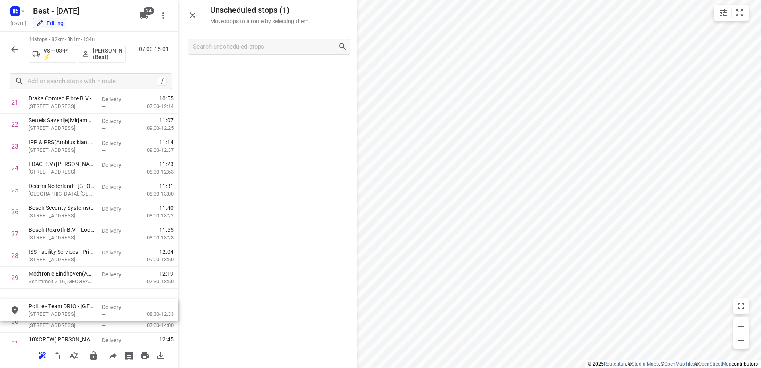
scroll to position [506, 1]
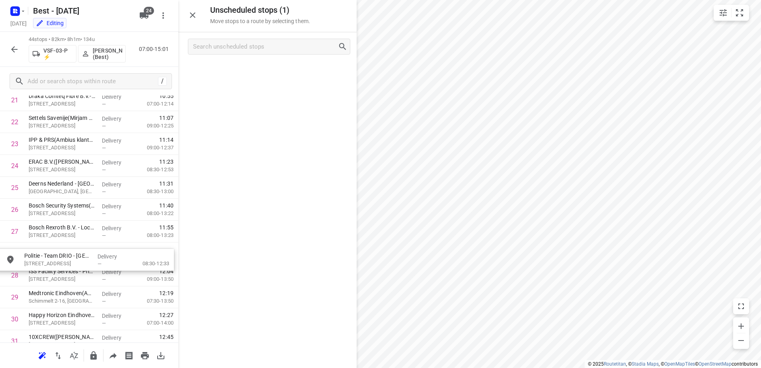
drag, startPoint x: 243, startPoint y: 81, endPoint x: 65, endPoint y: 260, distance: 252.3
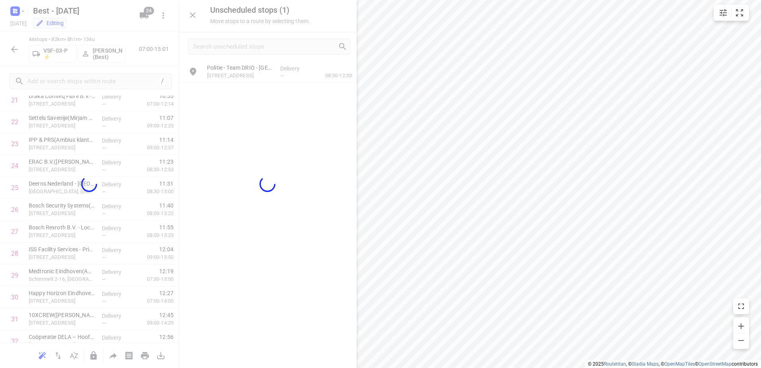
scroll to position [506, 0]
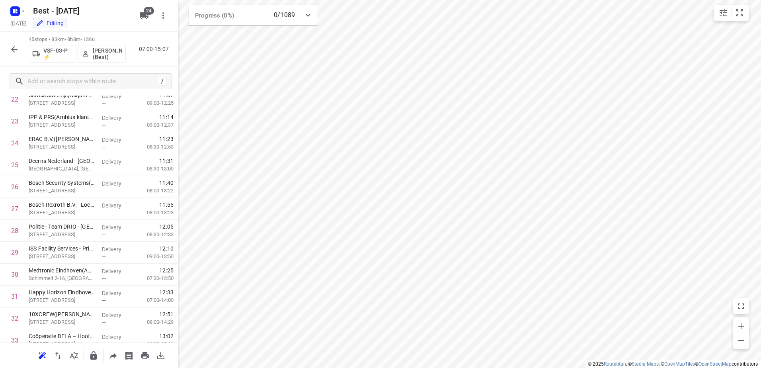
click at [21, 50] on button "button" at bounding box center [14, 49] width 16 height 16
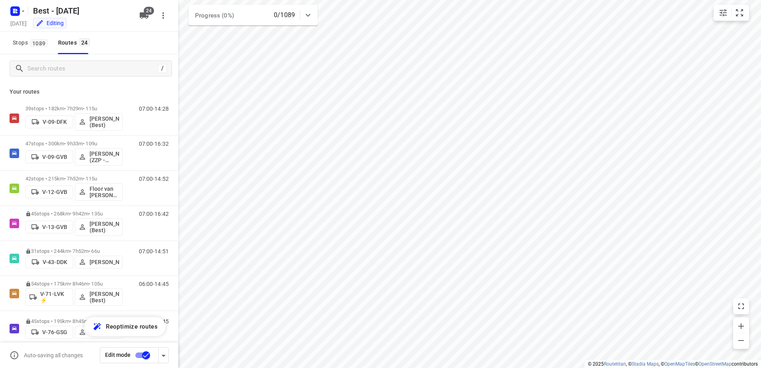
click at [138, 362] on div "Edit mode" at bounding box center [129, 355] width 59 height 16
click at [147, 355] on input "checkbox" at bounding box center [145, 354] width 45 height 15
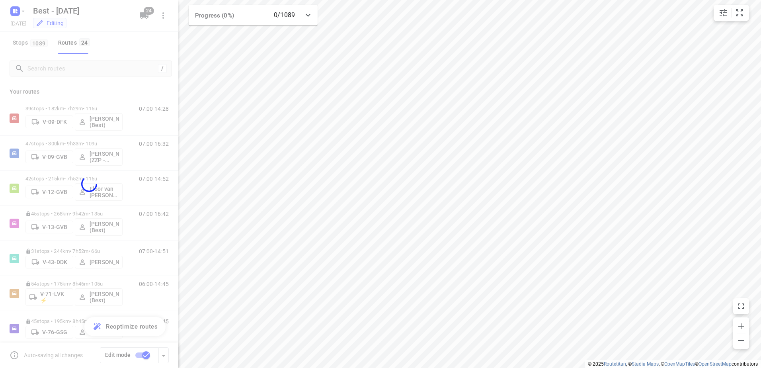
checkbox input "false"
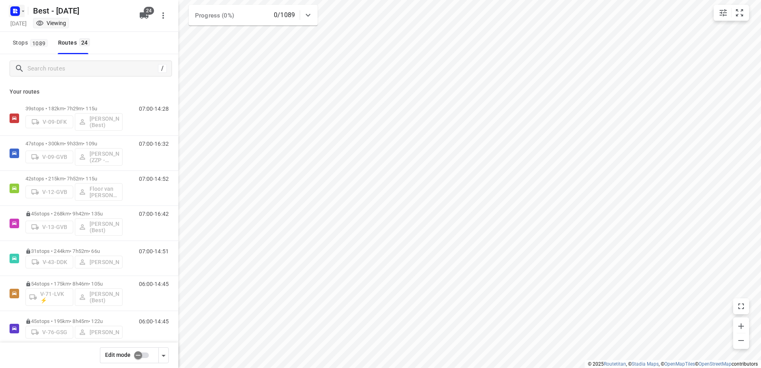
click at [18, 8] on icon "button" at bounding box center [15, 11] width 13 height 13
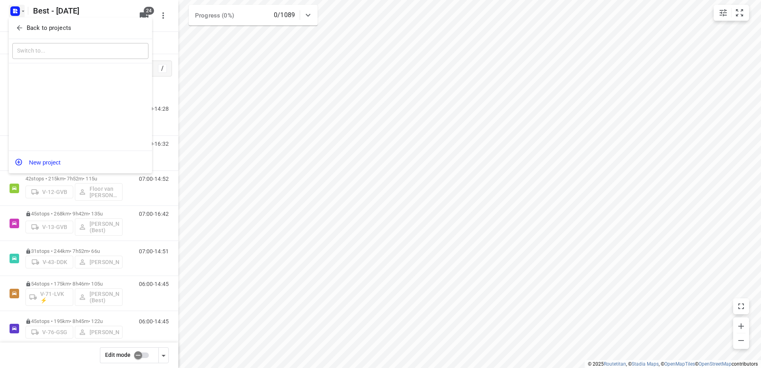
click at [25, 25] on span "Back to projects" at bounding box center [81, 27] width 130 height 9
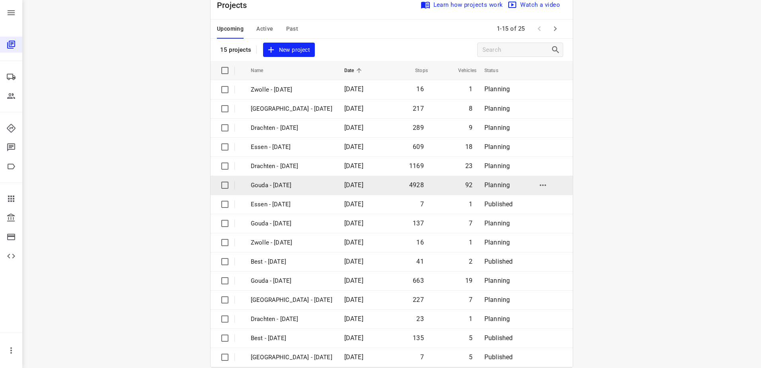
scroll to position [35, 0]
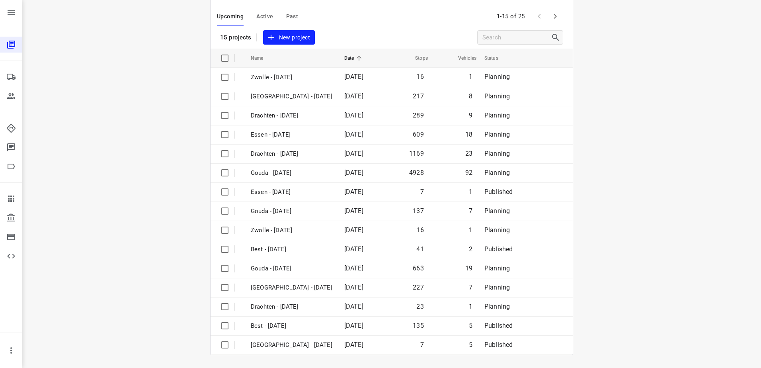
click at [555, 16] on icon "button" at bounding box center [555, 17] width 10 height 10
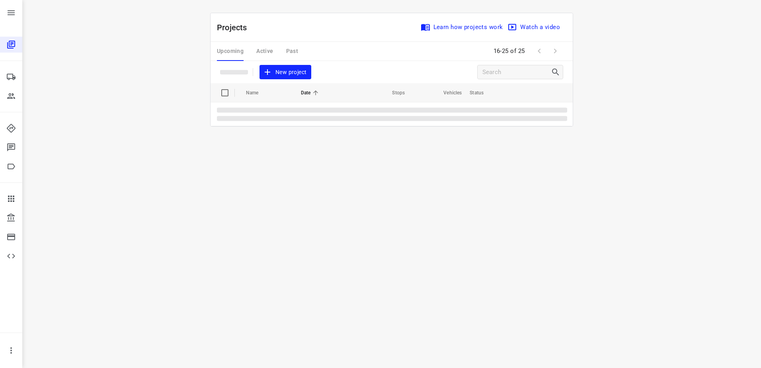
scroll to position [0, 0]
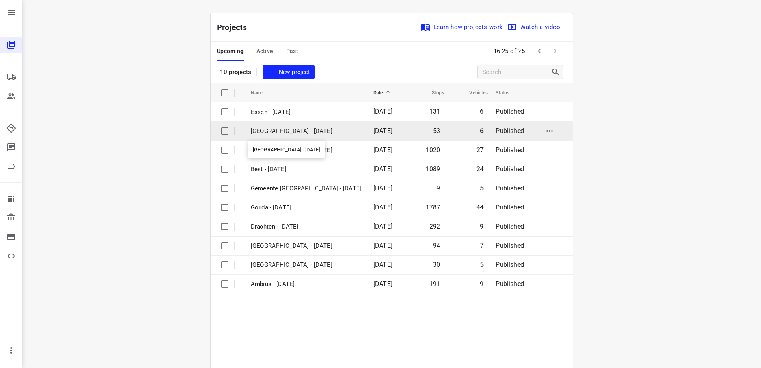
click at [292, 128] on p "[GEOGRAPHIC_DATA] - [DATE]" at bounding box center [306, 130] width 111 height 9
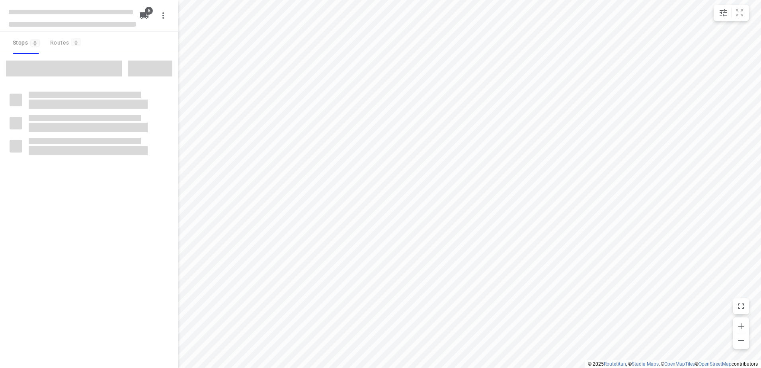
checkbox input "true"
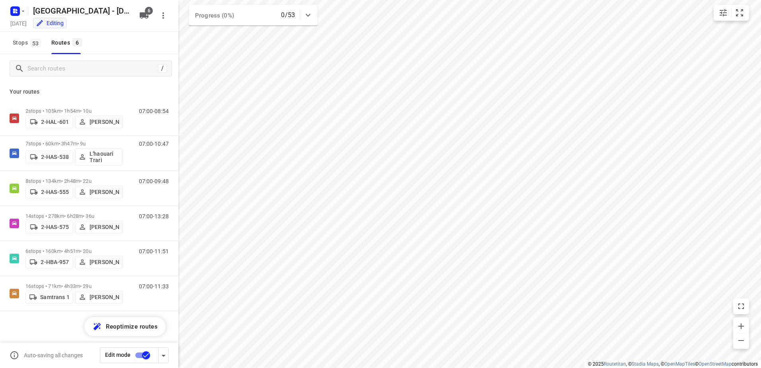
click at [144, 352] on input "checkbox" at bounding box center [145, 354] width 45 height 15
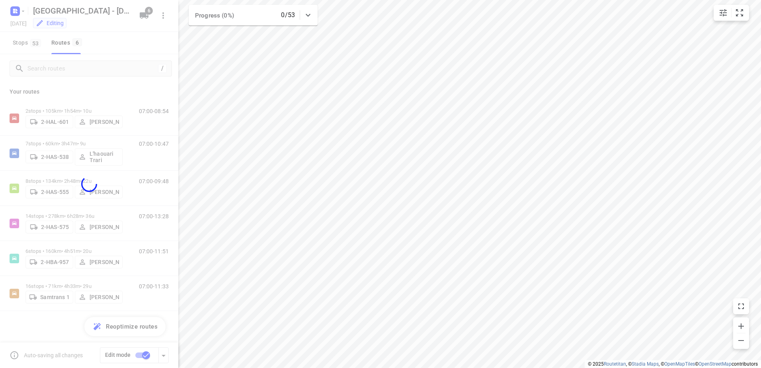
checkbox input "false"
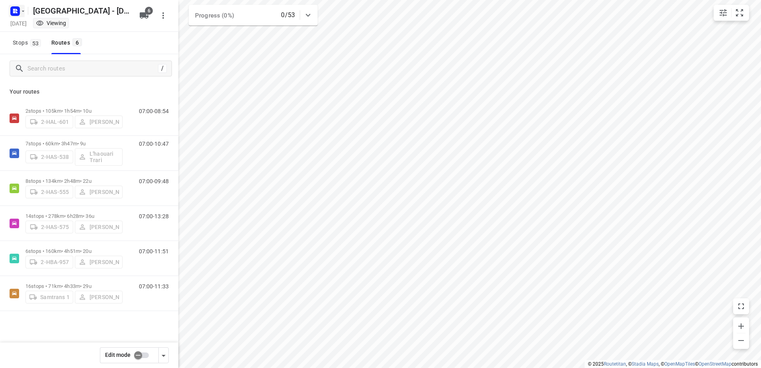
click at [10, 8] on icon "button" at bounding box center [15, 11] width 13 height 13
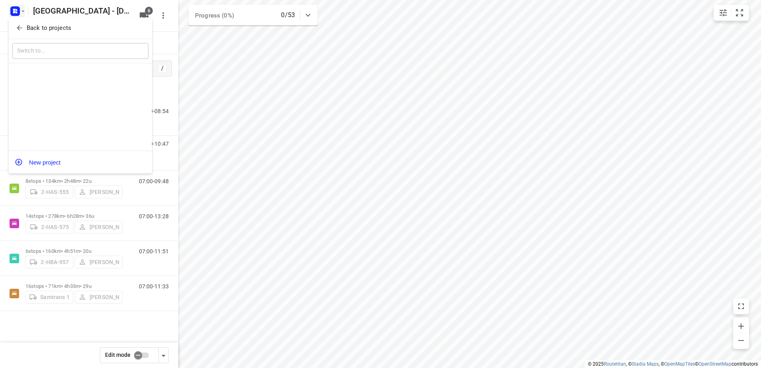
click at [19, 18] on div "Back to projects" at bounding box center [80, 28] width 143 height 21
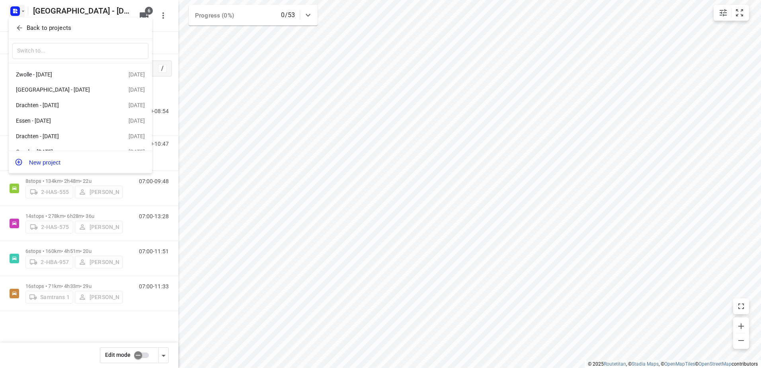
click at [44, 29] on p "Back to projects" at bounding box center [49, 27] width 45 height 9
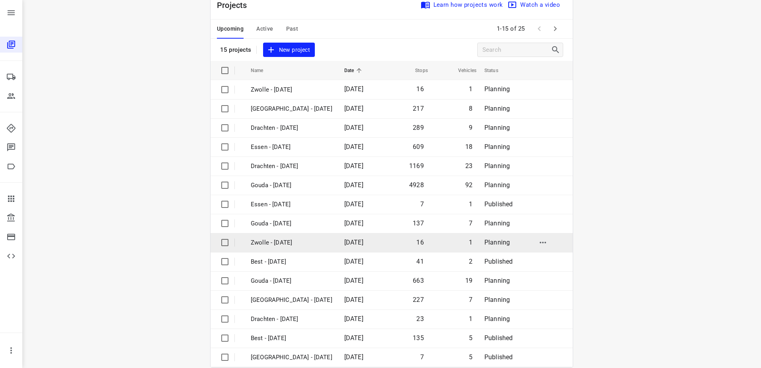
scroll to position [35, 0]
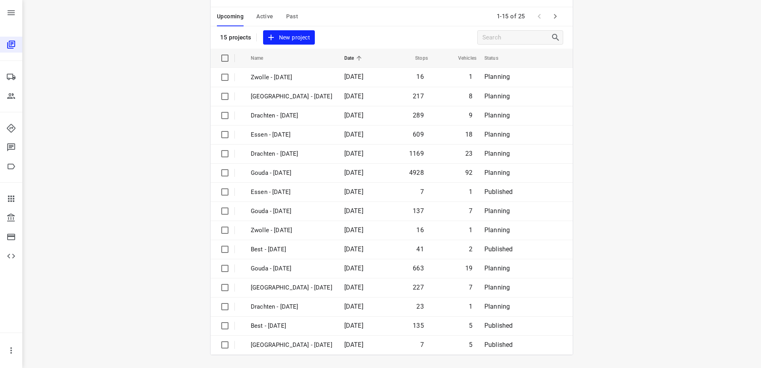
click at [557, 19] on button "button" at bounding box center [555, 16] width 16 height 16
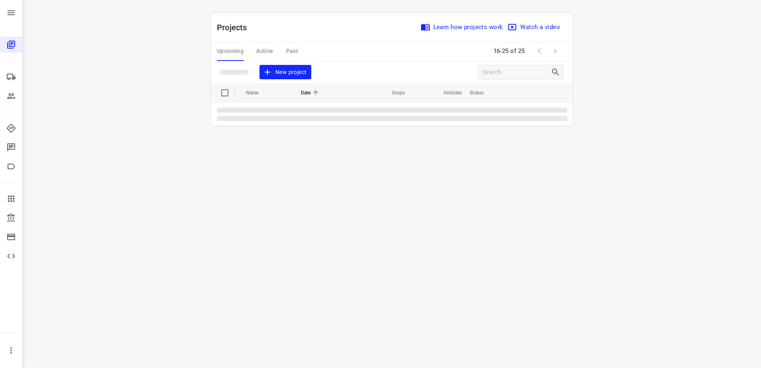
scroll to position [0, 0]
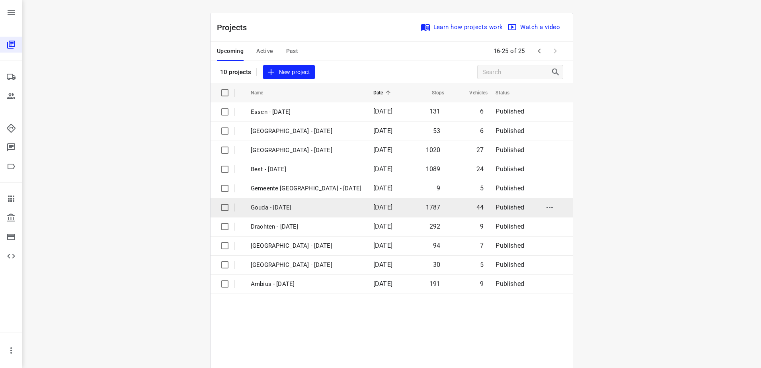
click at [329, 216] on td "Gouda - [DATE]" at bounding box center [305, 207] width 124 height 19
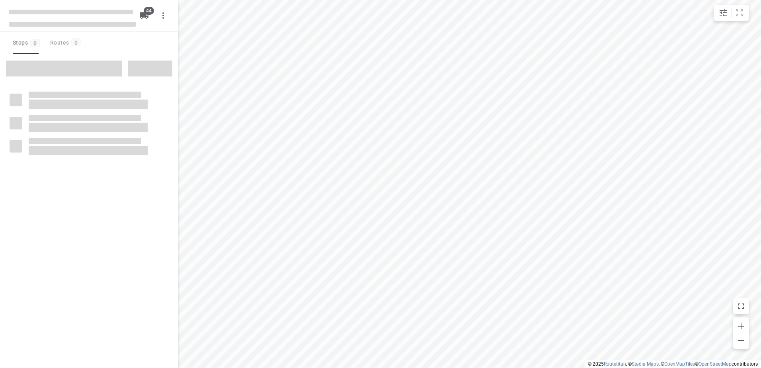
type input "distance"
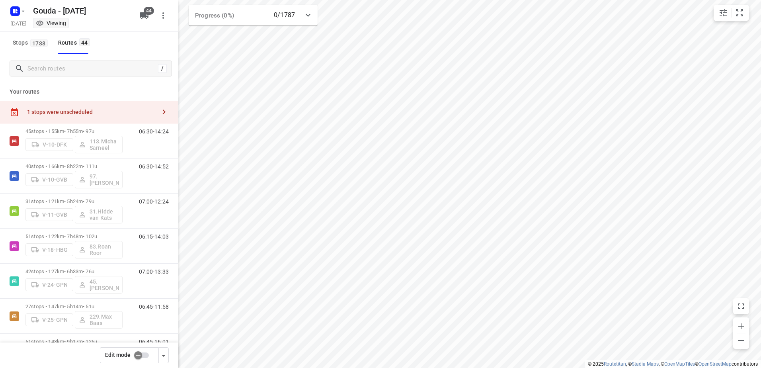
click at [137, 355] on input "checkbox" at bounding box center [137, 354] width 45 height 15
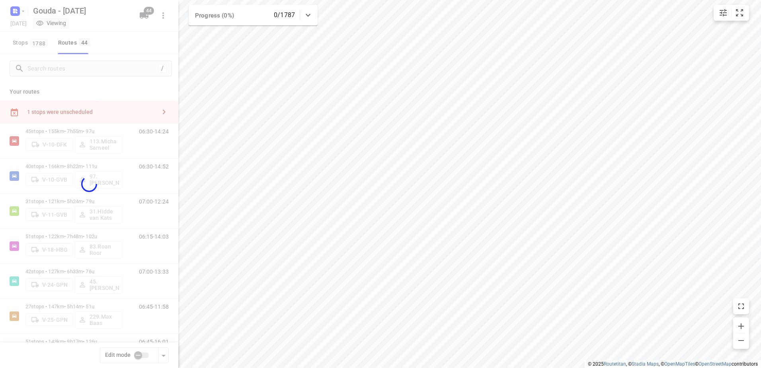
checkbox input "true"
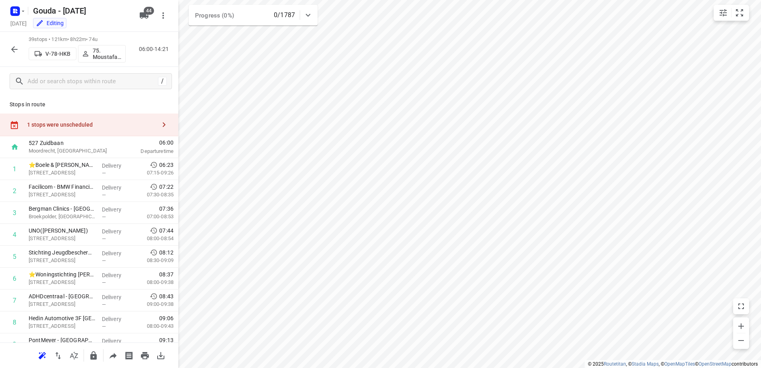
click at [72, 119] on div "1 stops were unscheduled" at bounding box center [89, 124] width 178 height 23
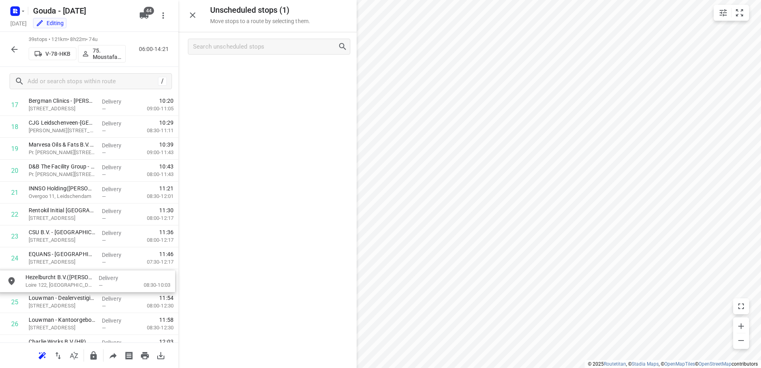
scroll to position [416, 0]
drag, startPoint x: 269, startPoint y: 72, endPoint x: 78, endPoint y: 280, distance: 282.4
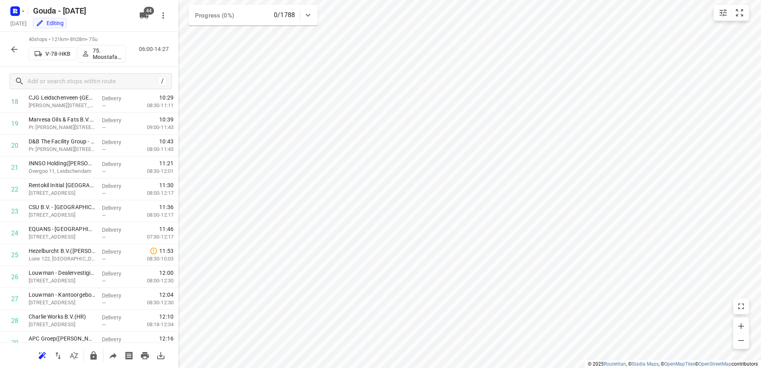
click at [9, 56] on div at bounding box center [14, 49] width 16 height 16
click at [18, 47] on icon "button" at bounding box center [15, 50] width 10 height 10
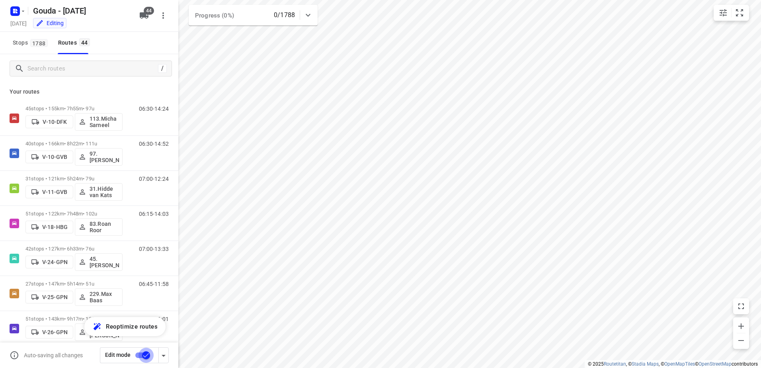
click at [143, 353] on input "checkbox" at bounding box center [145, 354] width 45 height 15
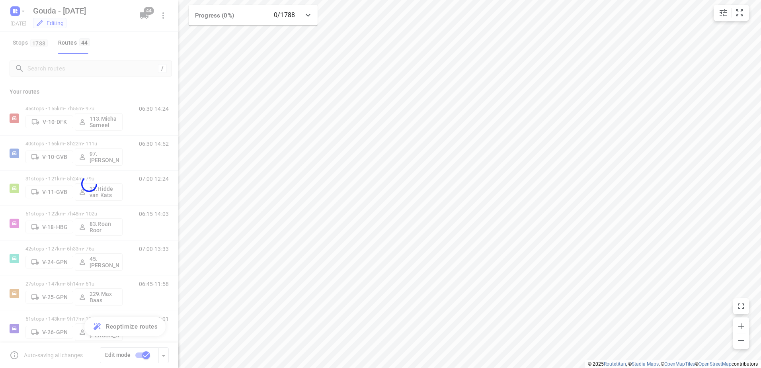
checkbox input "false"
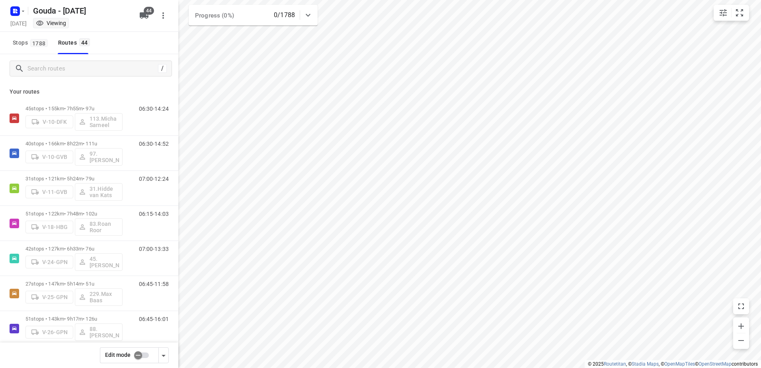
click at [16, 10] on icon "button" at bounding box center [17, 10] width 2 height 2
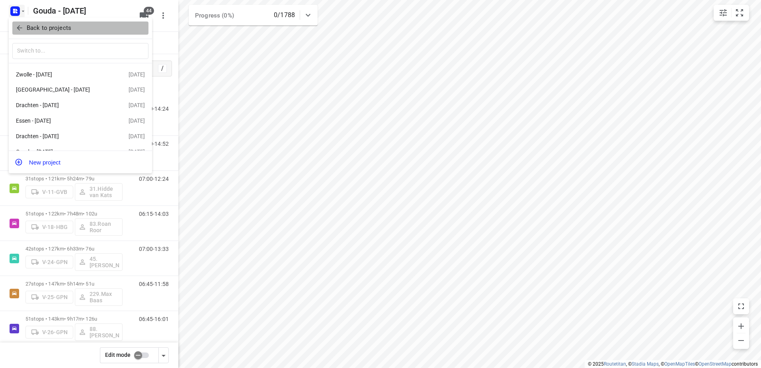
click at [53, 28] on p "Back to projects" at bounding box center [49, 27] width 45 height 9
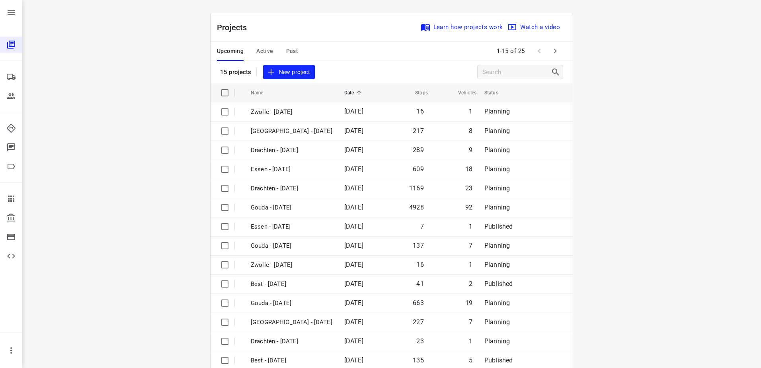
click at [556, 56] on button "button" at bounding box center [555, 51] width 16 height 16
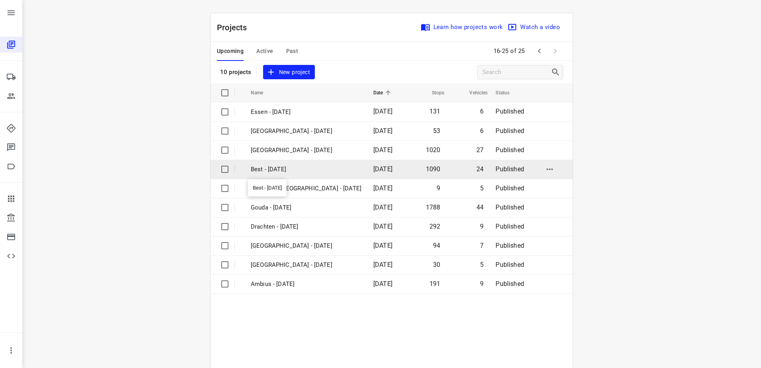
click at [330, 165] on p "Best - Wednesday" at bounding box center [306, 169] width 111 height 9
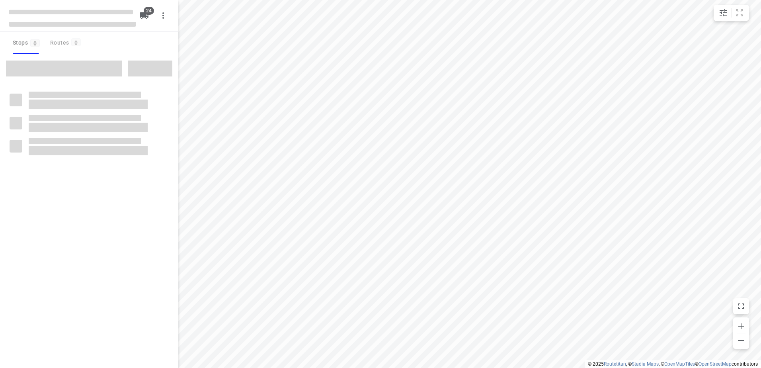
type input "distance"
checkbox input "true"
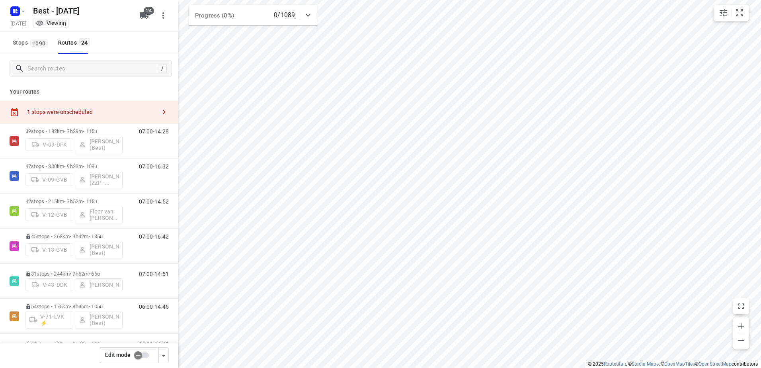
click at [134, 358] on input "checkbox" at bounding box center [137, 354] width 45 height 15
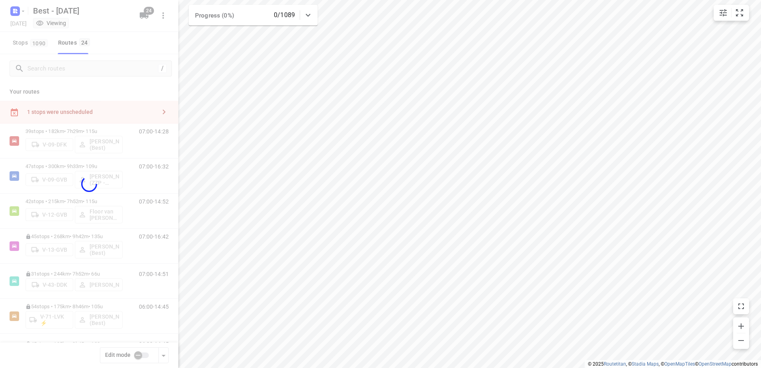
checkbox input "true"
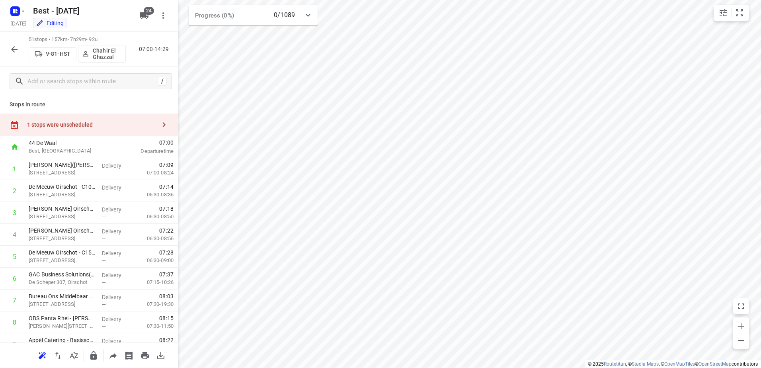
click at [80, 119] on div "1 stops were unscheduled" at bounding box center [89, 124] width 178 height 23
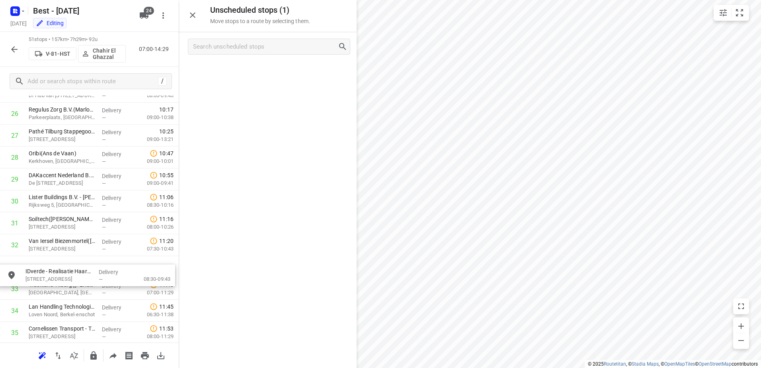
scroll to position [603, 0]
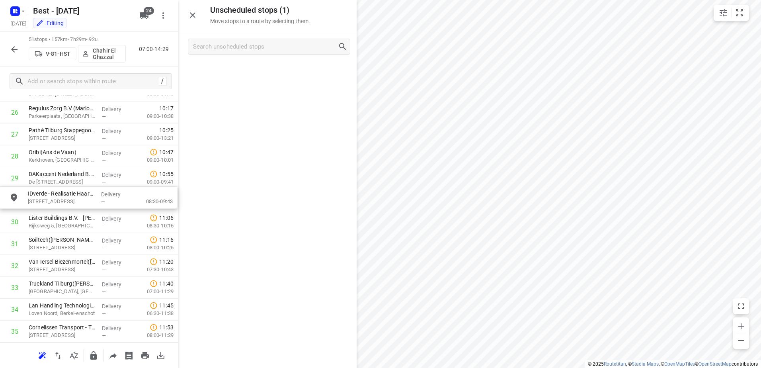
drag, startPoint x: 237, startPoint y: 71, endPoint x: 52, endPoint y: 201, distance: 226.1
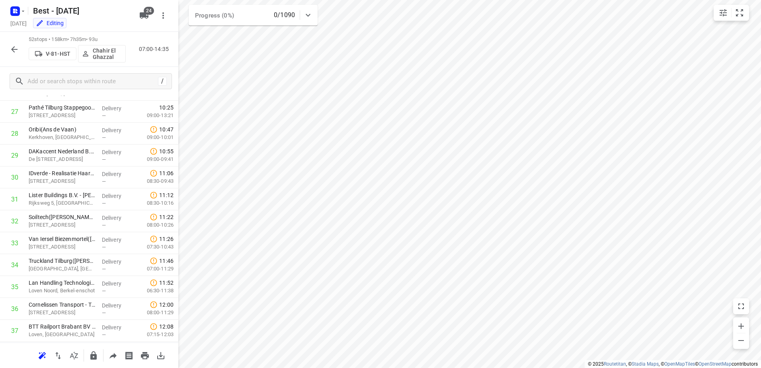
click at [19, 51] on icon "button" at bounding box center [15, 50] width 10 height 10
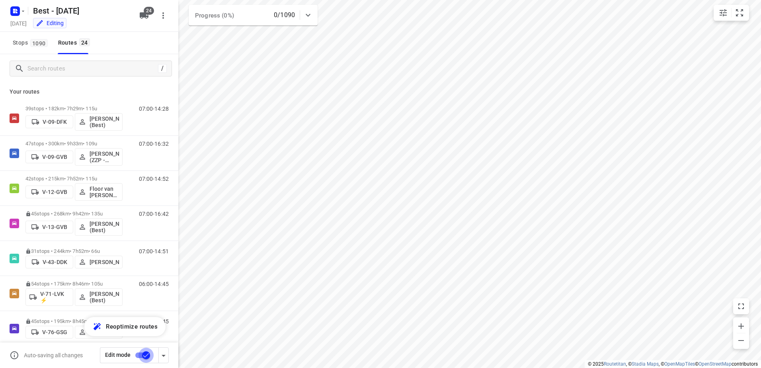
click at [144, 359] on input "checkbox" at bounding box center [145, 354] width 45 height 15
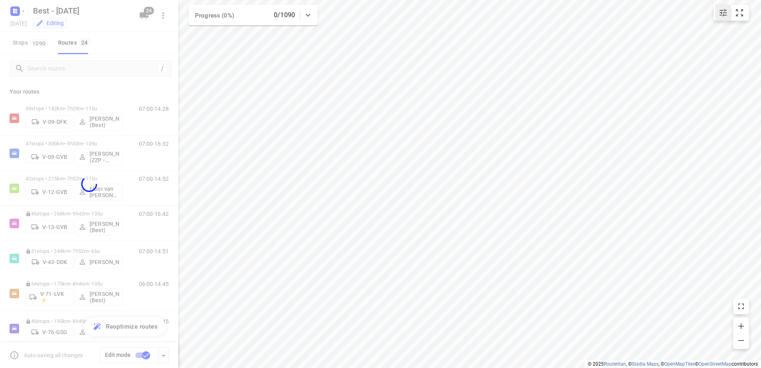
checkbox input "false"
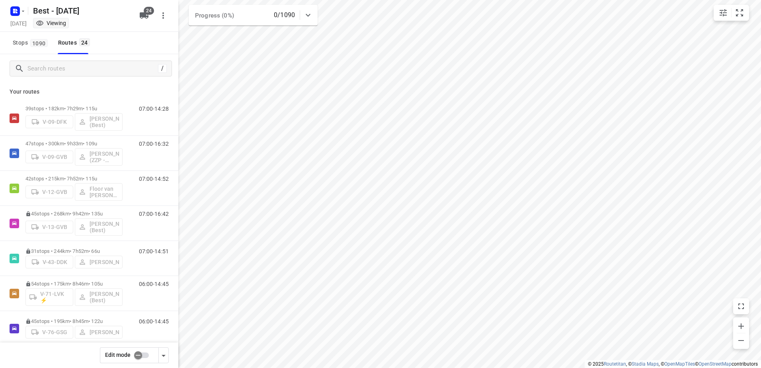
click at [8, 14] on div at bounding box center [16, 11] width 19 height 16
click at [15, 14] on rect "button" at bounding box center [15, 11] width 10 height 10
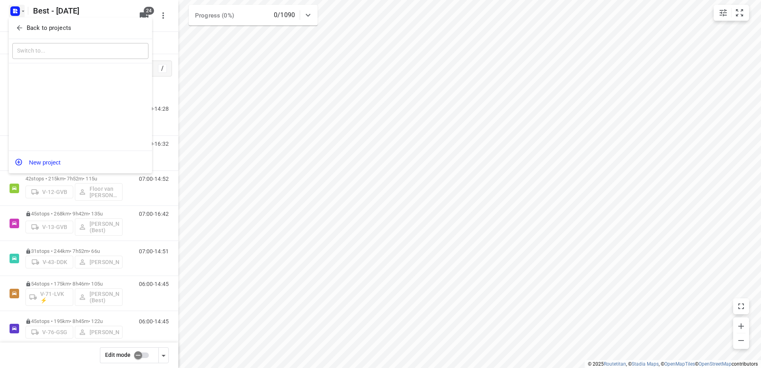
click at [25, 33] on button "Back to projects" at bounding box center [80, 27] width 136 height 13
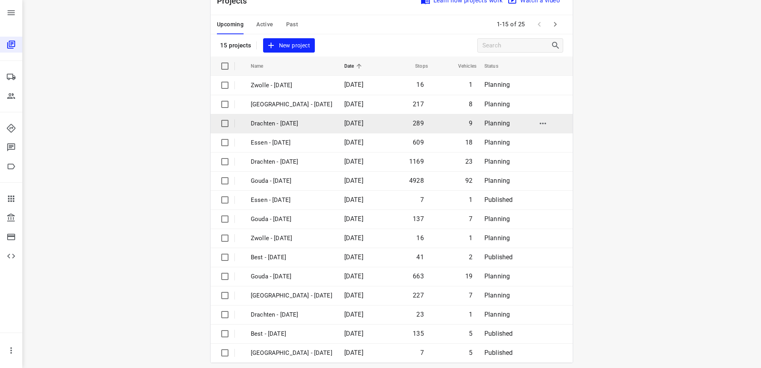
scroll to position [35, 0]
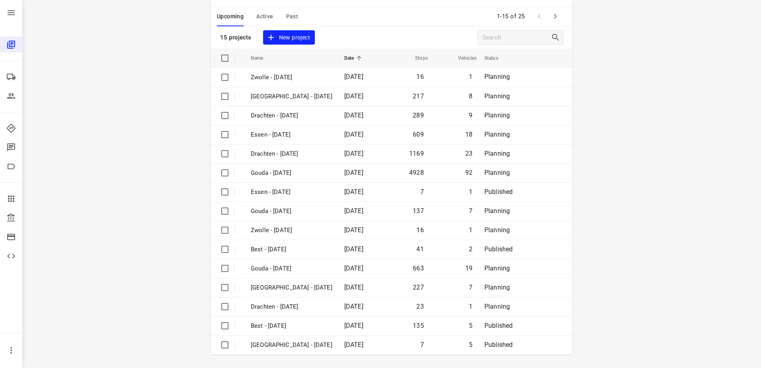
click at [556, 13] on icon "button" at bounding box center [555, 17] width 10 height 10
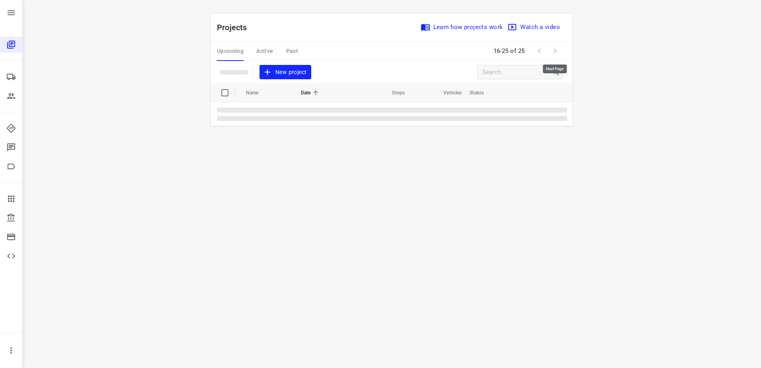
scroll to position [0, 0]
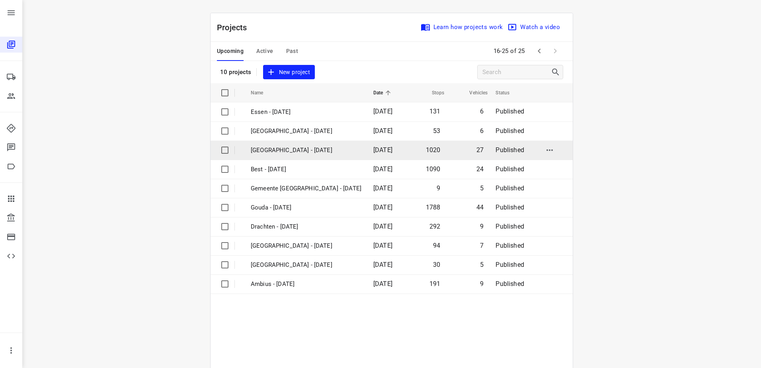
click at [284, 149] on p "Zwolle - Wednesday" at bounding box center [306, 150] width 111 height 9
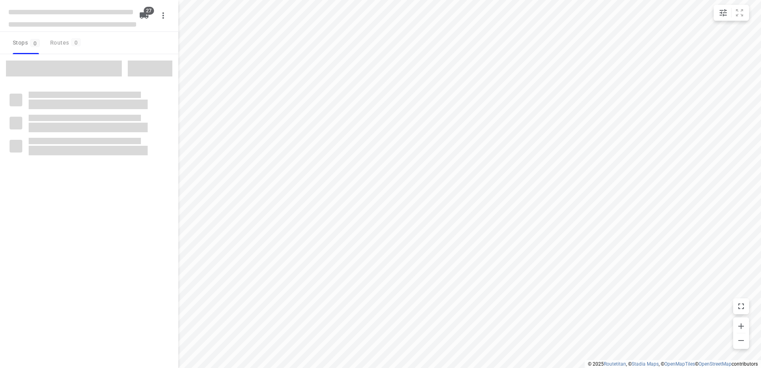
type input "distance"
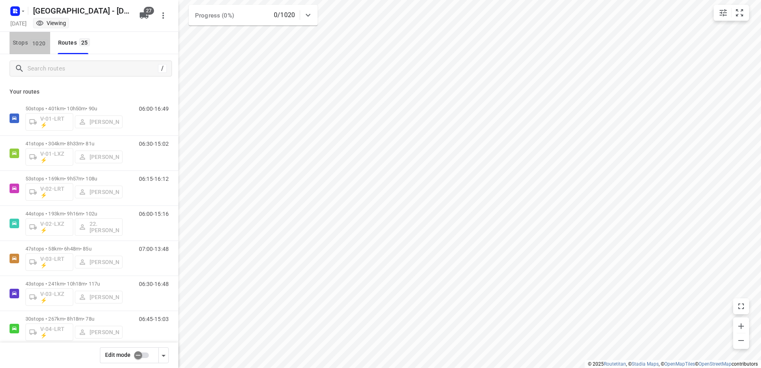
click at [43, 45] on span "1020" at bounding box center [39, 43] width 18 height 8
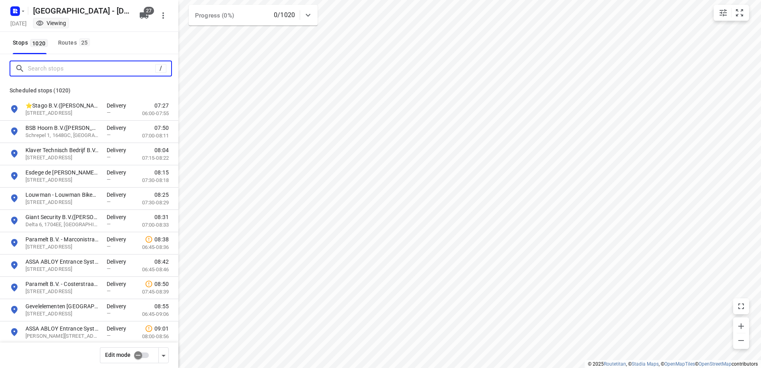
click at [49, 71] on input "Search stops" at bounding box center [91, 68] width 127 height 12
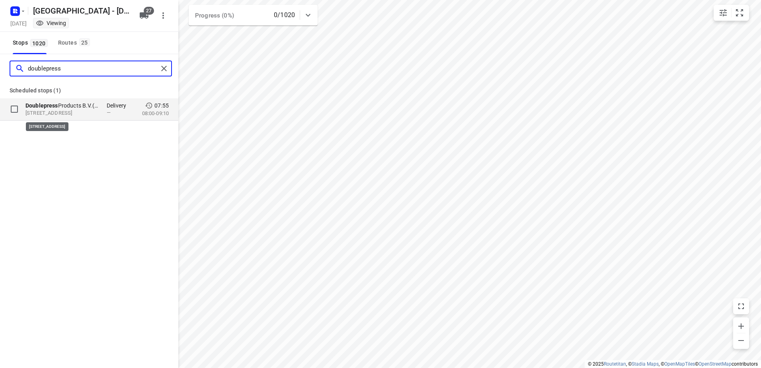
type input "doublepress"
click at [91, 110] on p "Dieselstraat 15, 8263AE, Kampen, NL" at bounding box center [61, 113] width 73 height 8
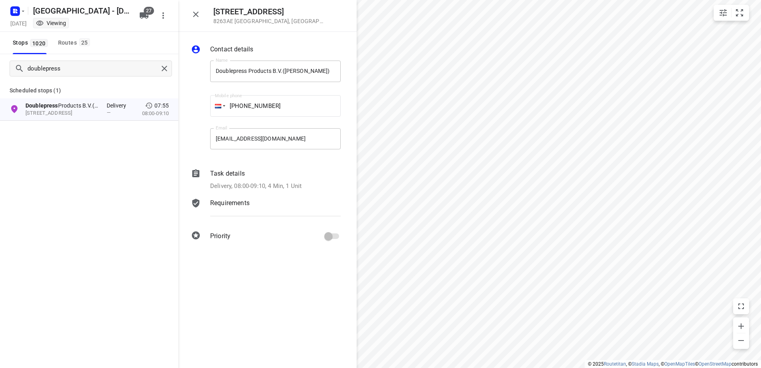
click at [280, 185] on p "Delivery, 08:00-09:10, 4 Min, 1 Unit" at bounding box center [255, 185] width 91 height 9
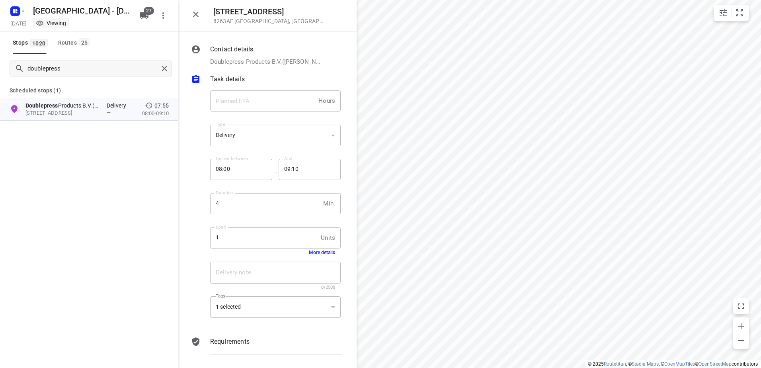
click at [319, 252] on button "More details" at bounding box center [322, 252] width 26 height 6
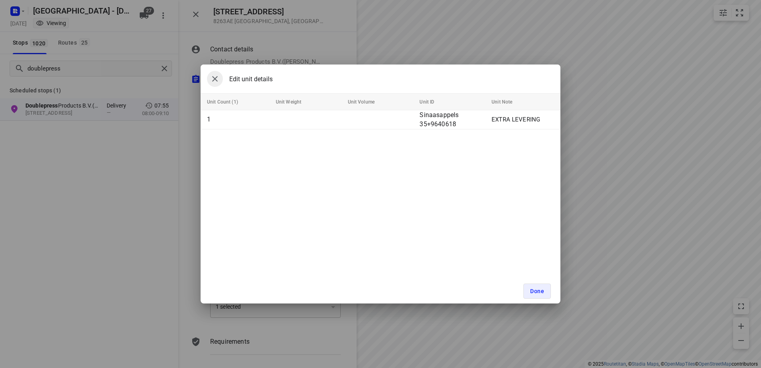
click at [212, 80] on icon "button" at bounding box center [215, 79] width 10 height 10
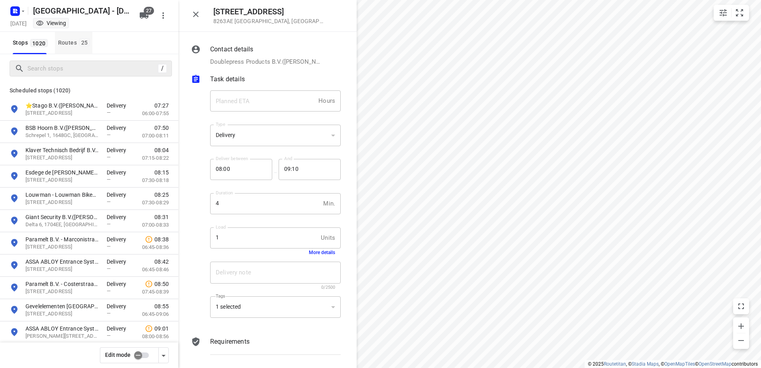
click at [79, 41] on span "25" at bounding box center [84, 42] width 11 height 8
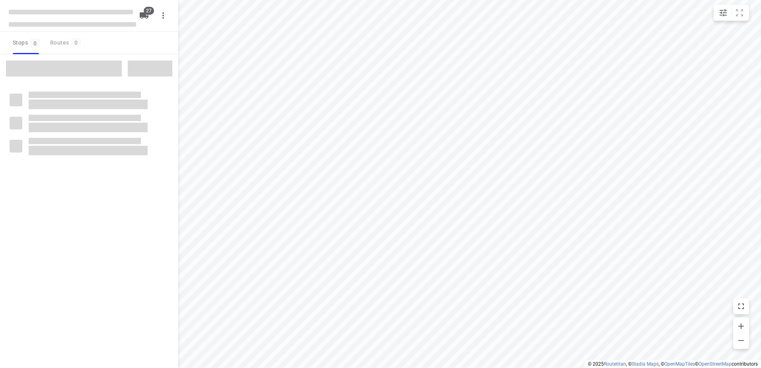
type input "distance"
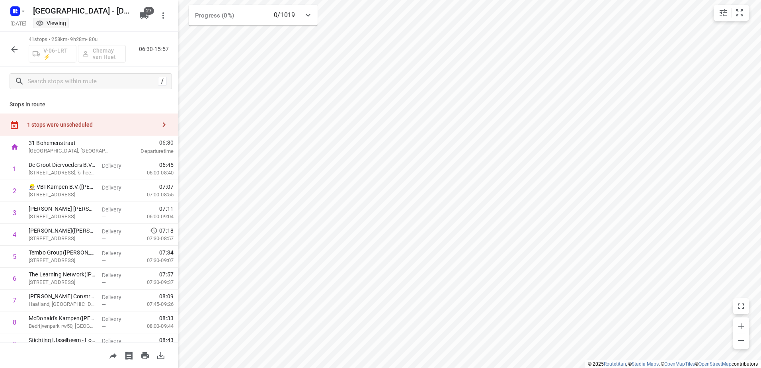
click at [105, 129] on div "1 stops were unscheduled" at bounding box center [89, 124] width 178 height 23
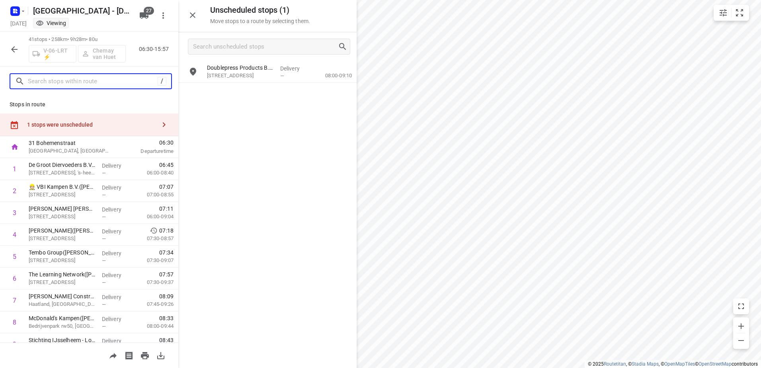
click at [94, 83] on input "text" at bounding box center [93, 81] width 130 height 12
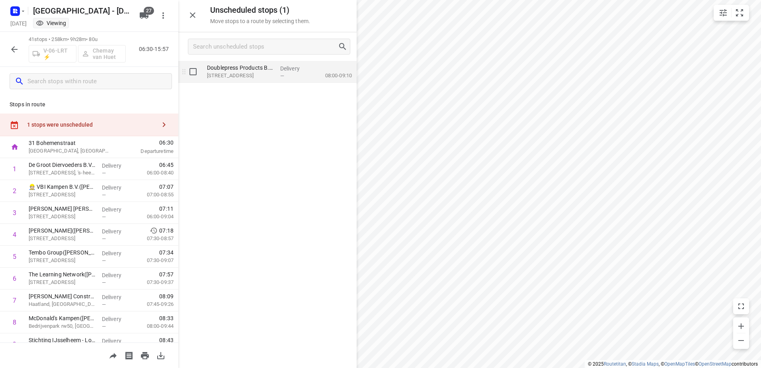
click at [243, 72] on p "Dieselstraat 15, Kampen" at bounding box center [240, 76] width 67 height 8
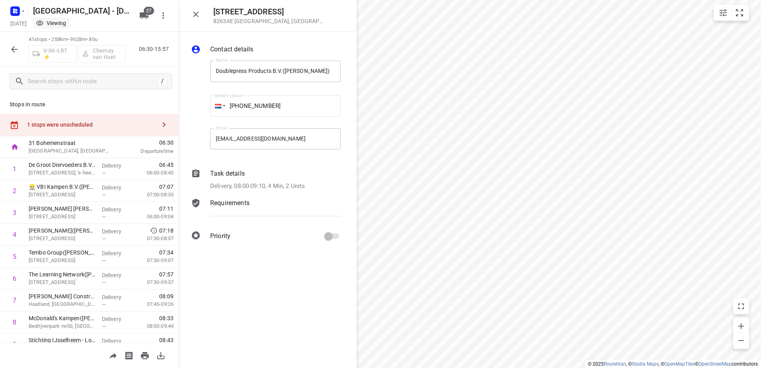
click at [278, 181] on p "Delivery, 08:00-09:10, 4 Min, 2 Units" at bounding box center [257, 185] width 95 height 9
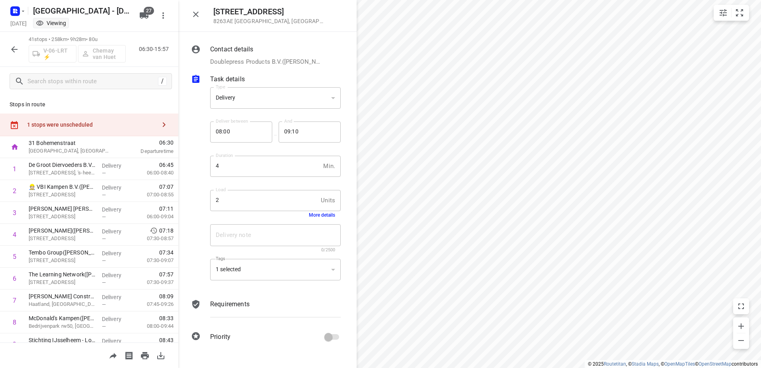
click at [318, 220] on div "Delivery note x Delivery note 0/2500" at bounding box center [275, 238] width 137 height 38
click at [322, 215] on button "More details" at bounding box center [322, 215] width 26 height 6
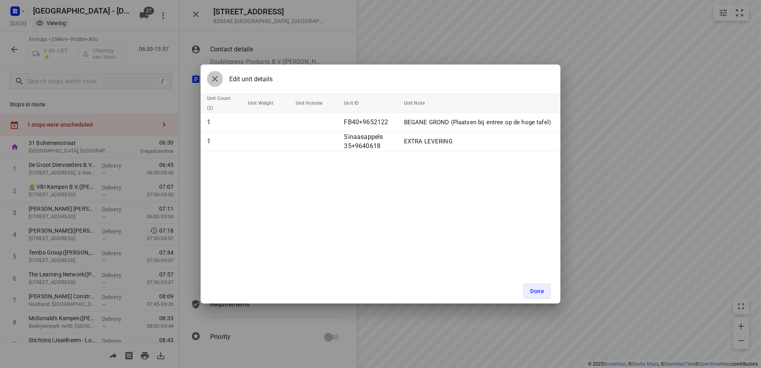
click at [219, 80] on icon "button" at bounding box center [215, 79] width 10 height 10
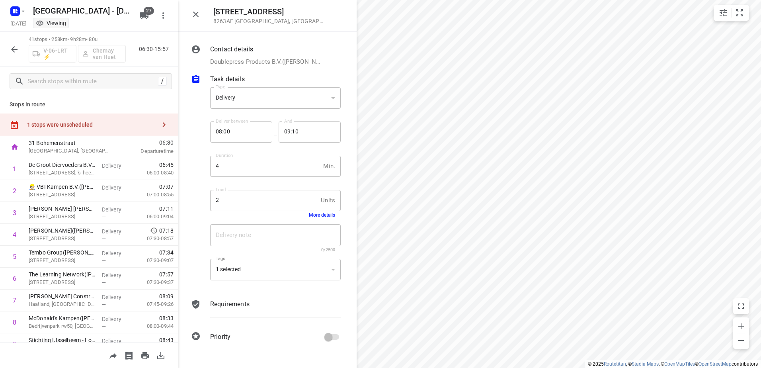
click at [10, 44] on button "button" at bounding box center [14, 49] width 16 height 16
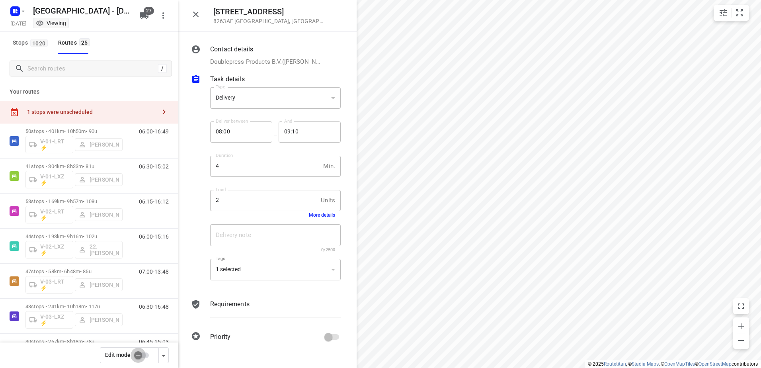
click at [145, 352] on input "checkbox" at bounding box center [137, 354] width 45 height 15
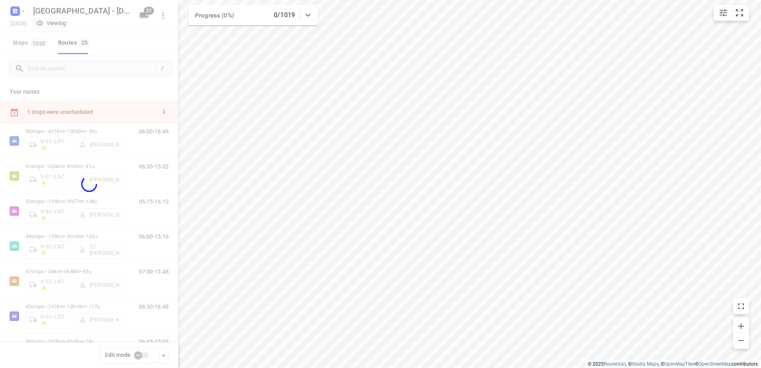
checkbox input "true"
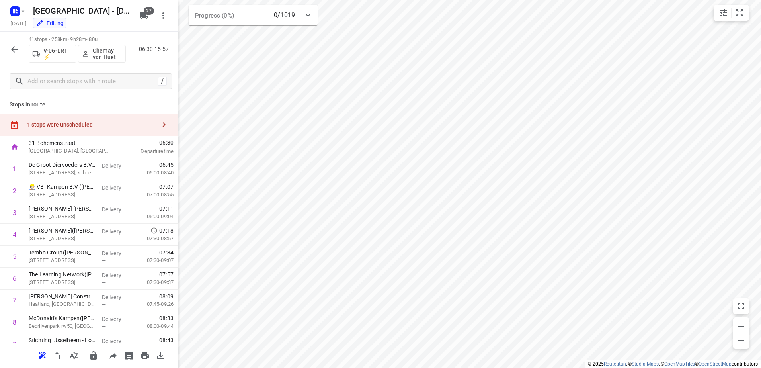
drag, startPoint x: 35, startPoint y: 117, endPoint x: 152, endPoint y: 95, distance: 118.3
click at [36, 117] on div "1 stops were unscheduled" at bounding box center [89, 124] width 178 height 23
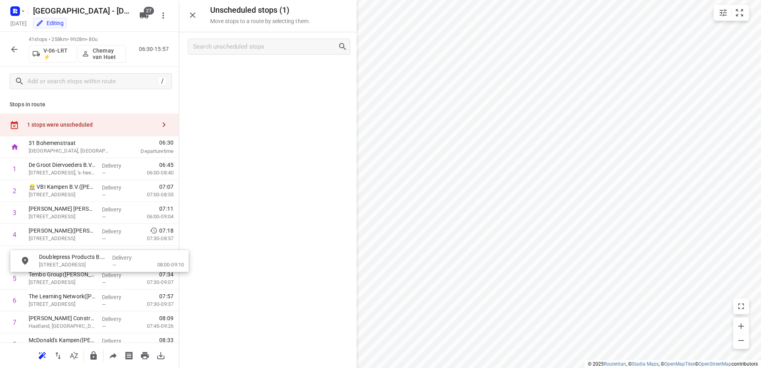
drag, startPoint x: 272, startPoint y: 72, endPoint x: 94, endPoint y: 280, distance: 273.7
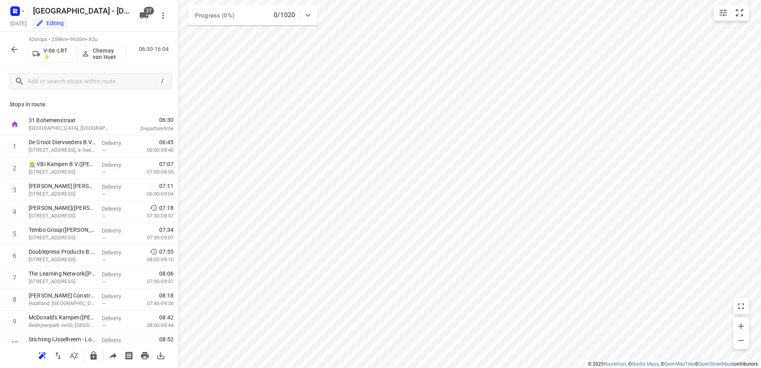
click at [15, 49] on icon "button" at bounding box center [15, 50] width 10 height 10
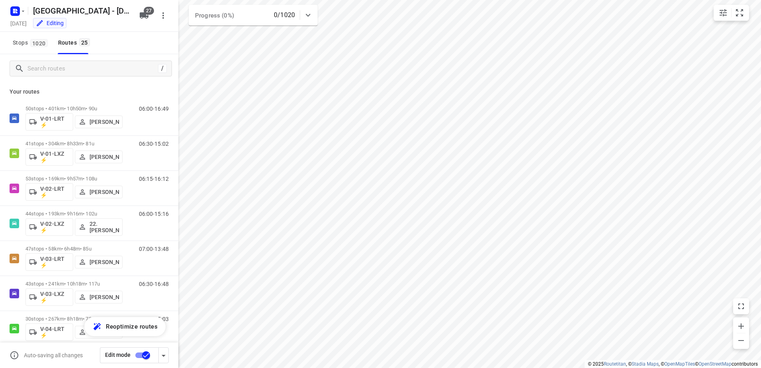
click at [141, 354] on input "checkbox" at bounding box center [145, 354] width 45 height 15
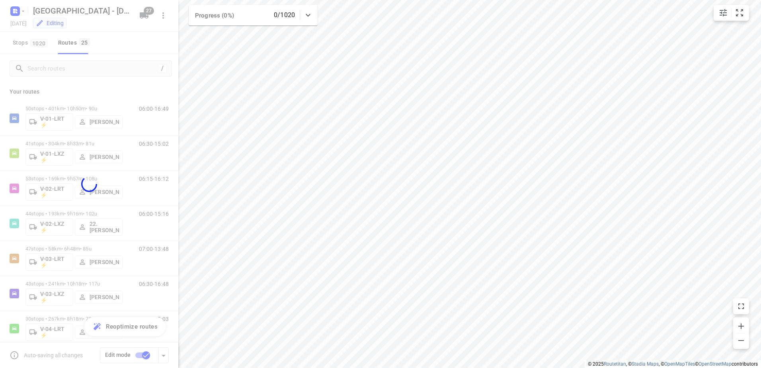
checkbox input "false"
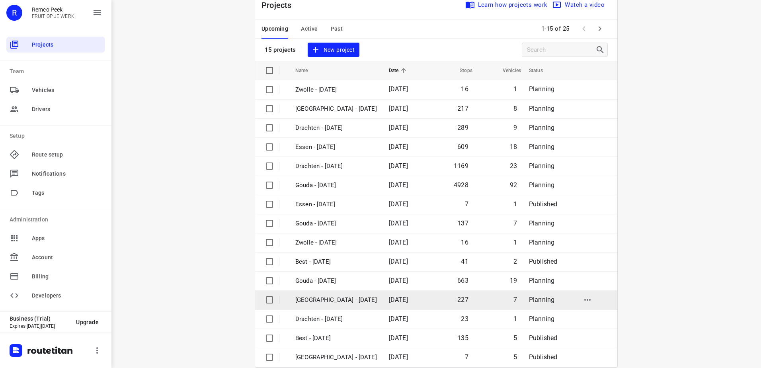
scroll to position [35, 0]
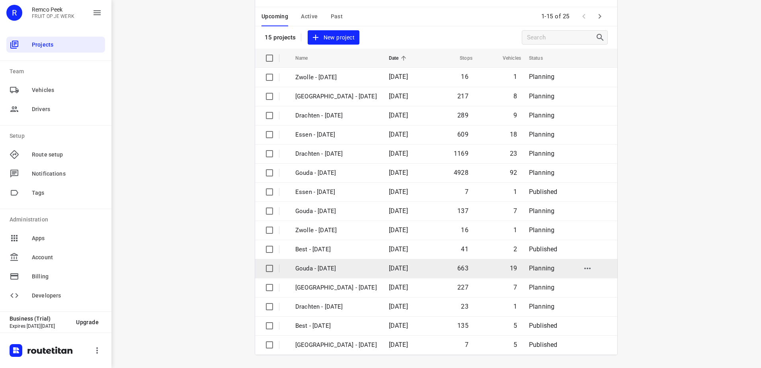
click at [367, 264] on p "Gouda - [DATE]" at bounding box center [336, 268] width 82 height 9
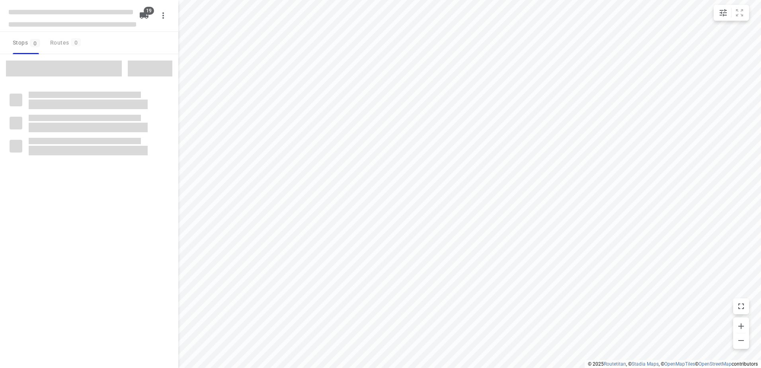
checkbox input "true"
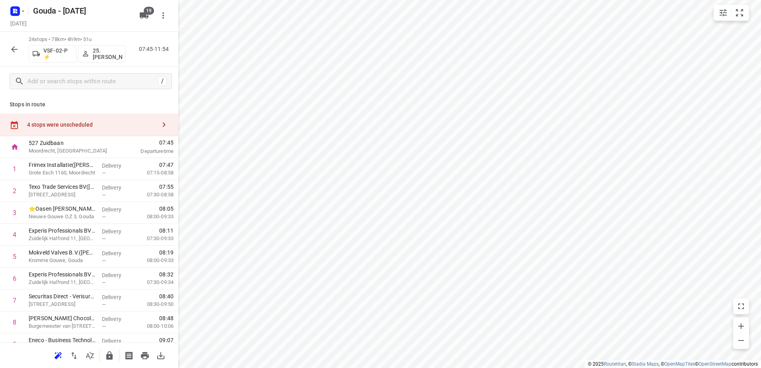
click at [123, 124] on div "4 stops were unscheduled" at bounding box center [91, 124] width 129 height 6
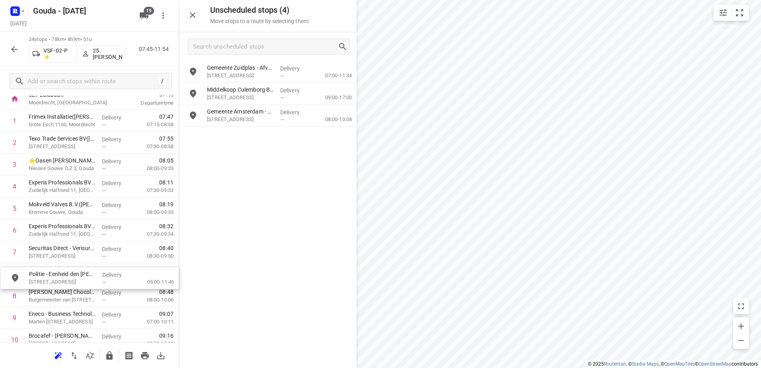
scroll to position [49, 0]
drag, startPoint x: 254, startPoint y: 90, endPoint x: 72, endPoint y: 273, distance: 258.2
drag, startPoint x: 111, startPoint y: 288, endPoint x: 109, endPoint y: 263, distance: 25.1
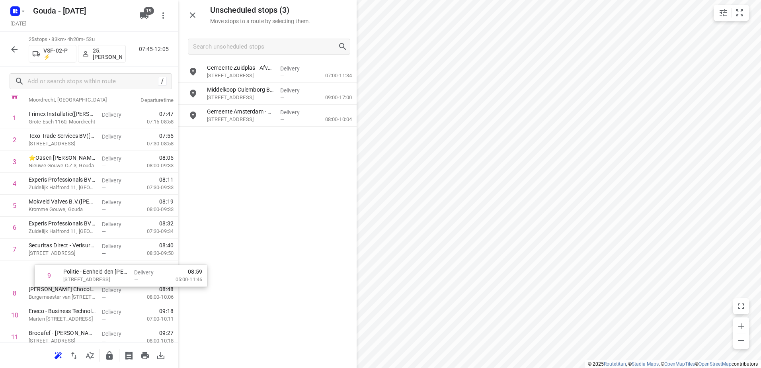
scroll to position [52, 0]
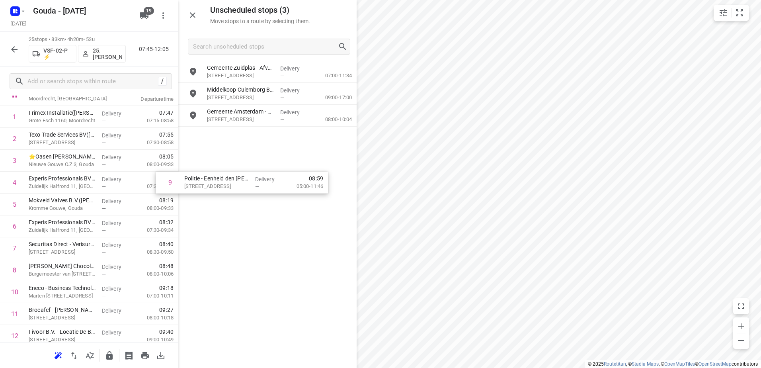
drag, startPoint x: 63, startPoint y: 292, endPoint x: 224, endPoint y: 181, distance: 195.6
click at [178, 181] on div "Unscheduled stops ( 3 ) Move stops to a route by selecting them. Gemeente Zuidp…" at bounding box center [89, 184] width 178 height 368
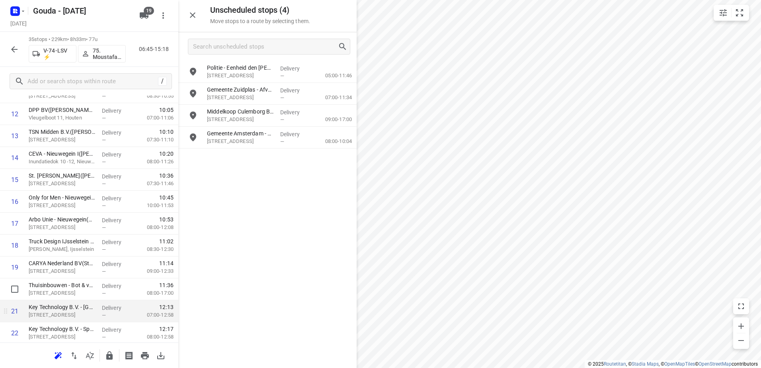
scroll to position [370, 0]
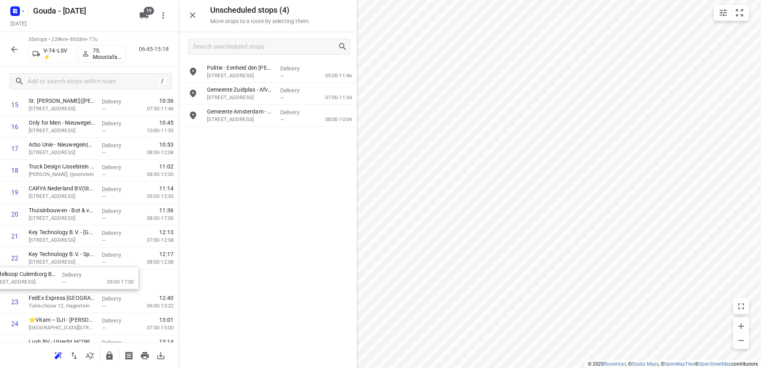
drag, startPoint x: 288, startPoint y: 121, endPoint x: 97, endPoint y: 278, distance: 247.0
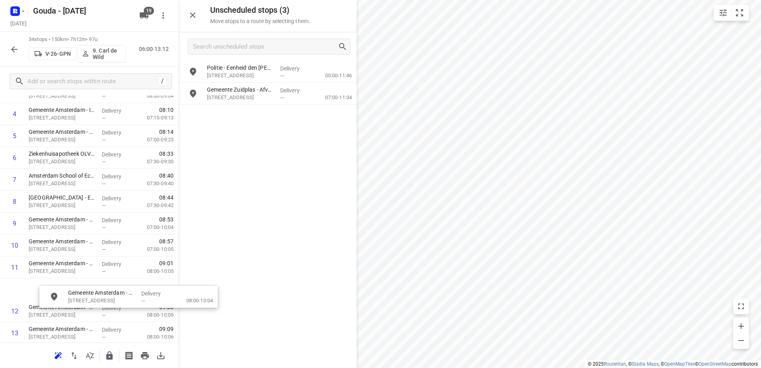
scroll to position [123, 0]
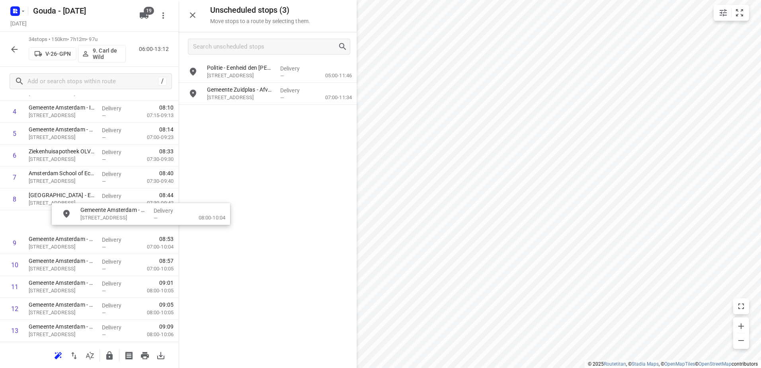
drag, startPoint x: 293, startPoint y: 113, endPoint x: 149, endPoint y: 212, distance: 174.8
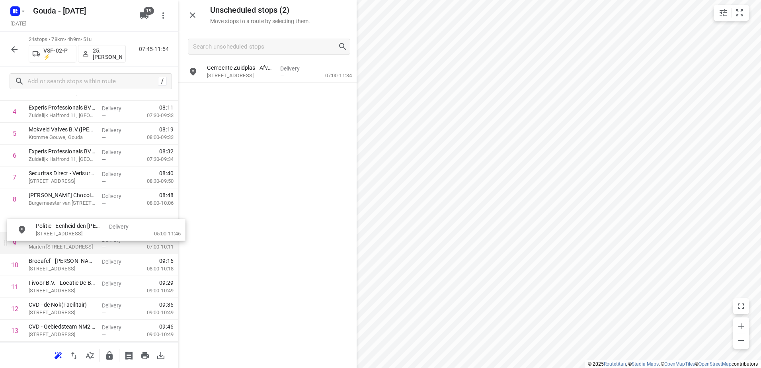
drag, startPoint x: 242, startPoint y: 70, endPoint x: 58, endPoint y: 232, distance: 245.5
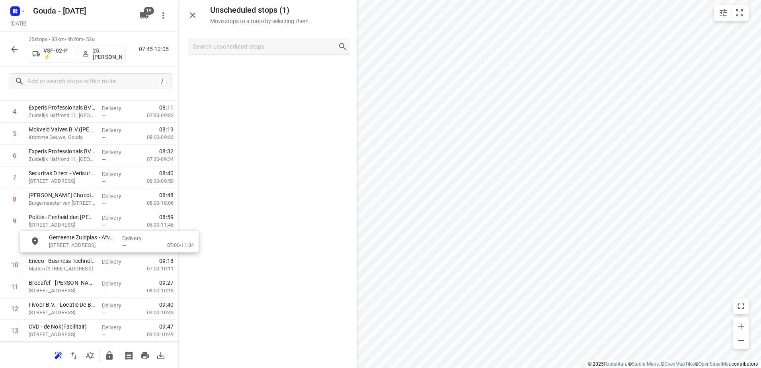
drag, startPoint x: 238, startPoint y: 84, endPoint x: 98, endPoint y: 241, distance: 210.1
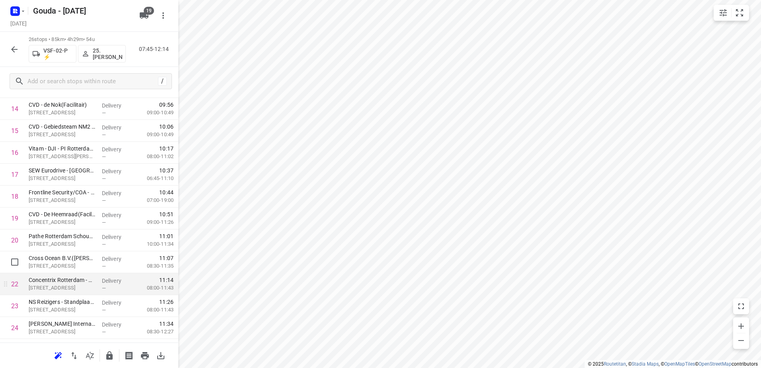
scroll to position [384, 0]
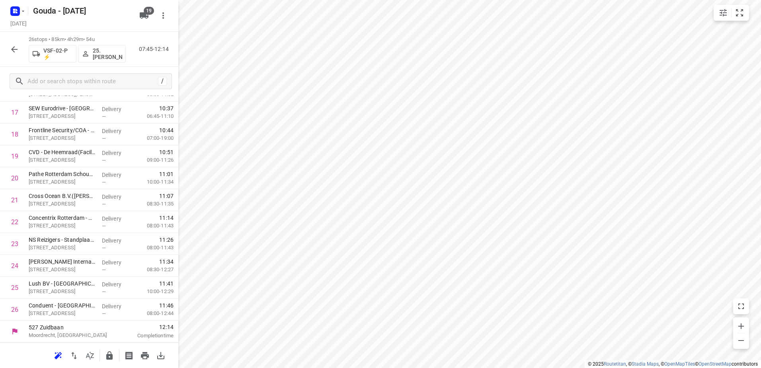
click at [11, 48] on icon "button" at bounding box center [15, 50] width 10 height 10
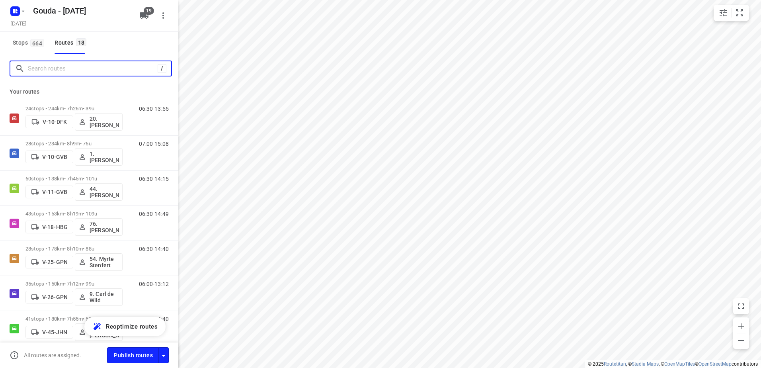
click at [52, 72] on input "Search routes" at bounding box center [93, 68] width 130 height 12
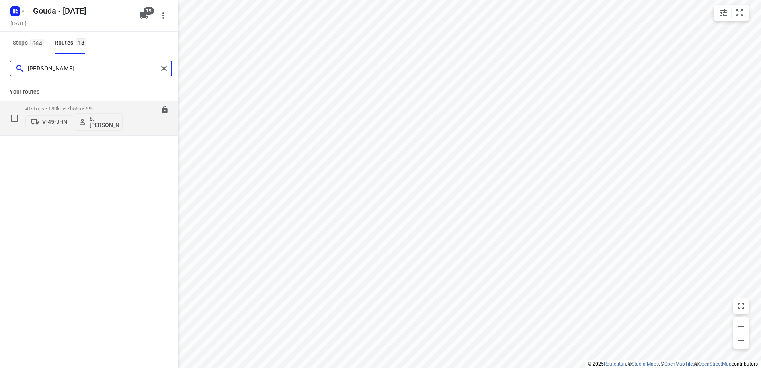
type input "brian"
click at [87, 121] on span "8. Brian de Jong" at bounding box center [98, 121] width 41 height 13
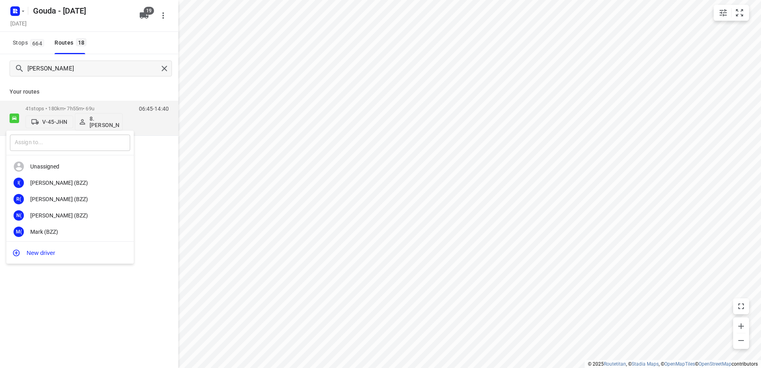
click at [66, 140] on input "text" at bounding box center [70, 142] width 120 height 16
type input "cent"
click at [64, 229] on div "26. Cent Schut" at bounding box center [72, 231] width 84 height 6
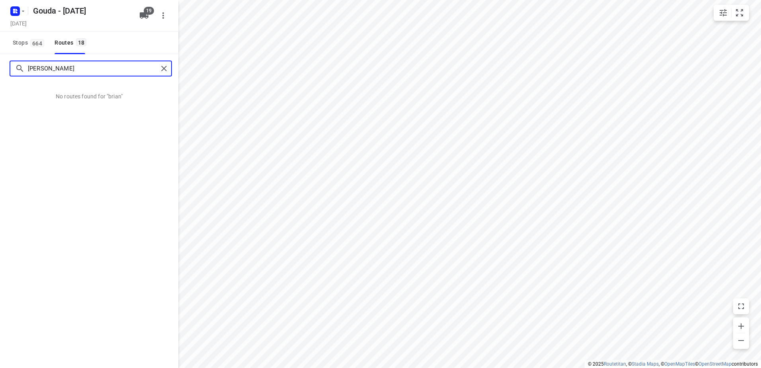
drag, startPoint x: 78, startPoint y: 68, endPoint x: -2, endPoint y: 53, distance: 80.9
click at [0, 53] on html "i © 2025 Routetitan , © Stadia Maps , © OpenMapTiles © OpenStreetMap contributo…" at bounding box center [380, 184] width 761 height 368
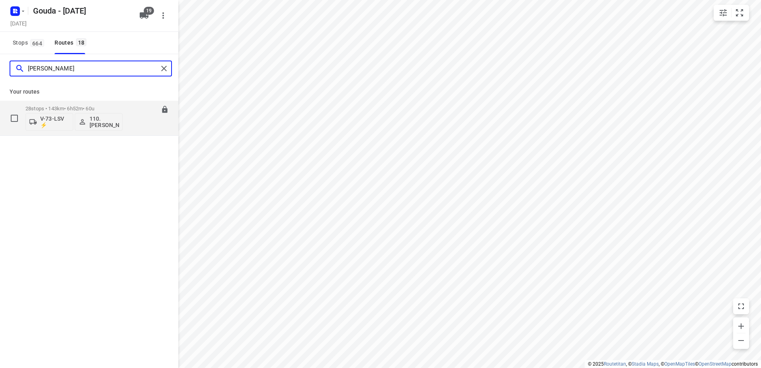
type input "lucas"
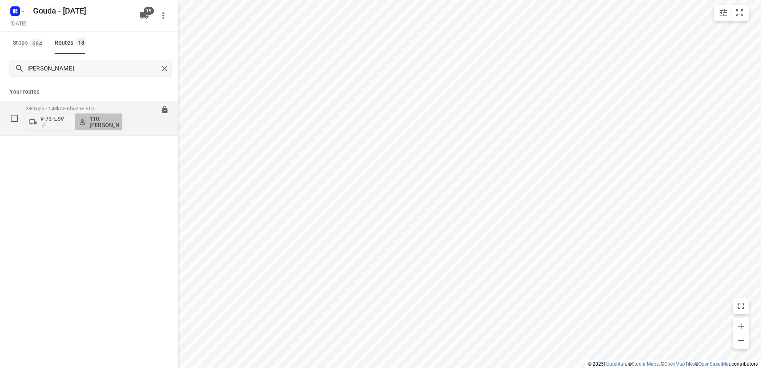
click at [90, 123] on p "110.[PERSON_NAME]" at bounding box center [103, 121] width 29 height 13
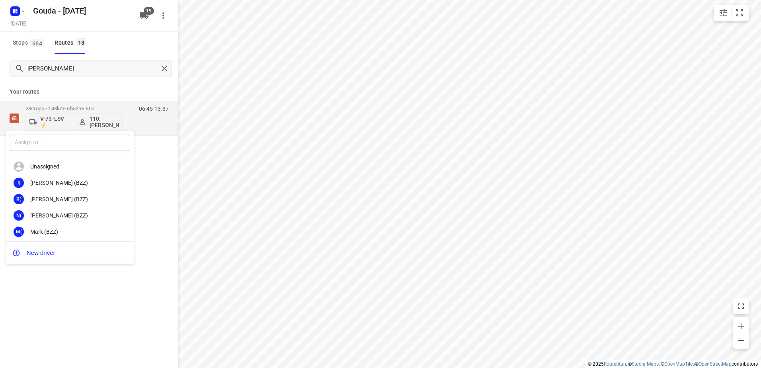
click at [61, 150] on input "text" at bounding box center [70, 142] width 120 height 16
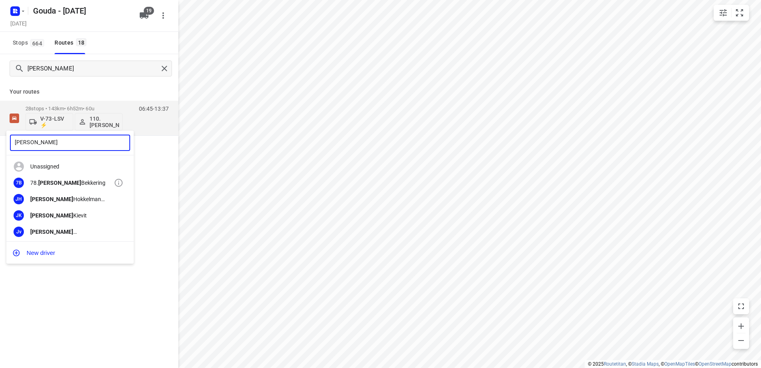
type input "Jesse"
click at [69, 181] on div "78. Jesse Bekkering" at bounding box center [72, 182] width 84 height 6
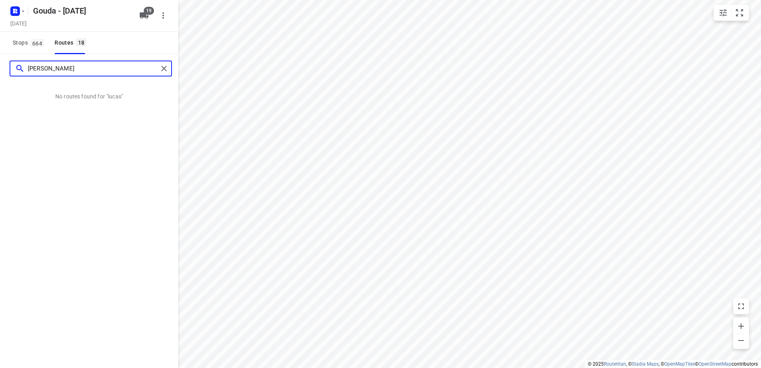
drag, startPoint x: 100, startPoint y: 70, endPoint x: -2, endPoint y: 53, distance: 103.2
click at [0, 53] on html "i © 2025 Routetitan , © Stadia Maps , © OpenMapTiles © OpenStreetMap contributo…" at bounding box center [380, 184] width 761 height 368
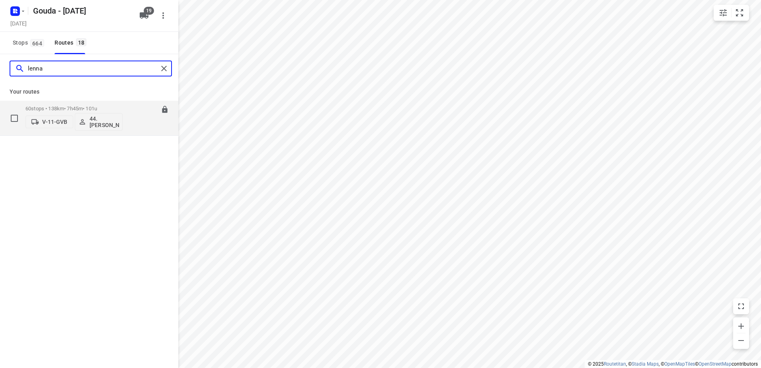
type input "lenna"
click at [101, 127] on p "44. Lennard Horn" at bounding box center [103, 121] width 29 height 13
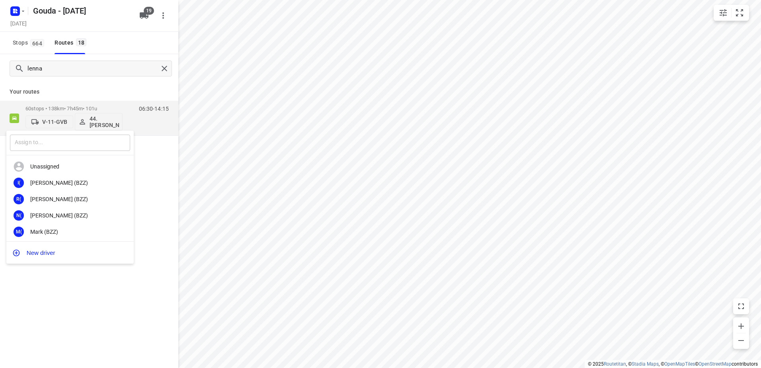
click at [62, 148] on input "text" at bounding box center [70, 142] width 120 height 16
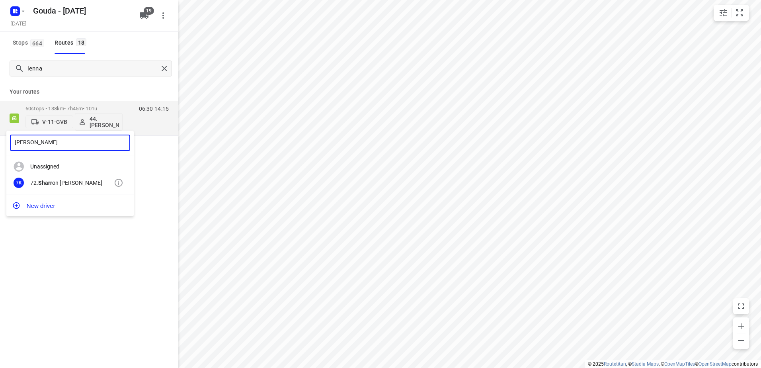
type input "sharr"
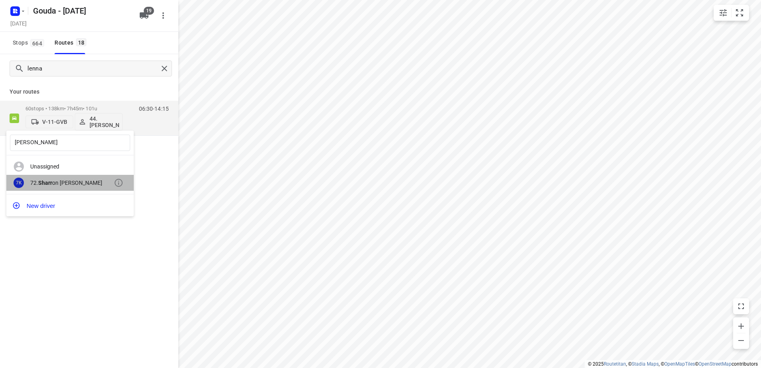
click at [53, 177] on div "7K 72. Sharr on Koeiman" at bounding box center [69, 183] width 127 height 16
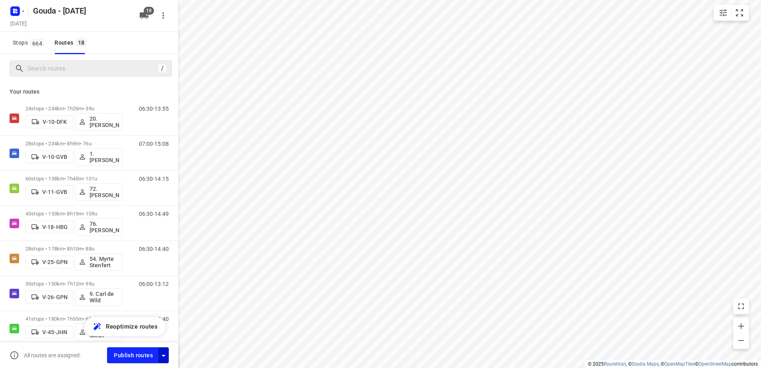
click at [166, 356] on icon "button" at bounding box center [164, 355] width 10 height 10
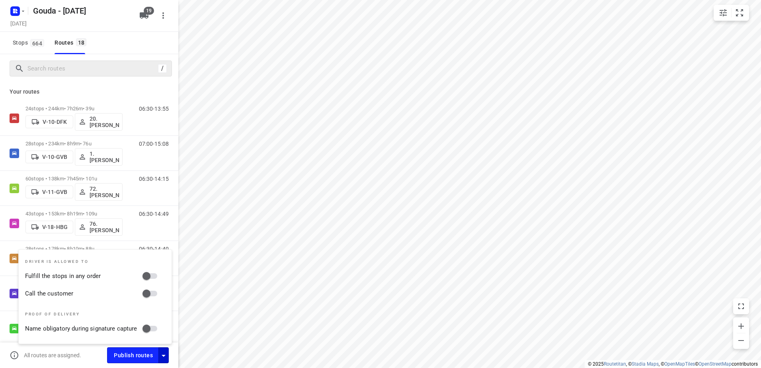
click at [152, 272] on input "Fulfill the stops in any order" at bounding box center [146, 275] width 45 height 15
checkbox input "true"
click at [152, 293] on input "Call the customer" at bounding box center [146, 293] width 45 height 15
checkbox input "true"
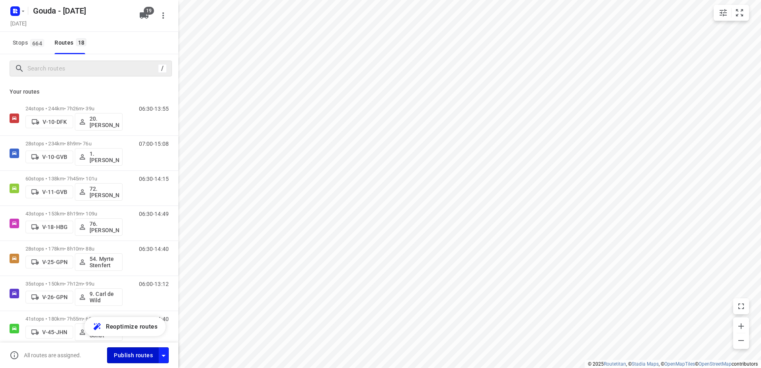
click at [123, 353] on span "Publish routes" at bounding box center [133, 355] width 39 height 10
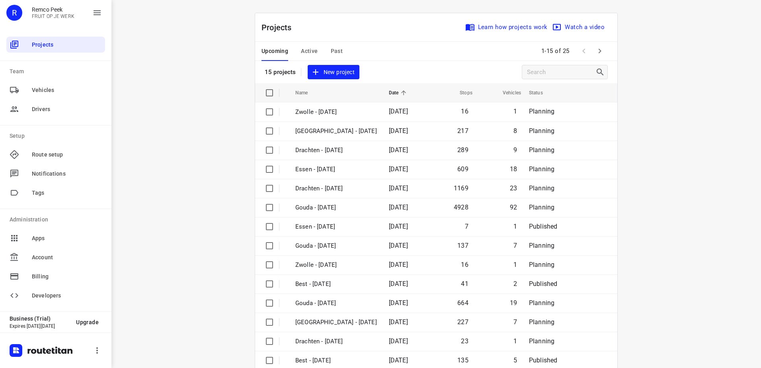
drag, startPoint x: 326, startPoint y: 56, endPoint x: 334, endPoint y: 48, distance: 11.8
click at [326, 56] on div "Upcoming Active Past" at bounding box center [308, 51] width 94 height 19
click at [334, 48] on span "Past" at bounding box center [337, 51] width 12 height 10
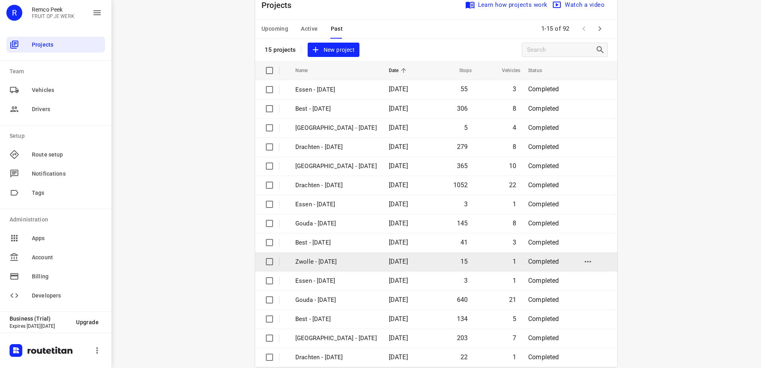
scroll to position [35, 0]
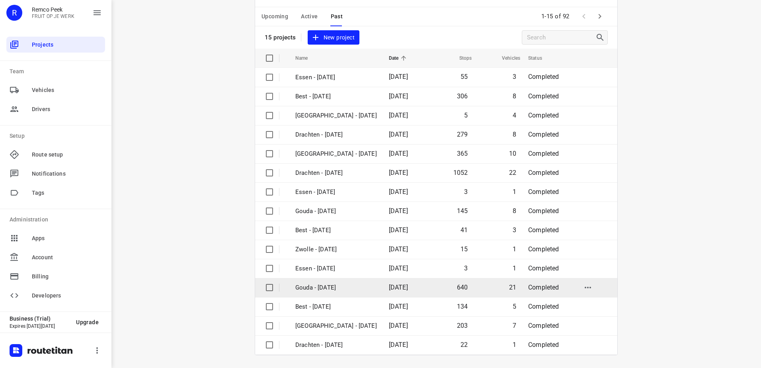
click at [389, 284] on span "[DATE]" at bounding box center [398, 287] width 19 height 8
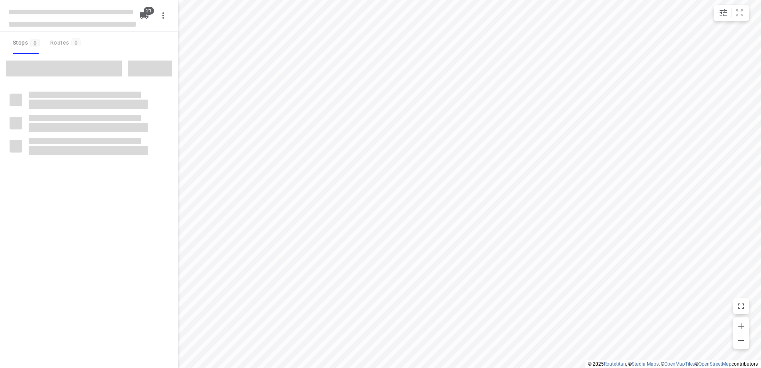
type input "distance"
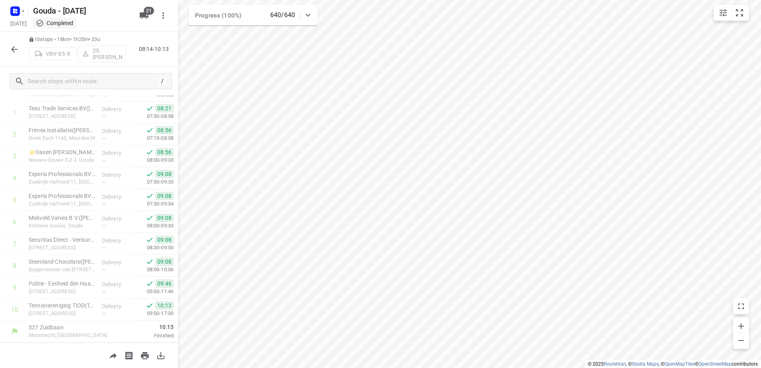
scroll to position [34, 0]
